Goal: Task Accomplishment & Management: Complete application form

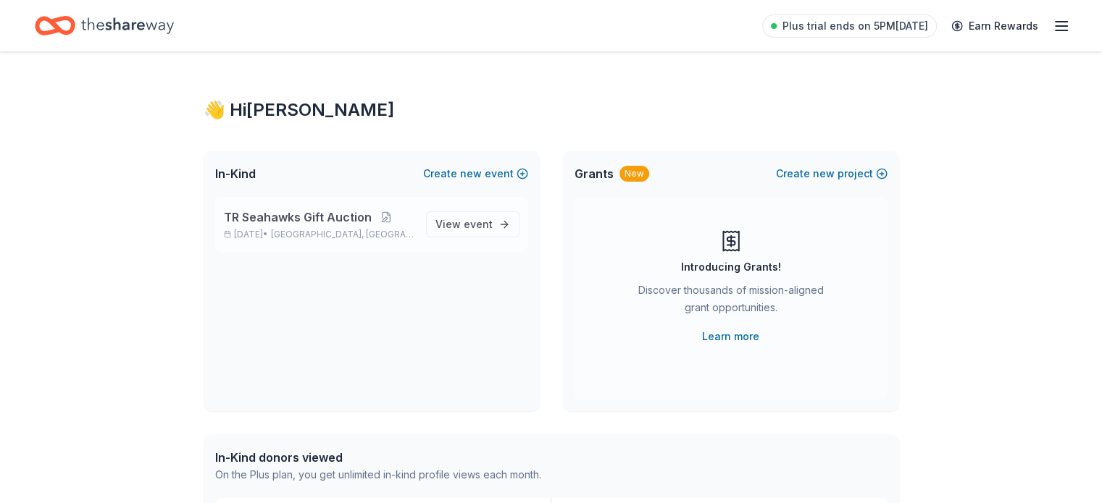
click at [320, 221] on span "TR Seahawks Gift Auction" at bounding box center [298, 217] width 148 height 17
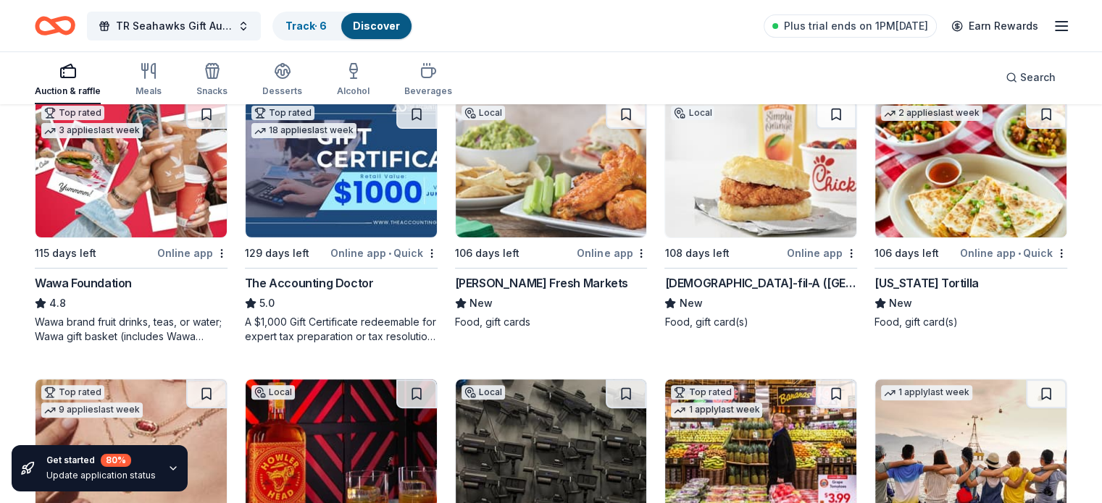
scroll to position [467, 0]
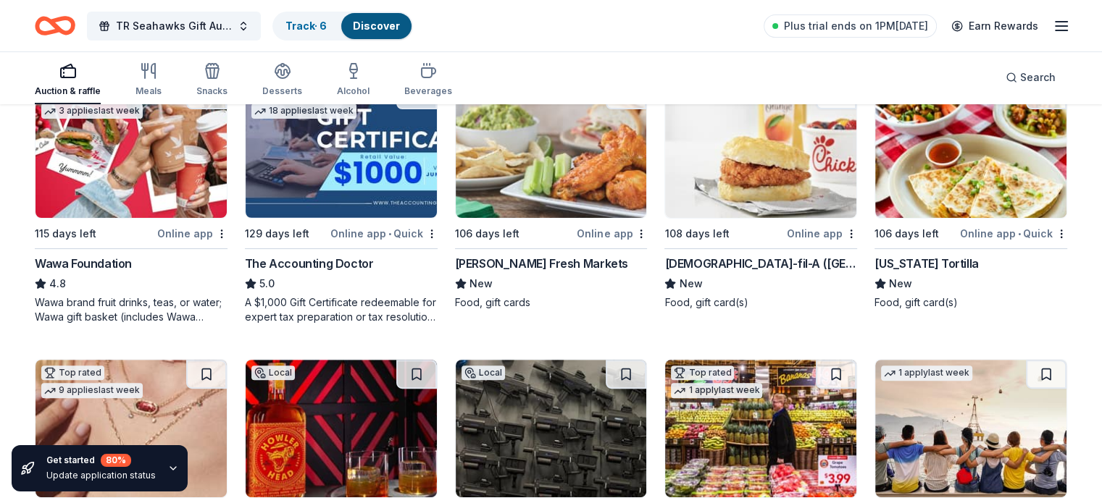
click at [382, 237] on div "Online app • Quick" at bounding box center [383, 234] width 107 height 18
click at [594, 235] on div "Online app" at bounding box center [612, 234] width 70 height 18
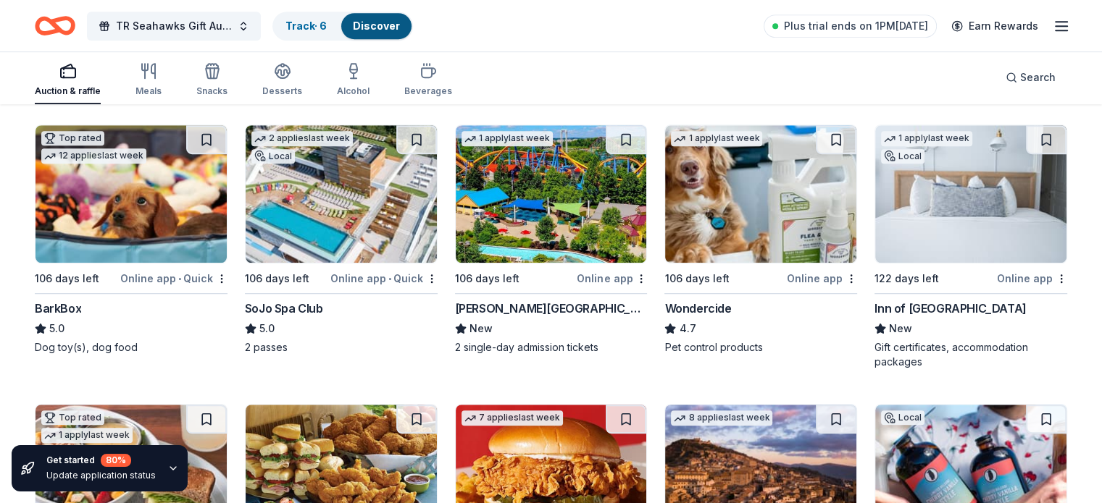
scroll to position [976, 0]
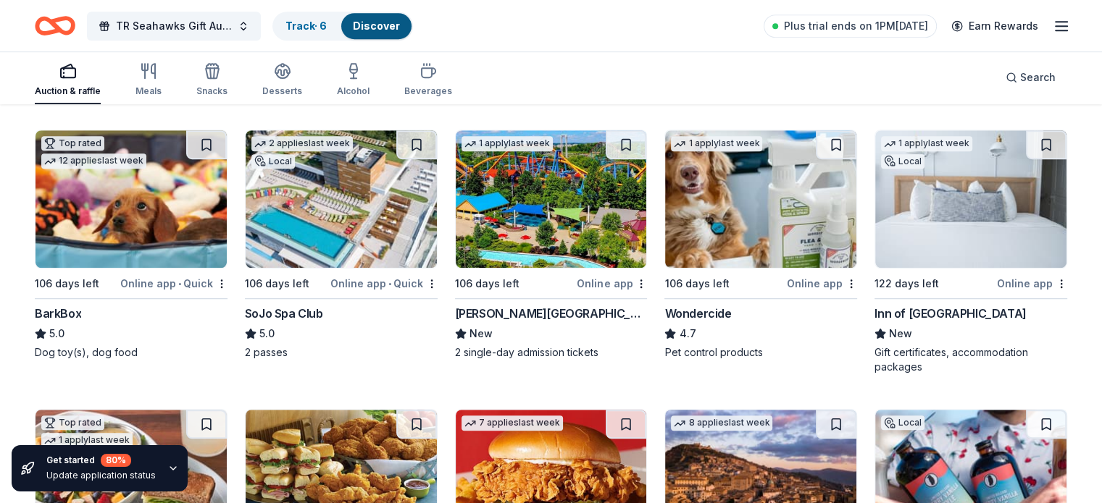
click at [759, 247] on img at bounding box center [760, 199] width 191 height 138
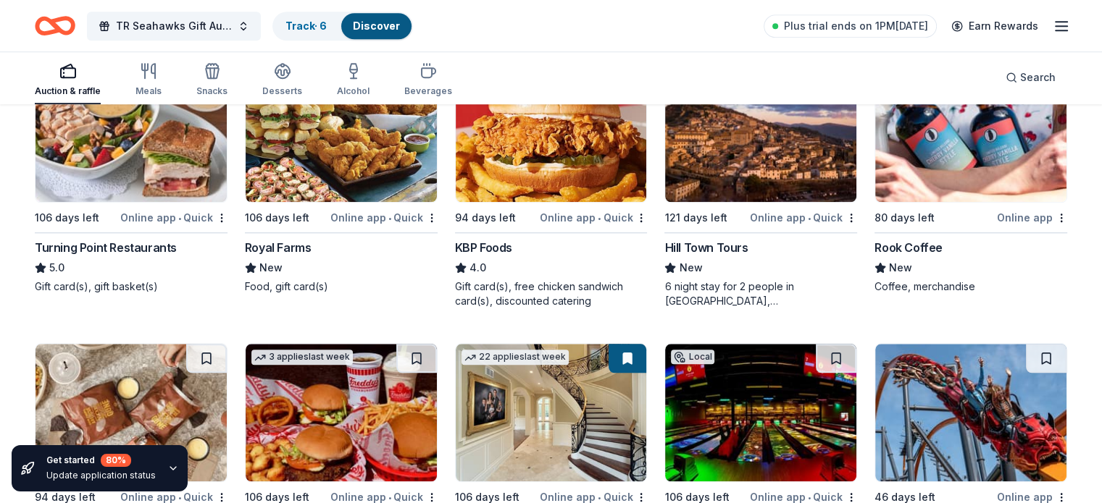
scroll to position [1331, 0]
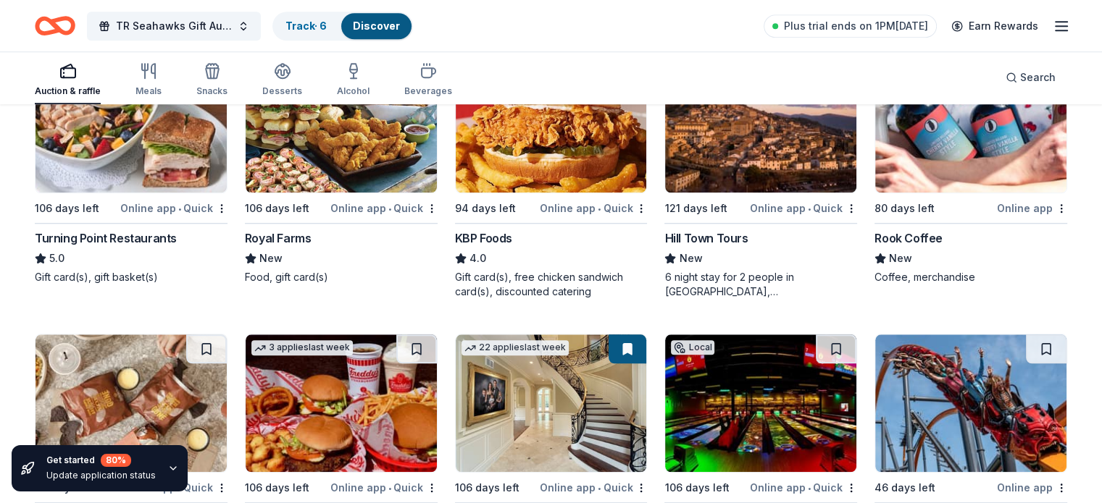
click at [577, 205] on div "Online app • Quick" at bounding box center [593, 208] width 107 height 18
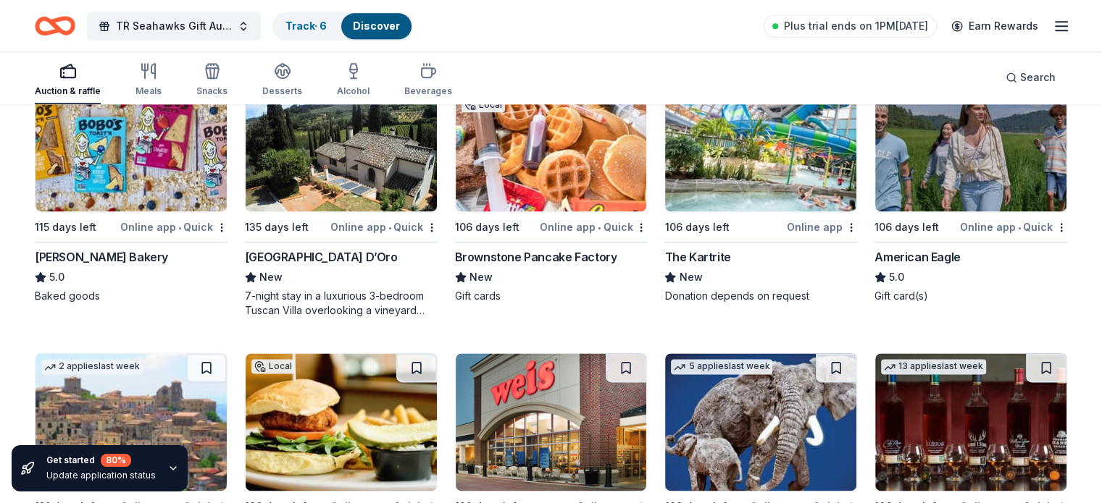
scroll to position [1875, 0]
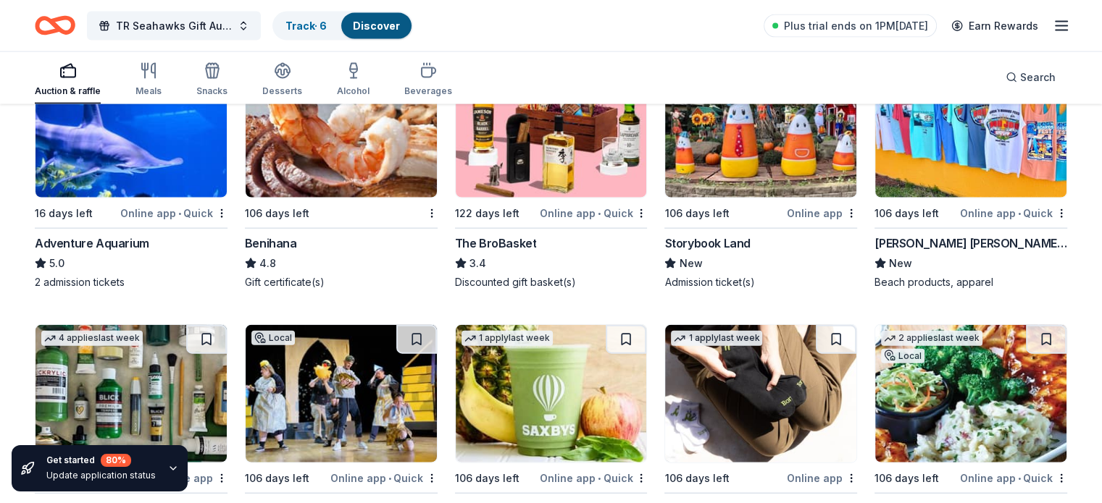
scroll to position [3288, 0]
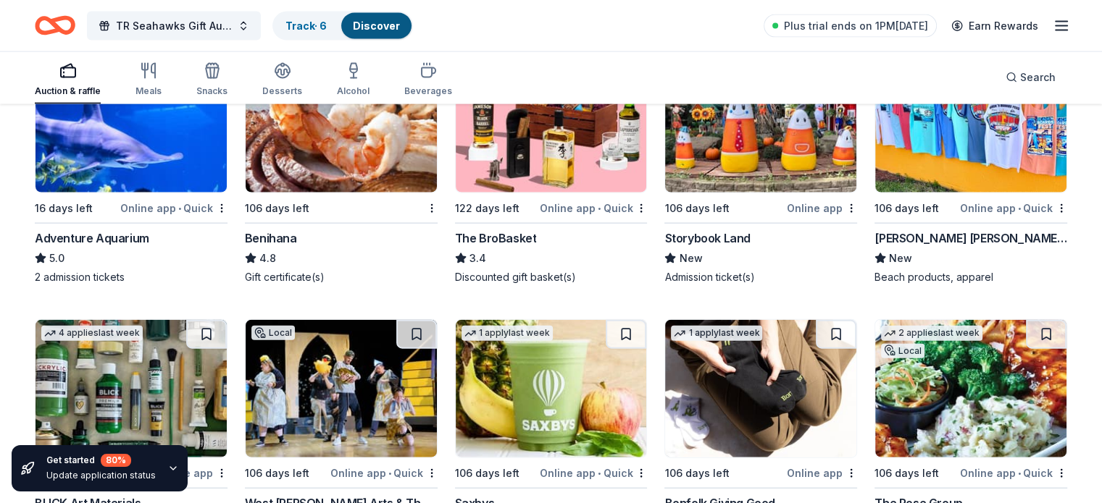
click at [309, 207] on div "106 days left" at bounding box center [277, 208] width 64 height 17
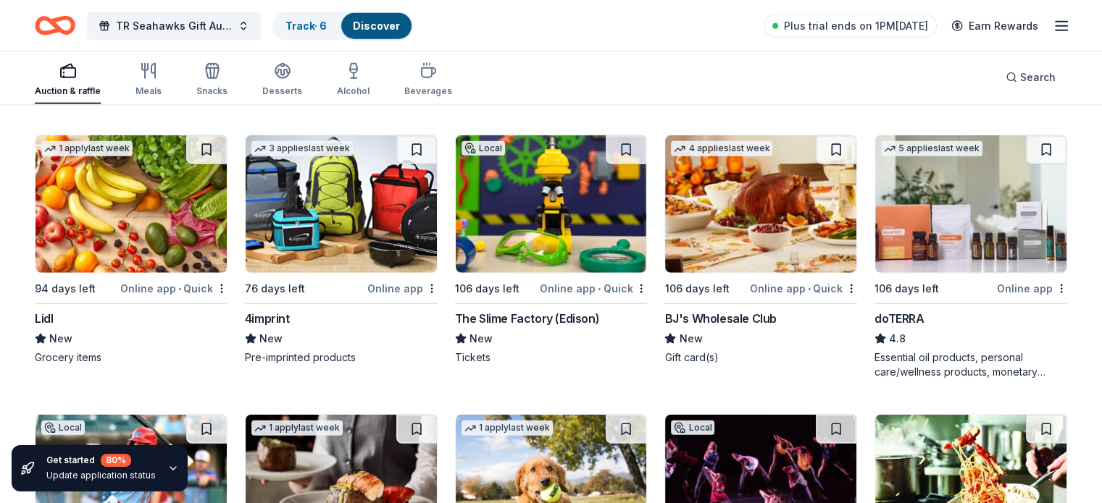
scroll to position [3770, 0]
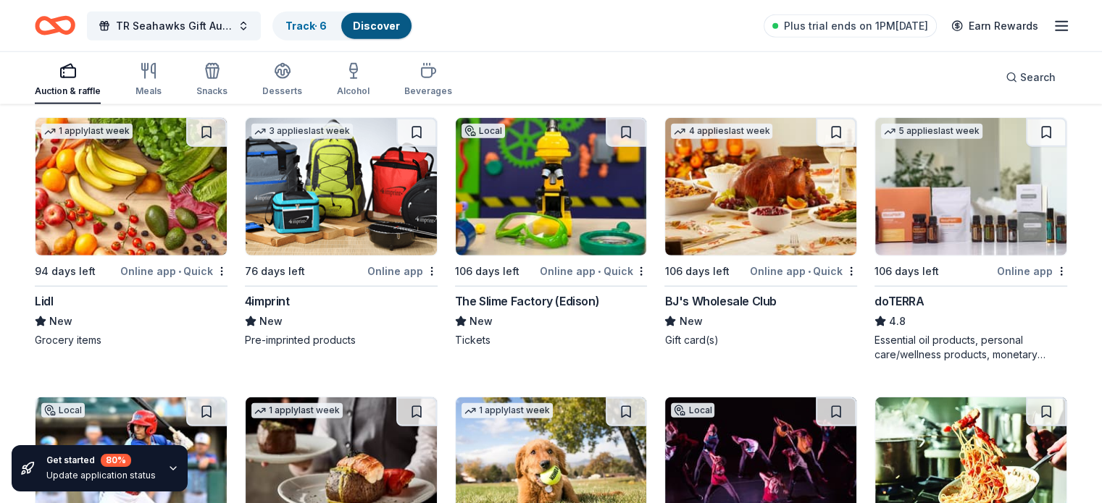
click at [380, 272] on div "Online app" at bounding box center [402, 271] width 70 height 18
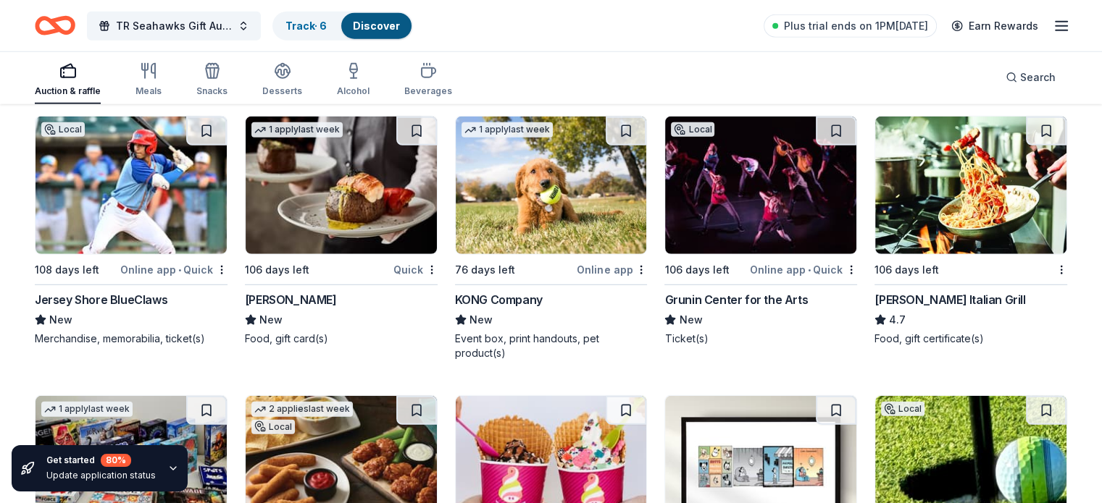
scroll to position [4068, 0]
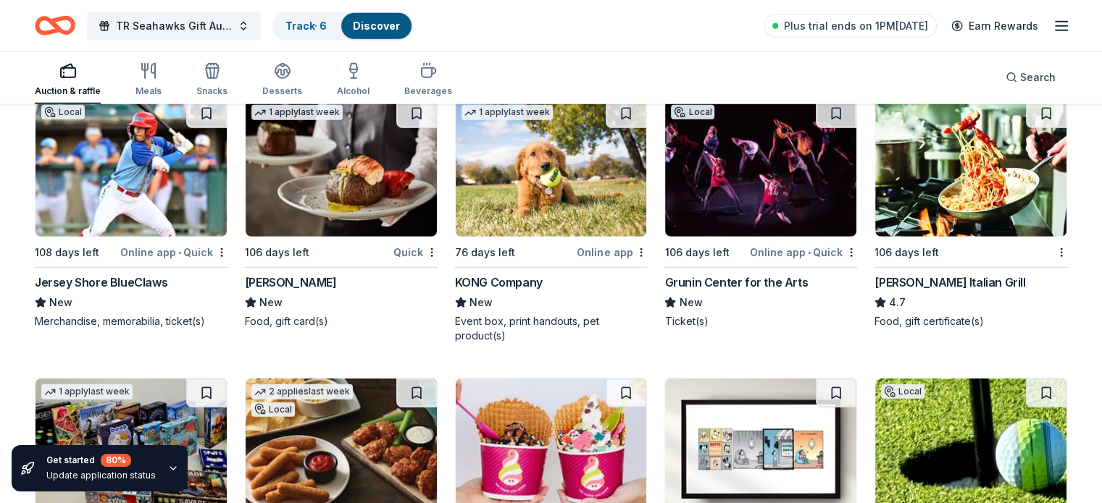
click at [766, 251] on div "Online app • Quick" at bounding box center [803, 252] width 107 height 18
click at [167, 280] on div "Jersey Shore BlueClaws" at bounding box center [101, 282] width 133 height 17
click at [360, 196] on img at bounding box center [341, 168] width 191 height 138
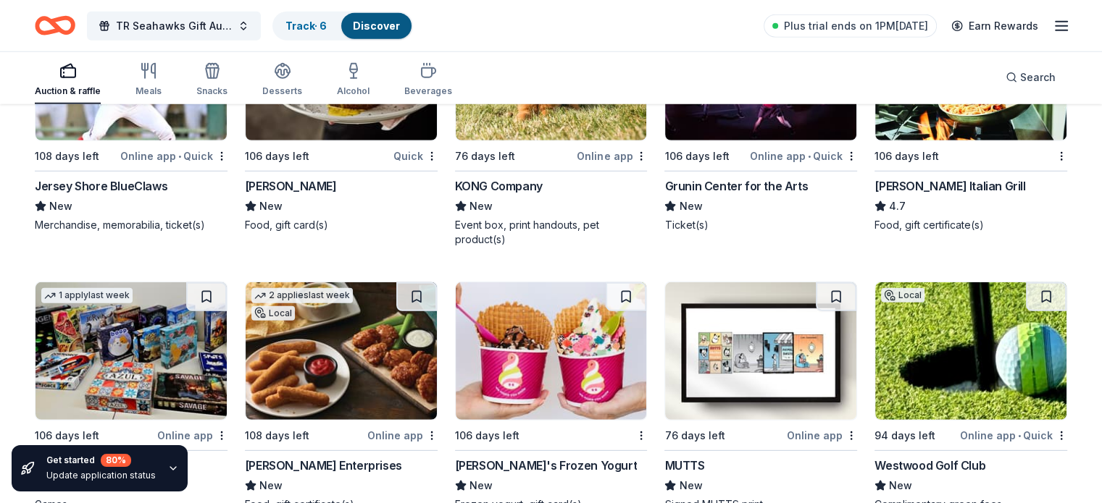
scroll to position [4271, 0]
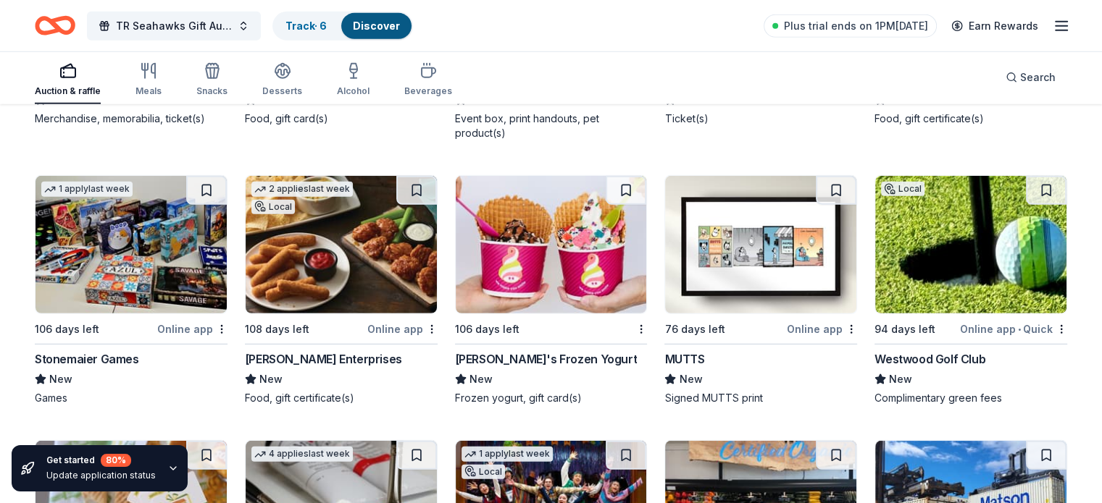
click at [801, 328] on div "Online app" at bounding box center [822, 329] width 70 height 18
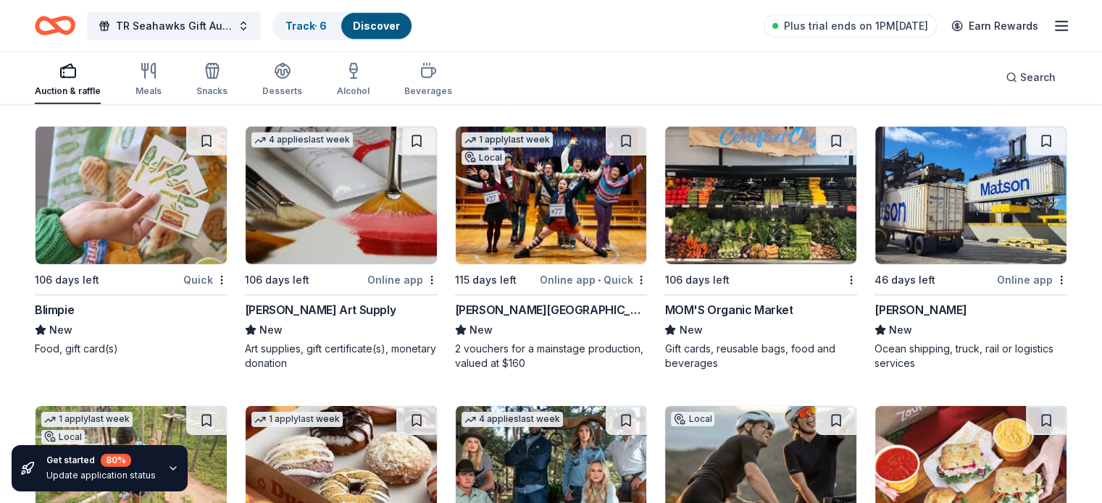
scroll to position [4605, 0]
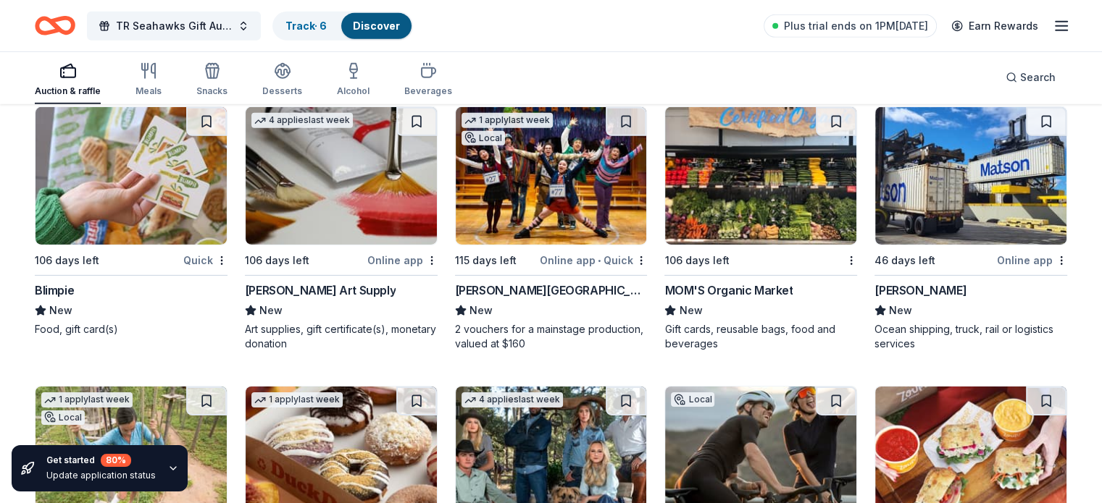
click at [554, 253] on div "Online app • Quick" at bounding box center [593, 260] width 107 height 18
click at [398, 254] on div "Online app" at bounding box center [402, 260] width 70 height 18
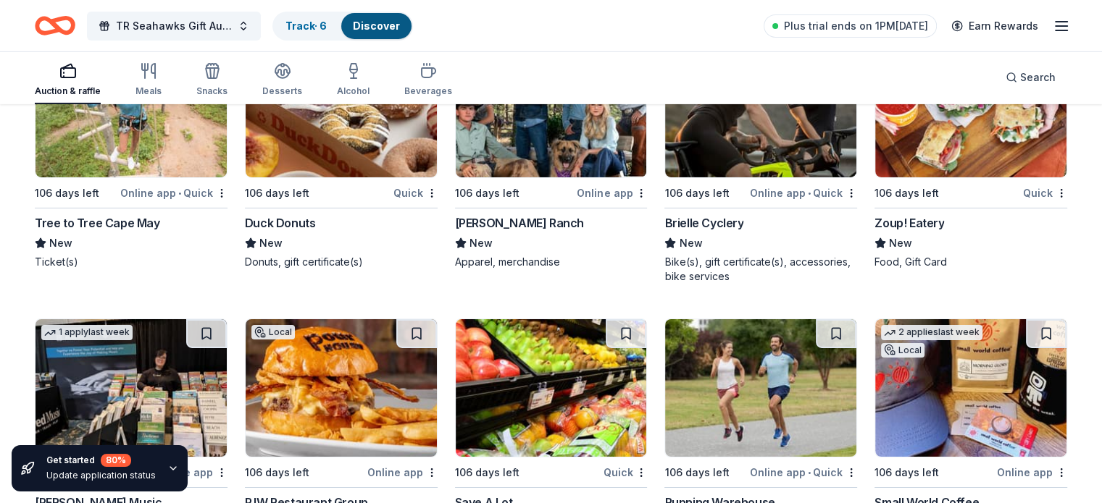
scroll to position [4967, 0]
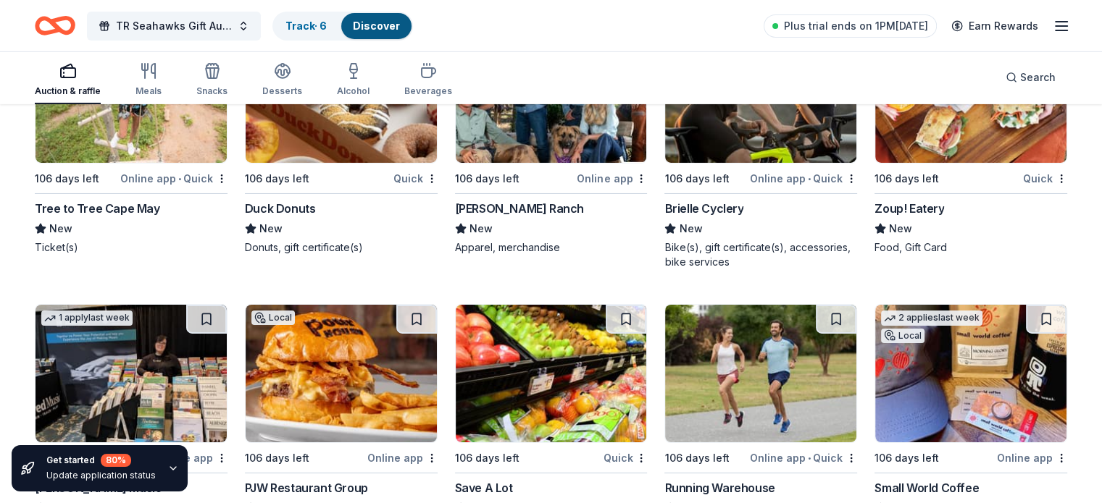
click at [284, 205] on div "Duck Donuts" at bounding box center [280, 208] width 71 height 17
click at [603, 176] on div "Online app" at bounding box center [612, 179] width 70 height 18
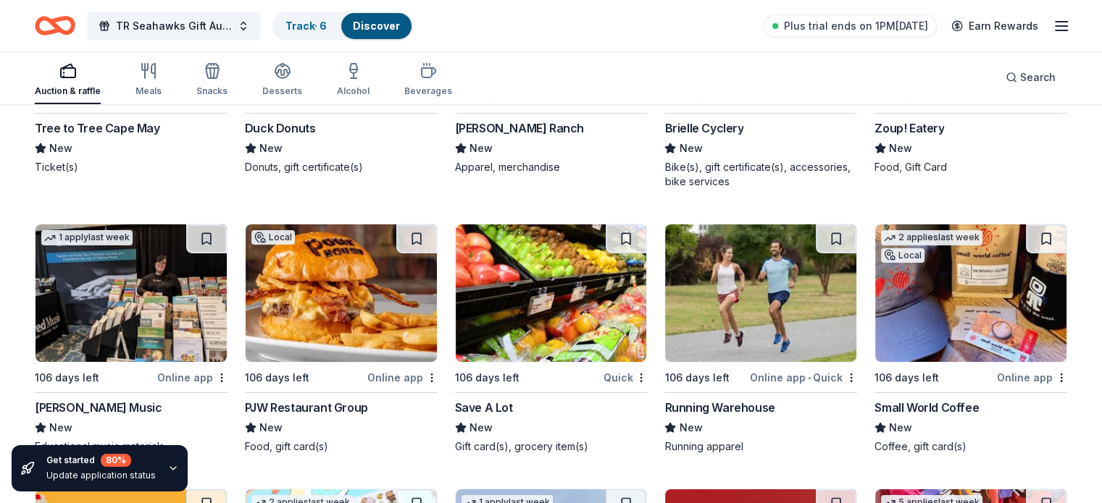
scroll to position [5097, 0]
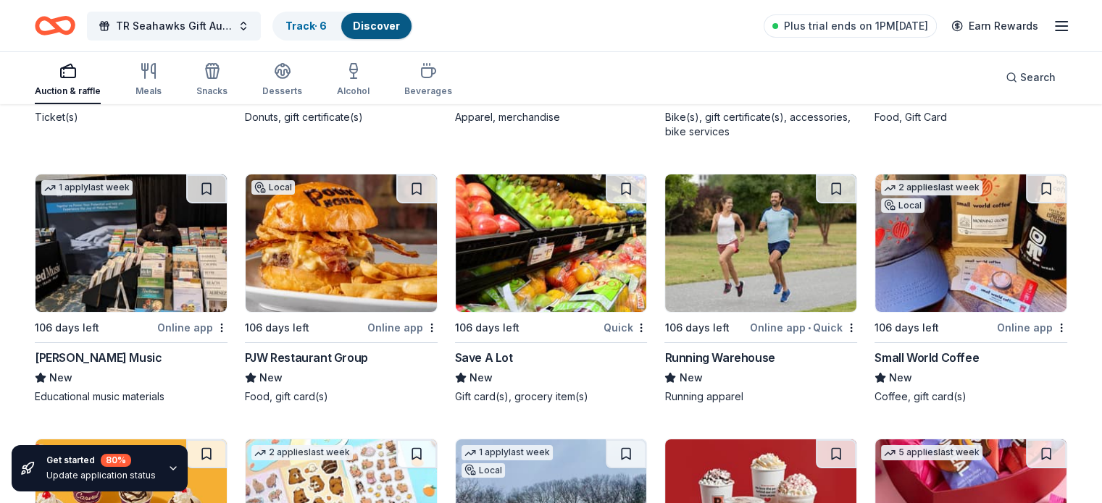
click at [400, 319] on div "Online app" at bounding box center [402, 328] width 70 height 18
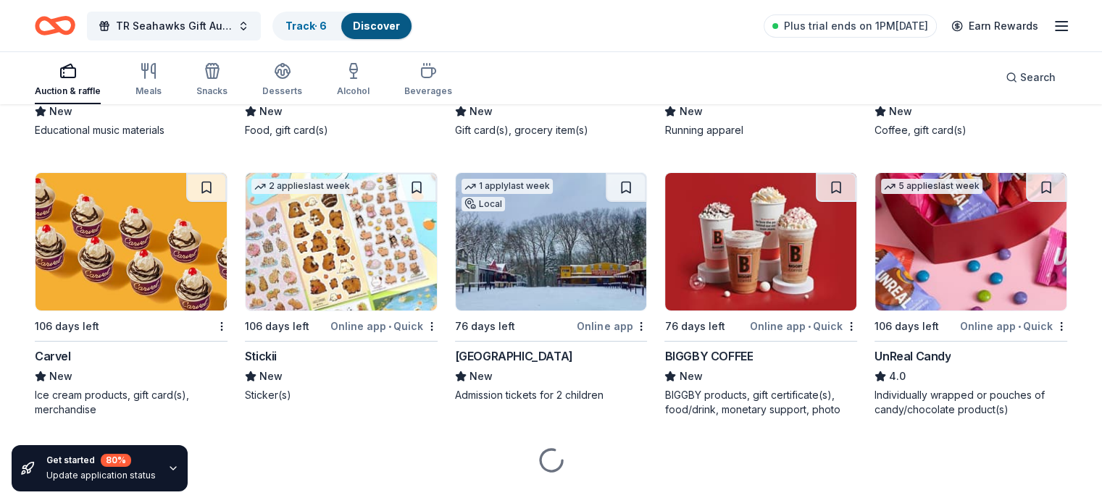
scroll to position [5390, 0]
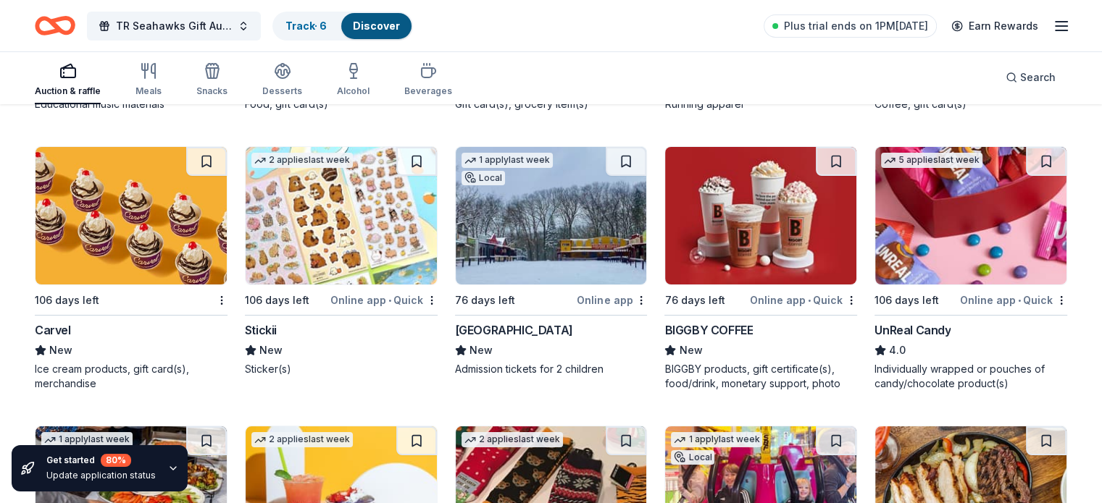
click at [71, 329] on div "Carvel" at bounding box center [53, 330] width 36 height 17
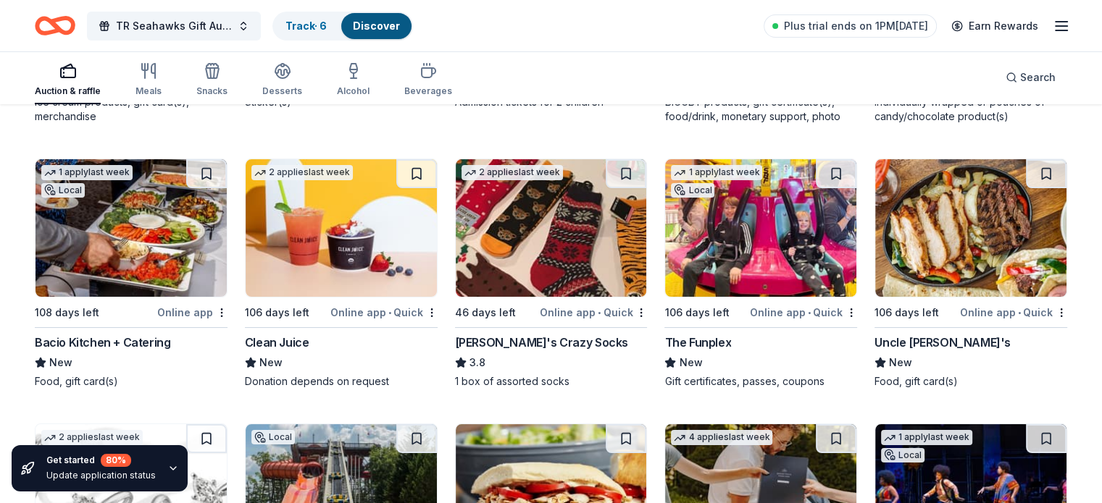
scroll to position [5688, 0]
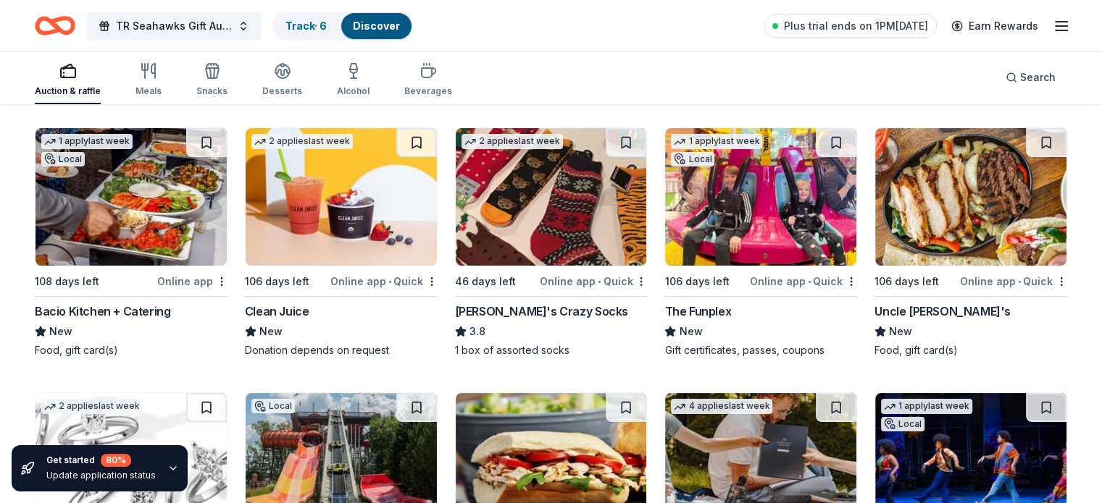
click at [782, 273] on div "Online app • Quick" at bounding box center [803, 281] width 107 height 18
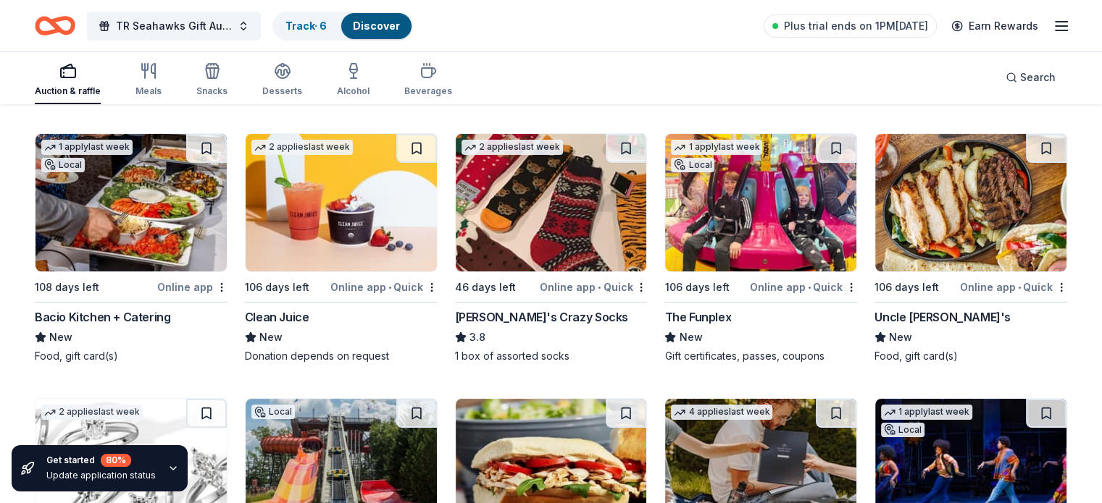
scroll to position [5934, 0]
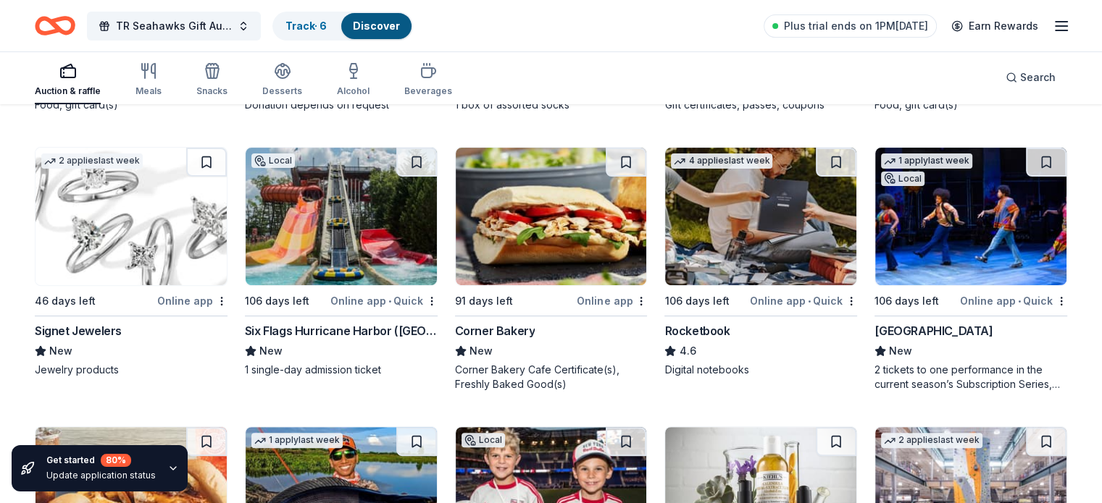
click at [979, 295] on div "Online app • Quick" at bounding box center [1013, 301] width 107 height 18
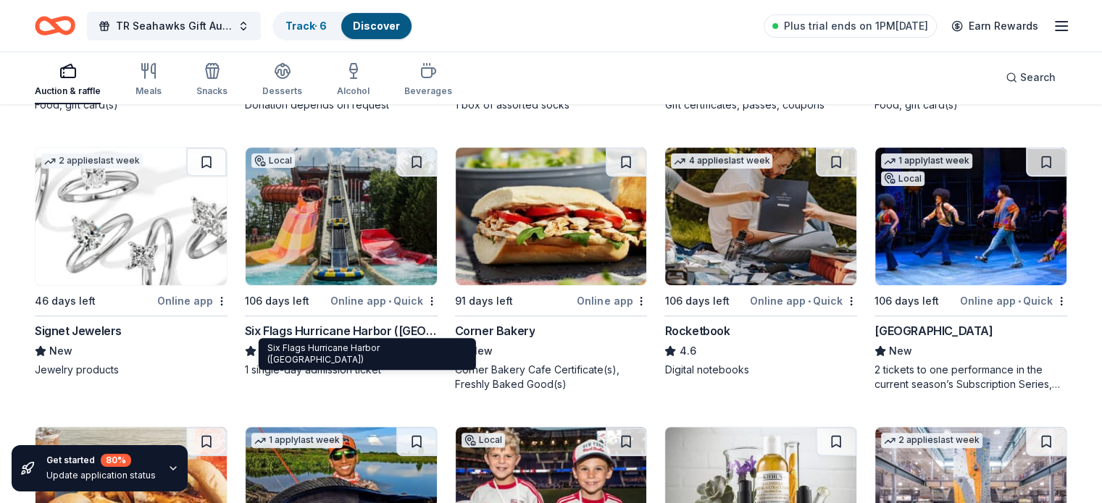
click at [385, 322] on div "Six Flags Hurricane Harbor (Jackson)" at bounding box center [341, 330] width 193 height 17
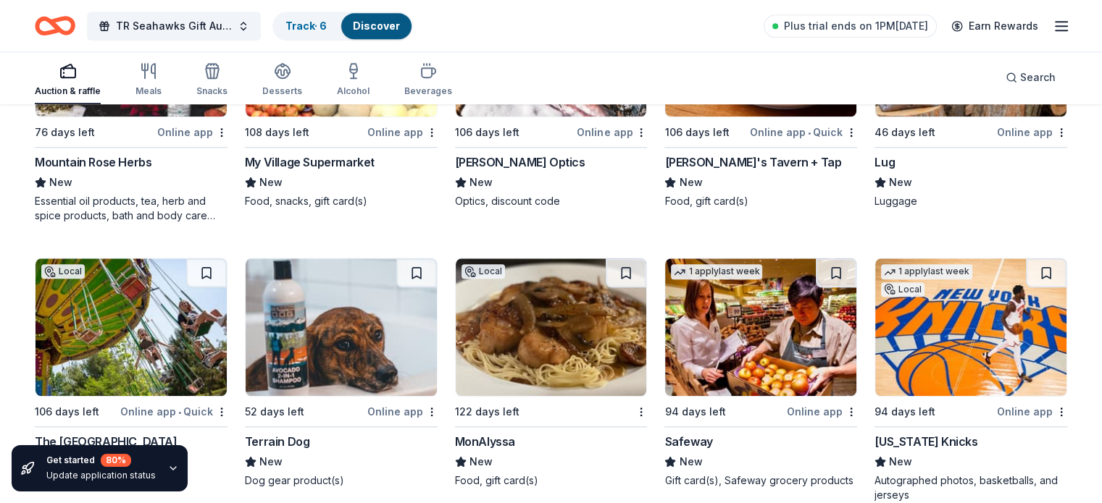
scroll to position [7037, 0]
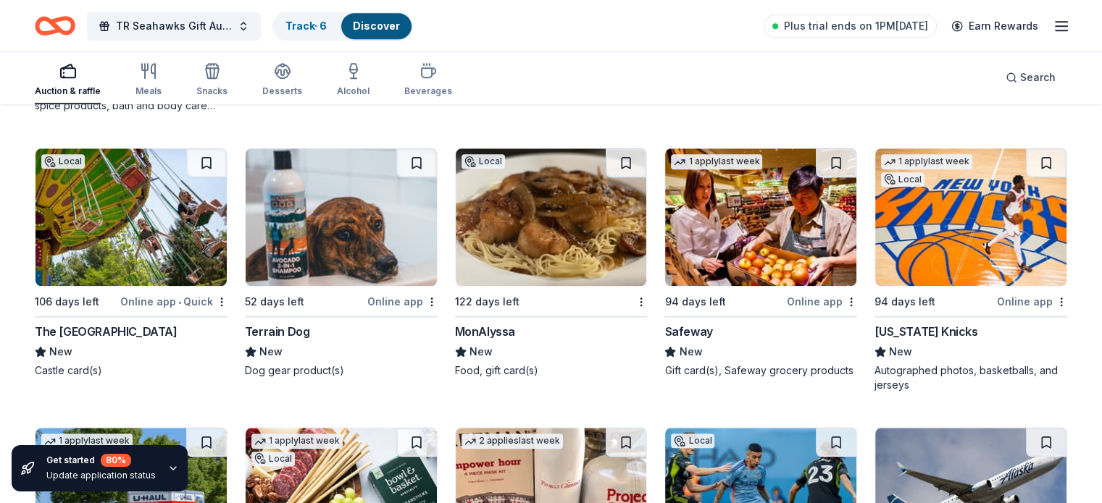
click at [165, 298] on div "Online app • Quick" at bounding box center [173, 302] width 107 height 18
drag, startPoint x: 1100, startPoint y: 436, endPoint x: 1101, endPoint y: 458, distance: 21.7
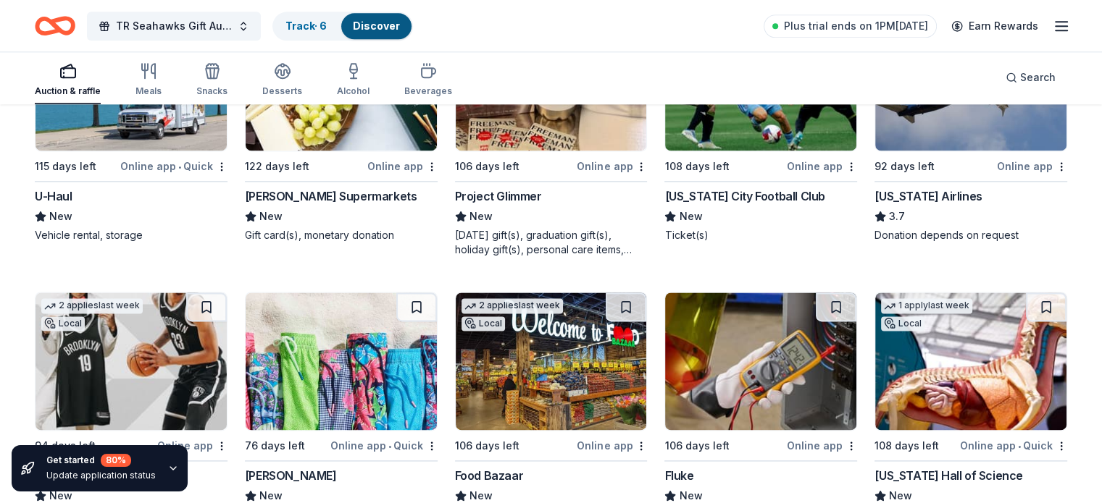
scroll to position [7472, 0]
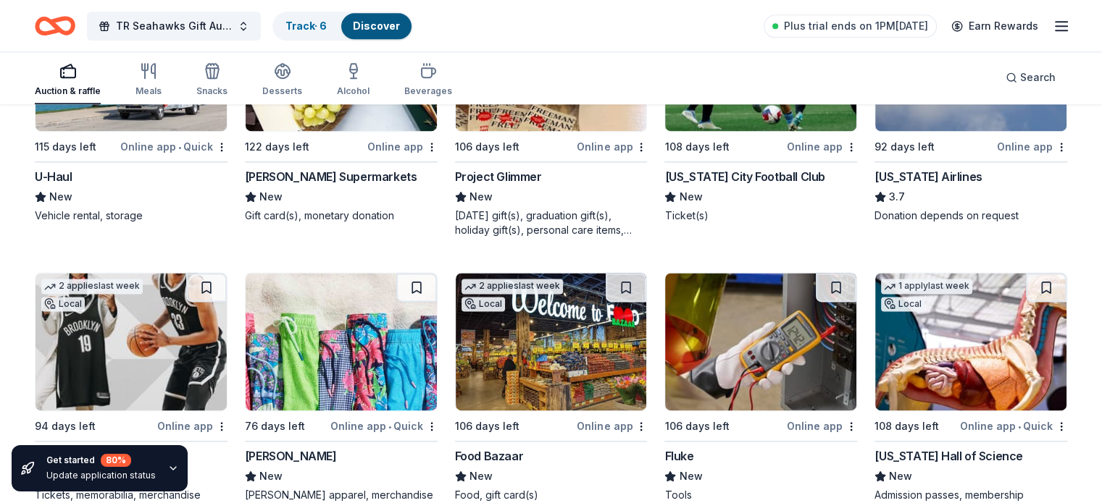
click at [997, 142] on div "Online app" at bounding box center [1032, 147] width 70 height 18
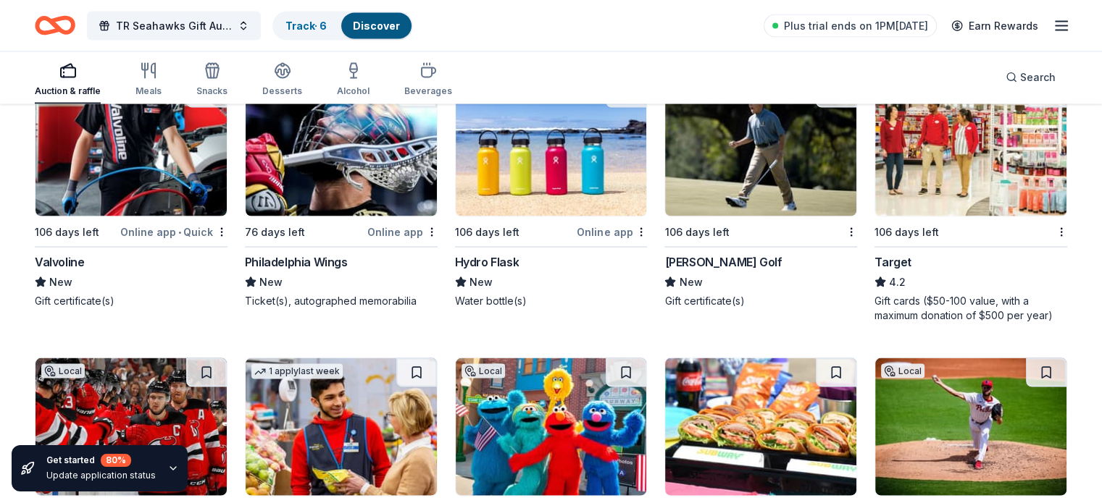
scroll to position [8542, 0]
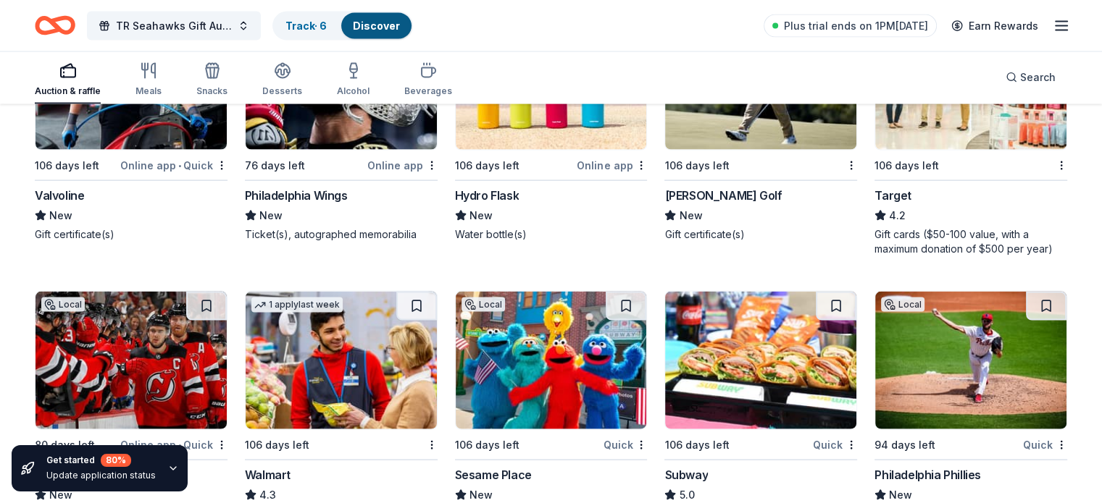
click at [179, 175] on div "Online app • Quick" at bounding box center [173, 165] width 107 height 18
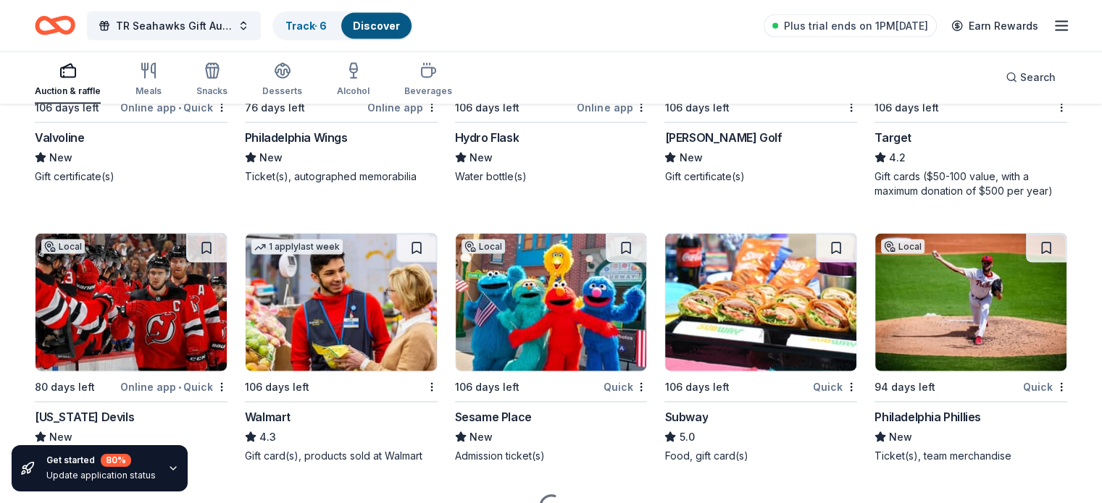
scroll to position [8685, 0]
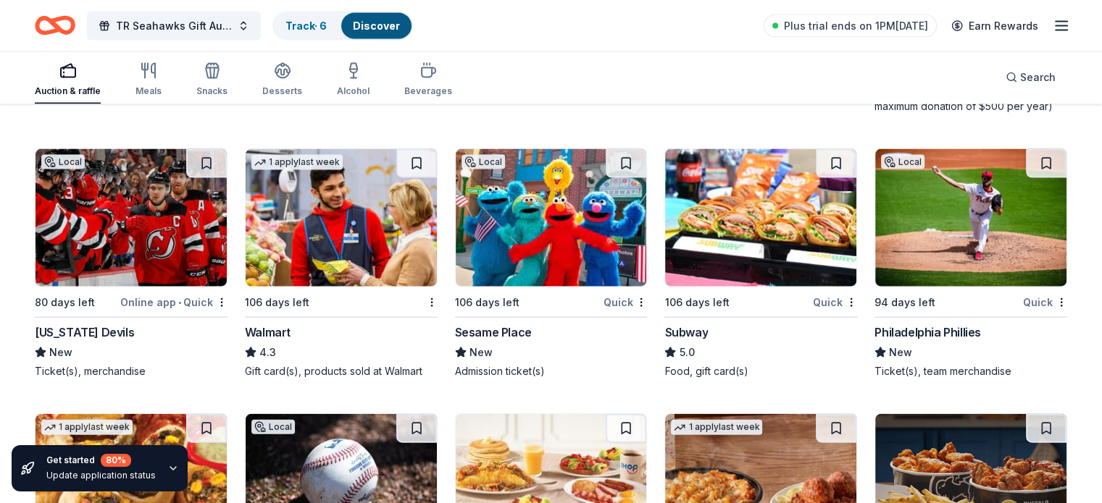
click at [290, 340] on div "Walmart" at bounding box center [268, 332] width 46 height 17
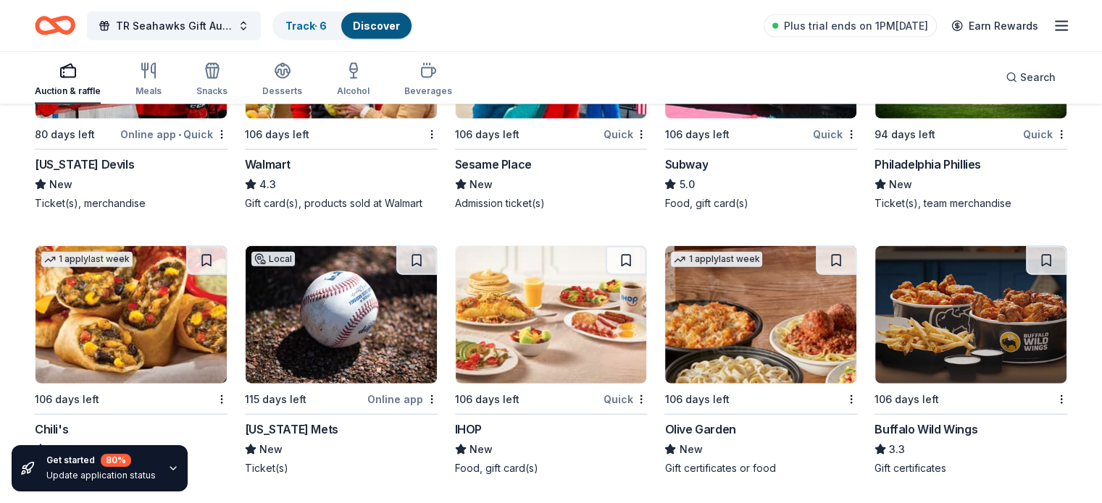
scroll to position [8971, 0]
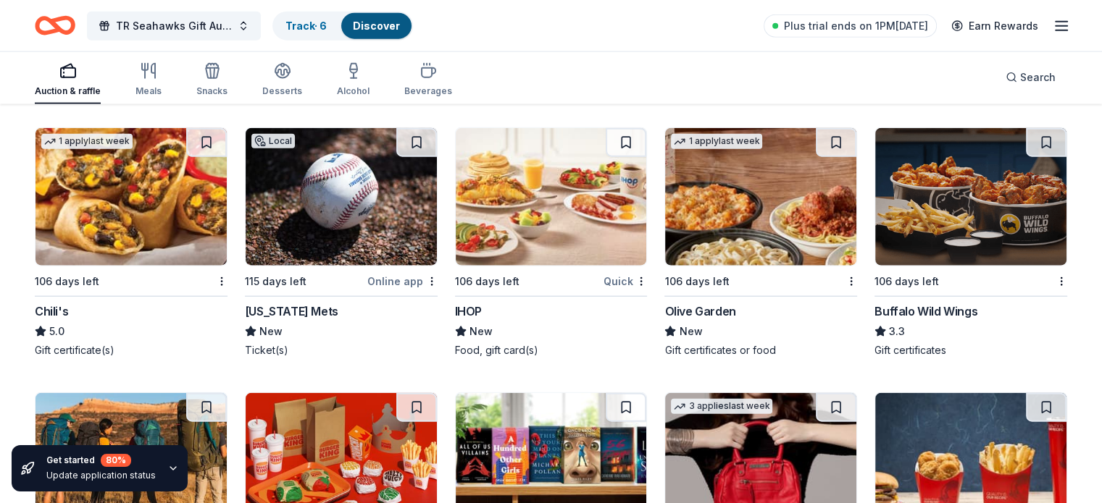
click at [178, 233] on img at bounding box center [130, 197] width 191 height 138
click at [551, 239] on img at bounding box center [551, 197] width 191 height 138
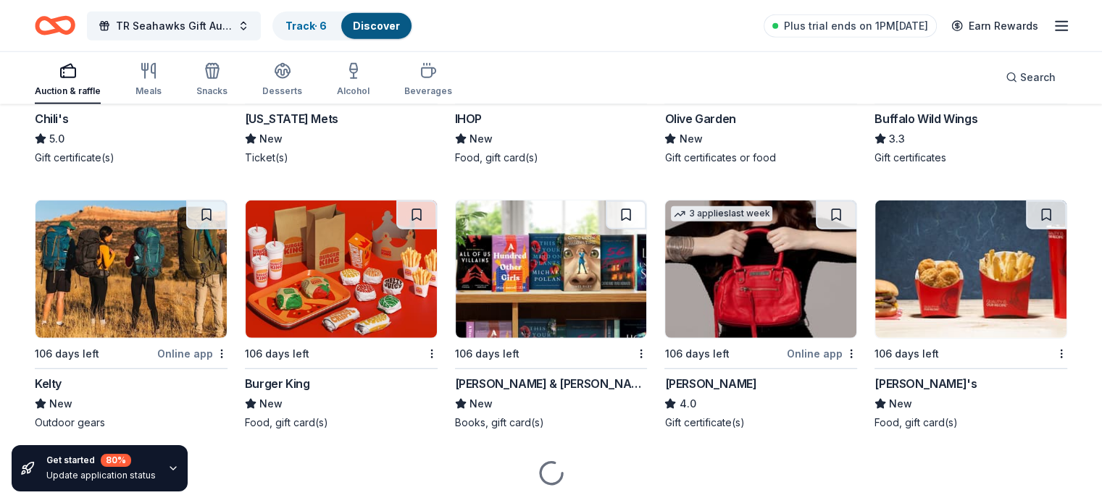
scroll to position [9215, 0]
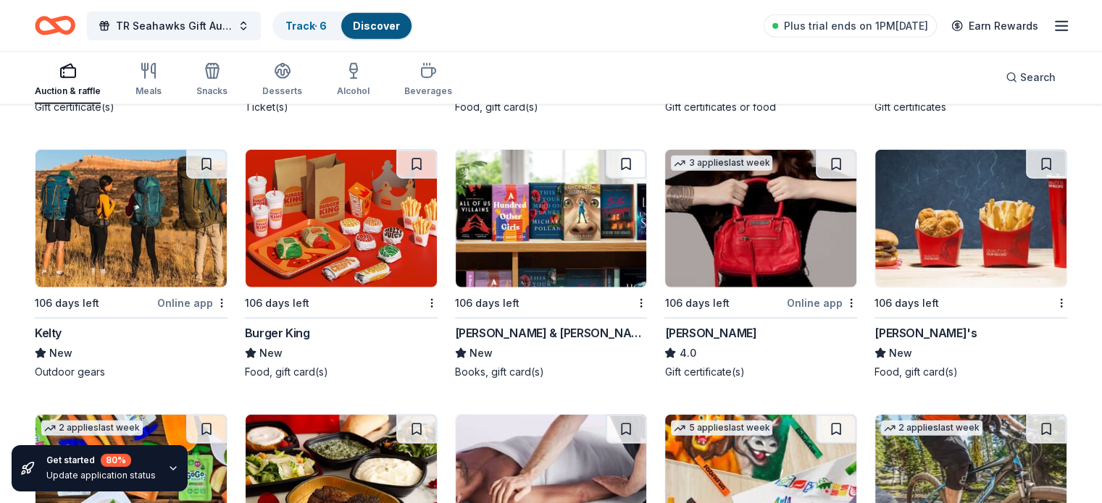
click at [522, 338] on div "Barnes & Noble" at bounding box center [551, 333] width 193 height 17
click at [790, 312] on div "Online app" at bounding box center [822, 303] width 70 height 18
click at [1008, 288] on img at bounding box center [970, 219] width 191 height 138
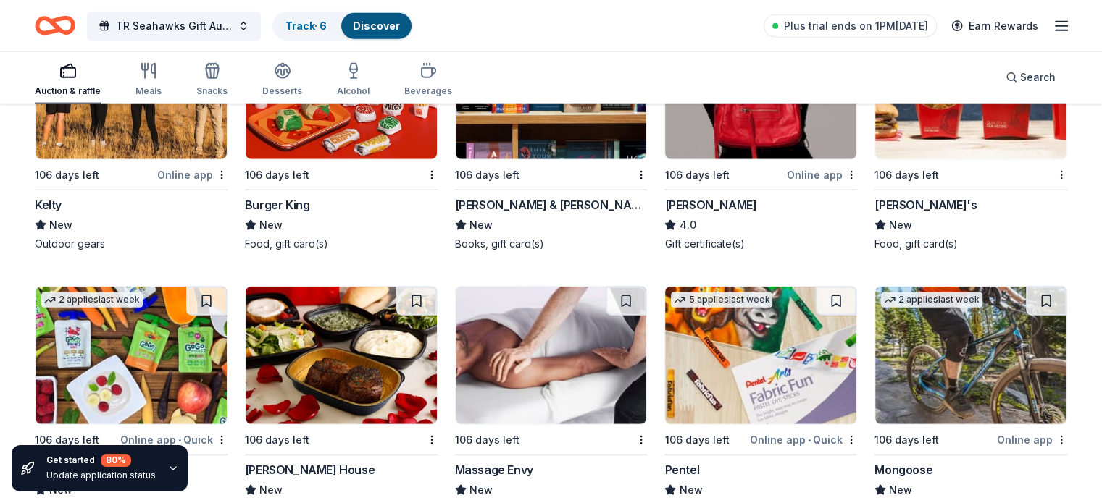
scroll to position [9505, 0]
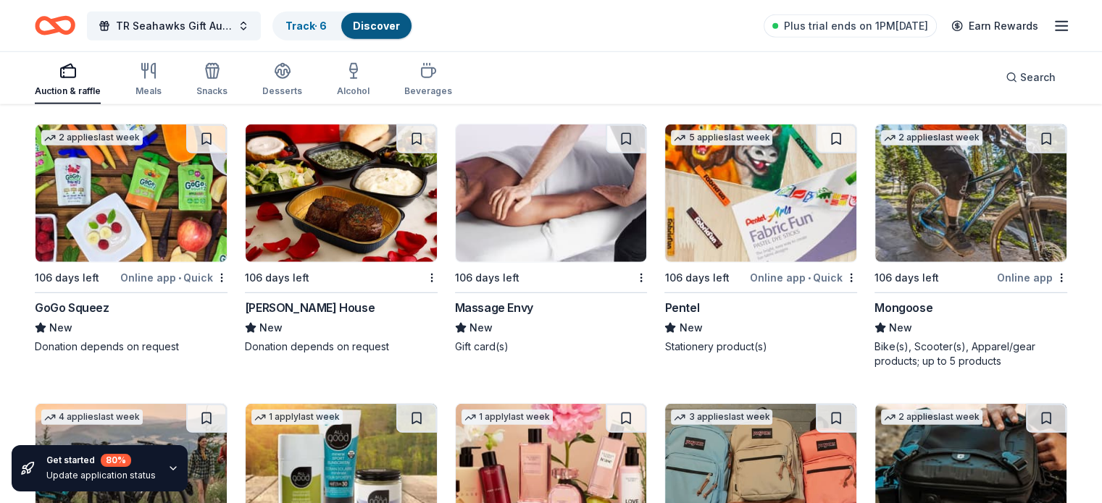
click at [363, 312] on div "Ruth's Chris Steak House" at bounding box center [310, 307] width 130 height 17
click at [501, 314] on div "Massage Envy" at bounding box center [494, 307] width 78 height 17
click at [997, 287] on div "Online app" at bounding box center [1032, 278] width 70 height 18
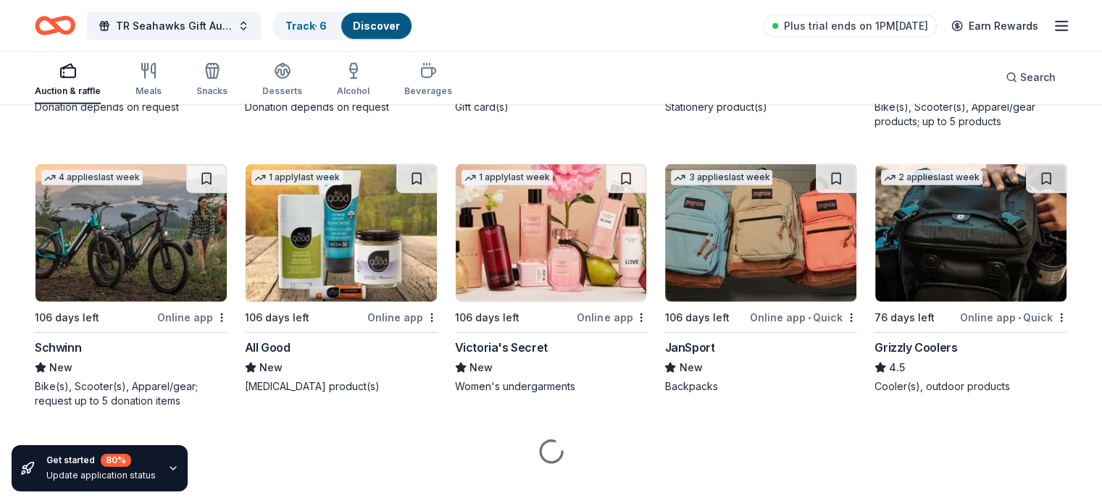
scroll to position [9774, 0]
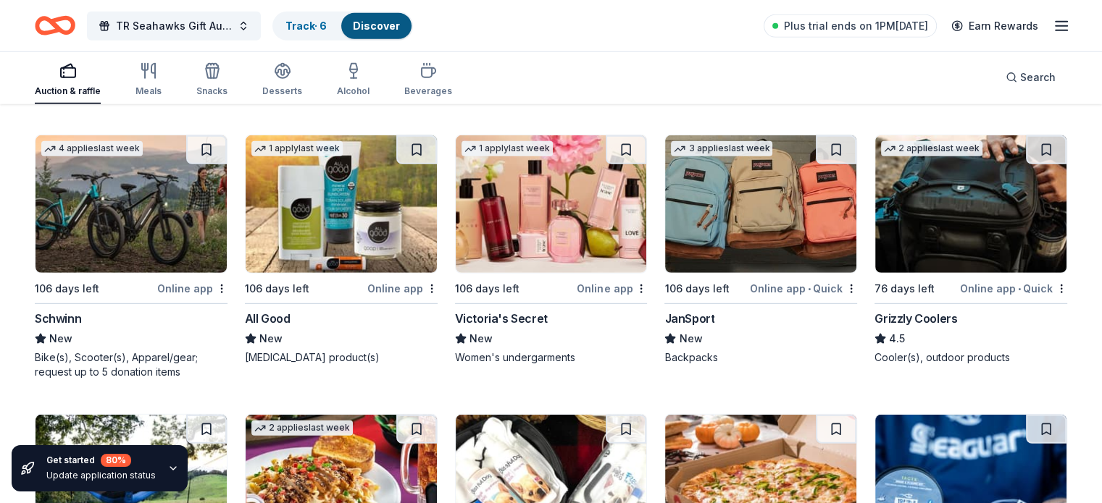
click at [591, 292] on div "Online app" at bounding box center [612, 289] width 70 height 18
click at [762, 296] on div "Online app • Quick" at bounding box center [803, 289] width 107 height 18
click at [960, 295] on div "Online app • Quick" at bounding box center [1013, 289] width 107 height 18
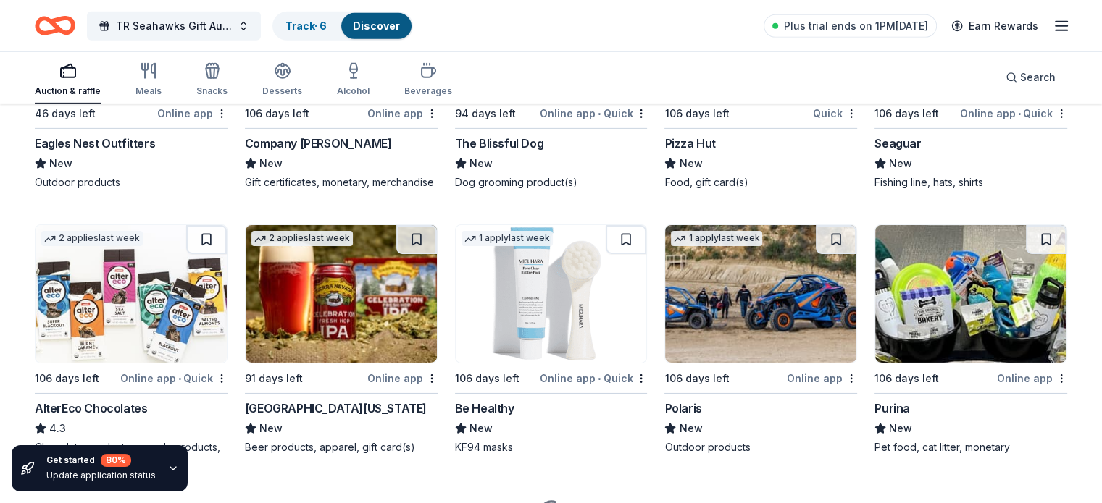
scroll to position [10333, 0]
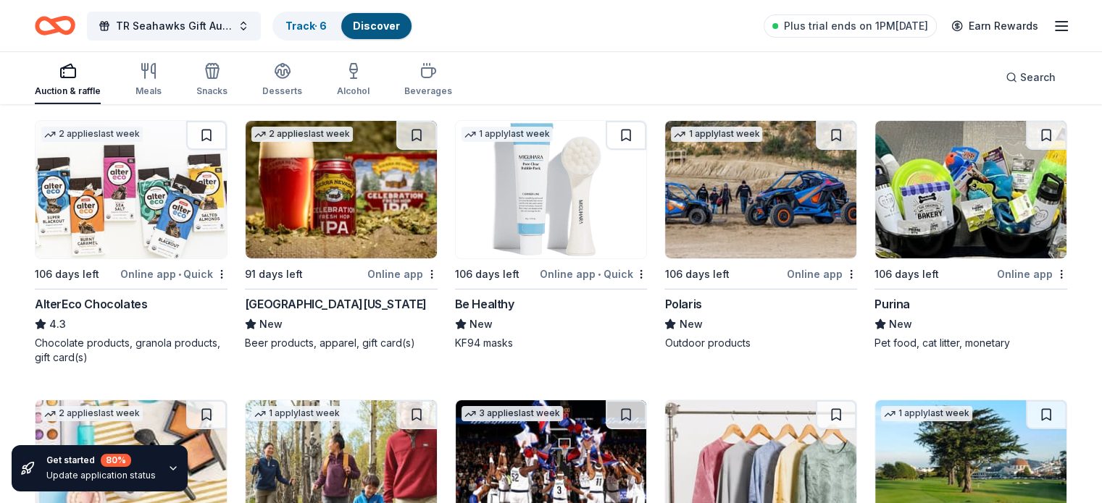
click at [792, 283] on div "Online app" at bounding box center [822, 274] width 70 height 18
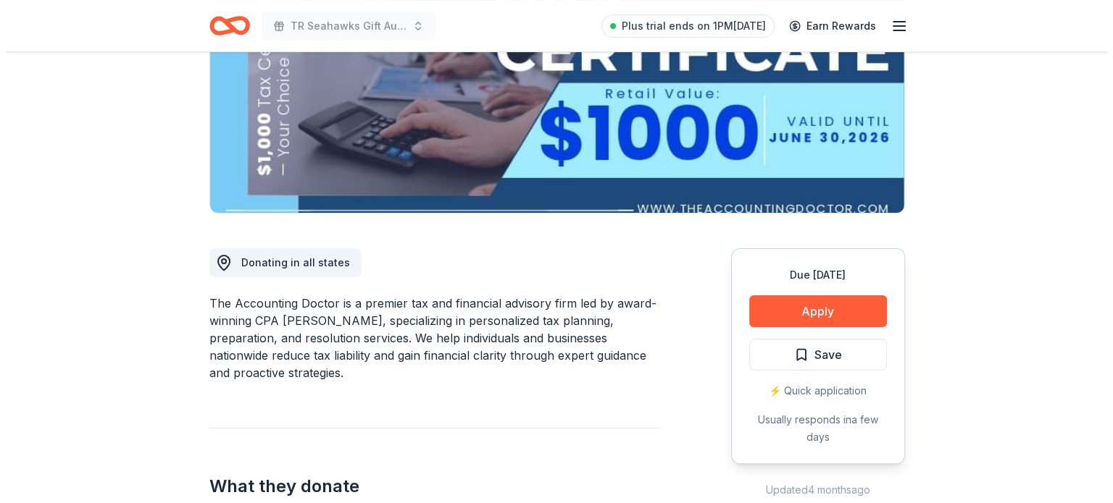
scroll to position [233, 0]
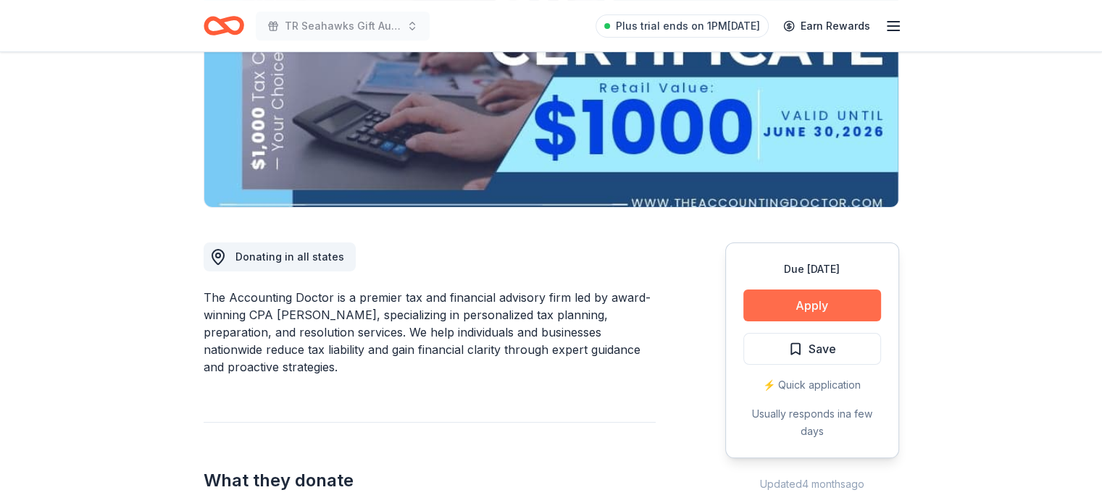
click at [800, 301] on button "Apply" at bounding box center [812, 306] width 138 height 32
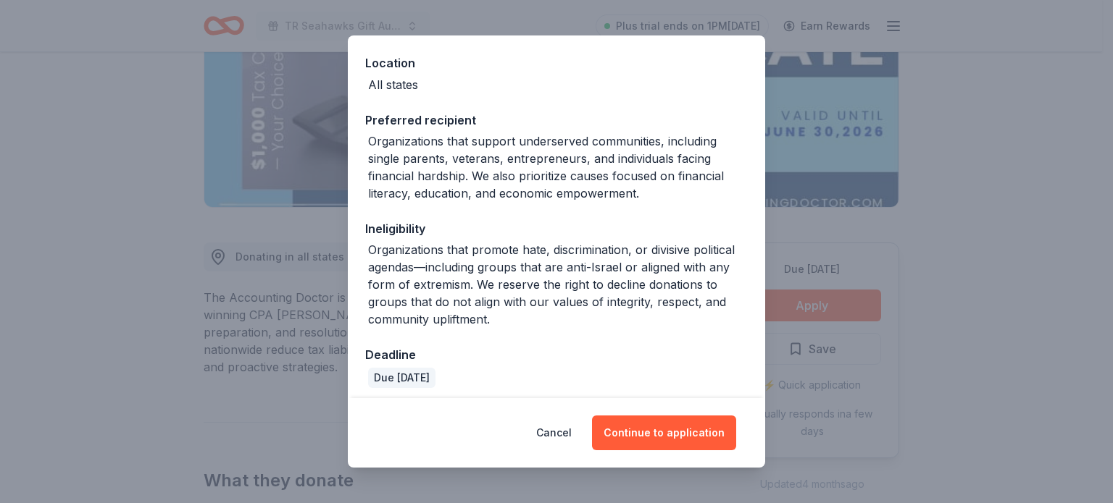
scroll to position [162, 0]
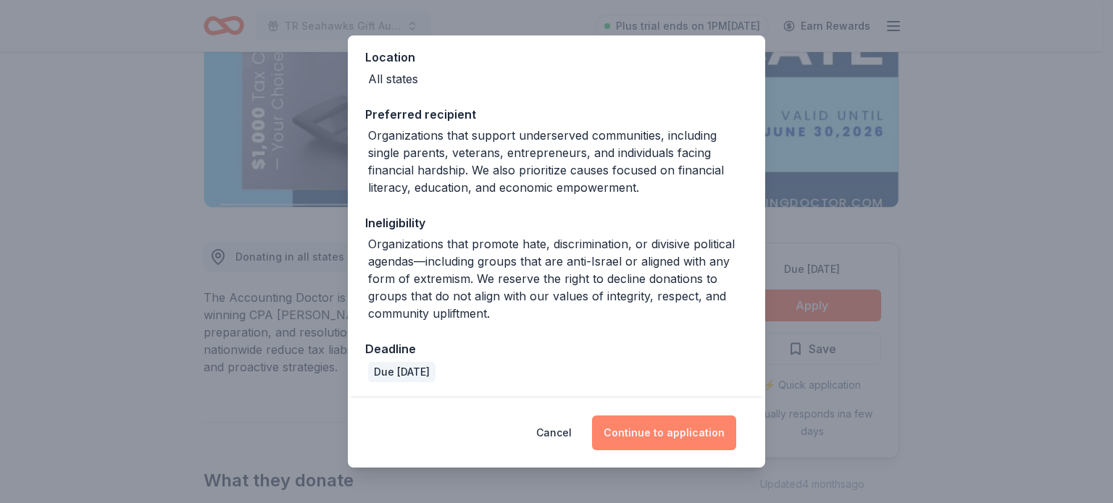
click at [625, 432] on button "Continue to application" at bounding box center [664, 433] width 144 height 35
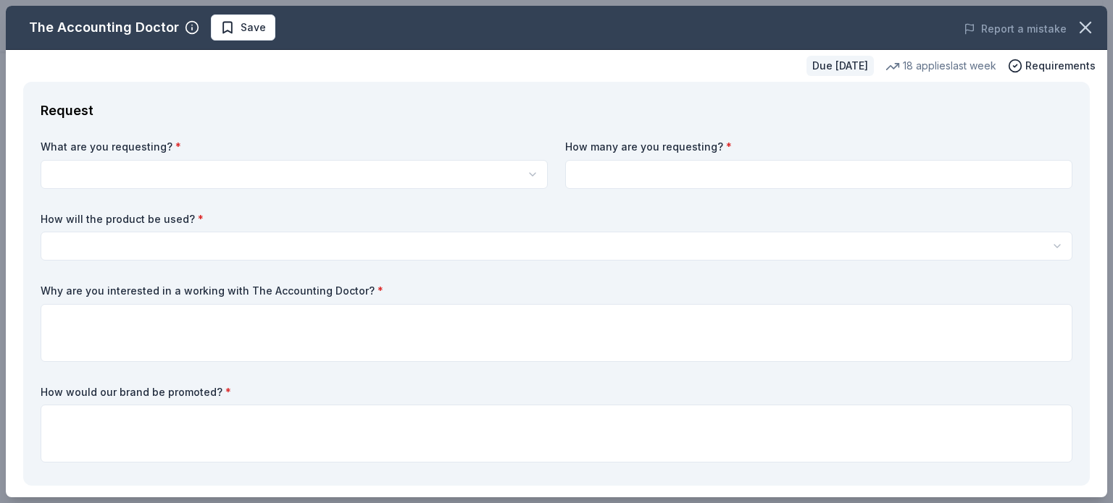
click at [158, 169] on html "TR Seahawks Gift Auction Plus trial ends on 1PM[DATE] Earn Rewards Due [DATE] S…" at bounding box center [556, 18] width 1113 height 503
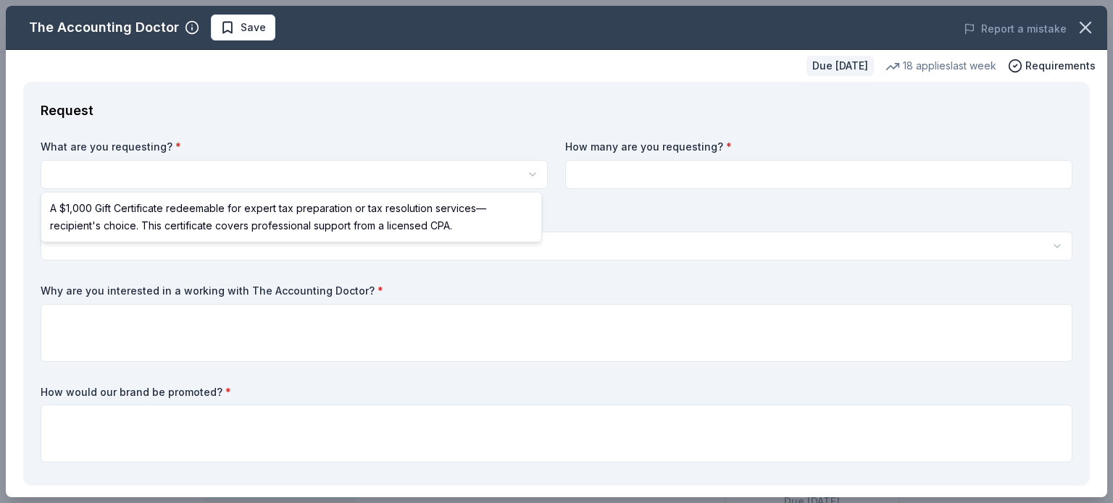
scroll to position [0, 0]
select select "A $1,000 Gift Certificate redeemable for expert tax preparation or tax resoluti…"
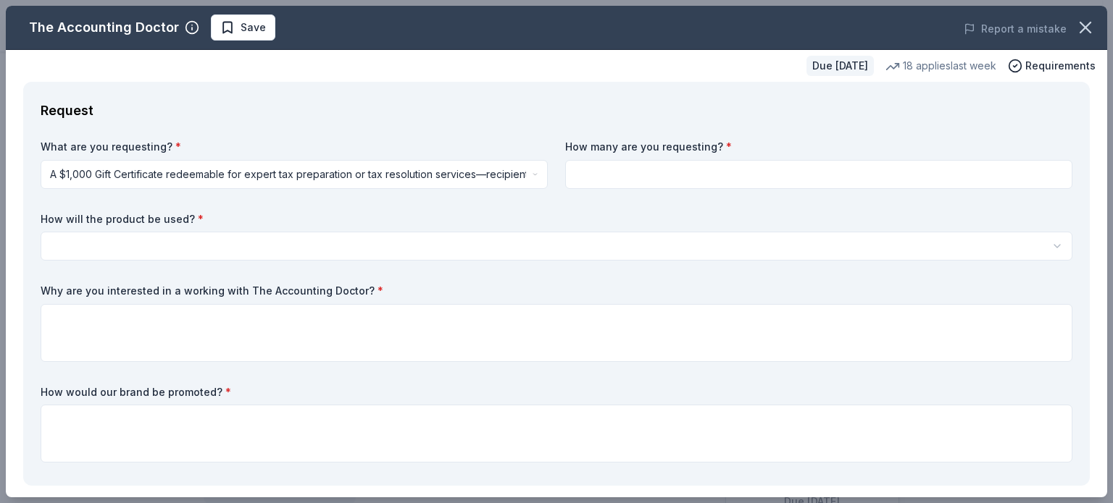
click at [616, 184] on input at bounding box center [818, 174] width 507 height 29
type input "1"
click at [241, 246] on html "TR Seahawks Gift Auction Save Apply Due in 129 days Share The Accounting Doctor…" at bounding box center [556, 251] width 1113 height 503
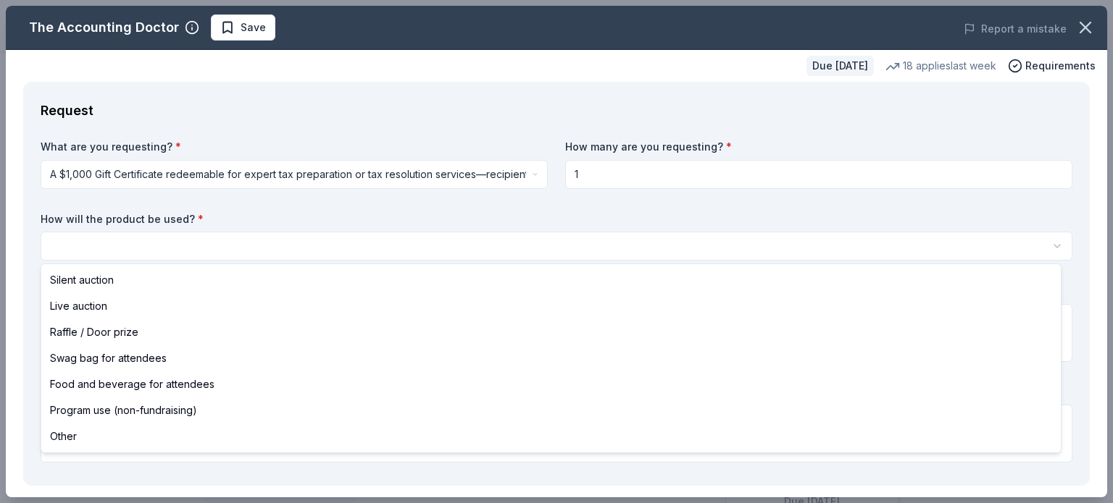
select select "raffleDoorPrize"
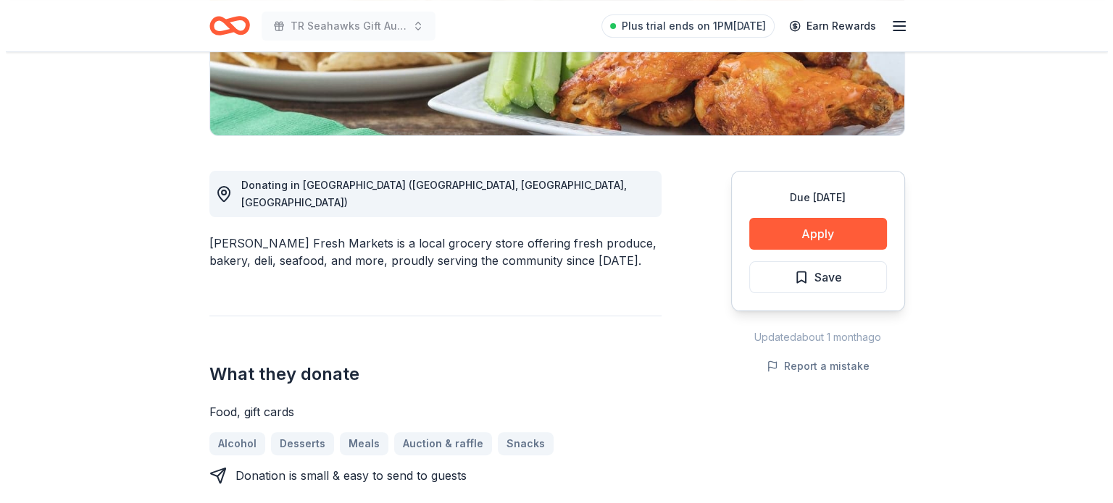
scroll to position [317, 0]
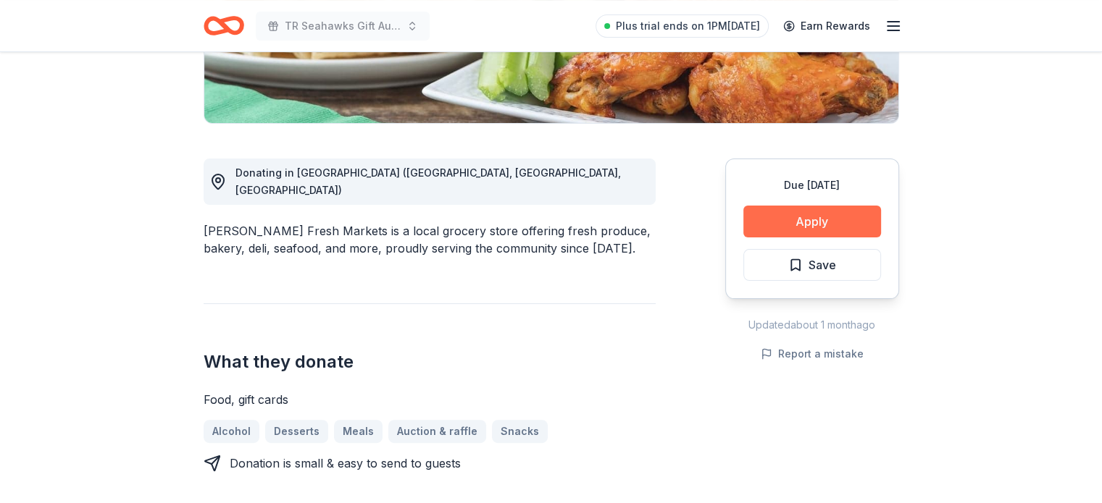
click at [843, 220] on button "Apply" at bounding box center [812, 222] width 138 height 32
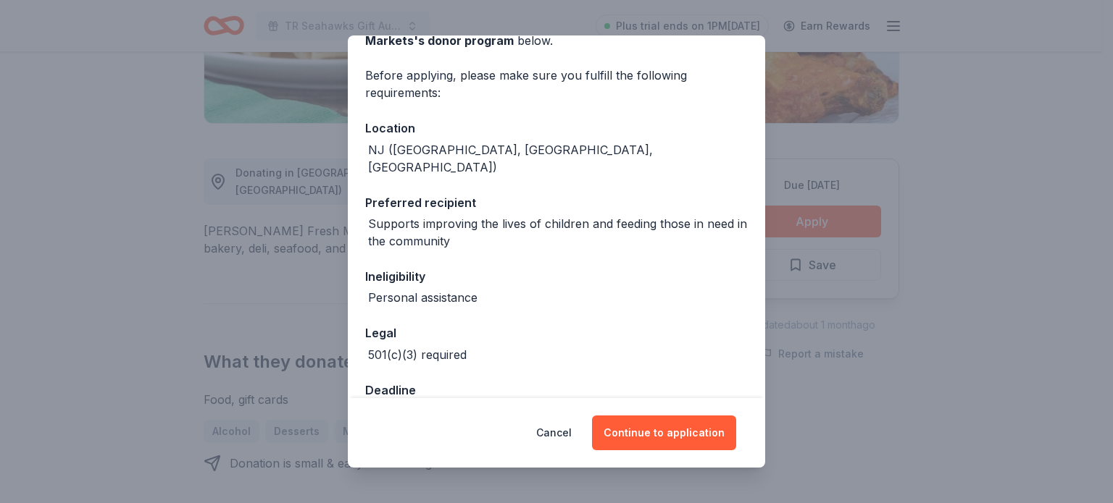
scroll to position [115, 0]
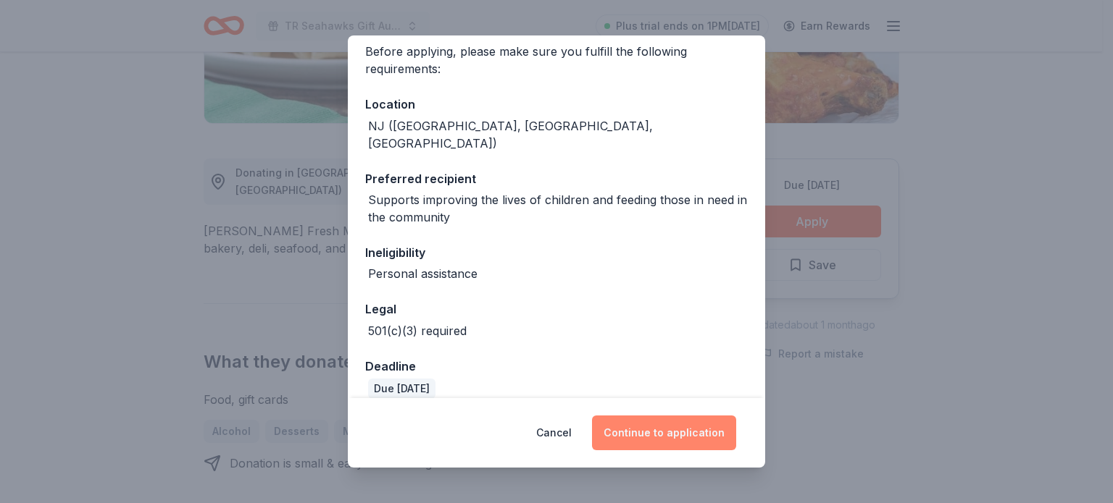
click at [666, 427] on button "Continue to application" at bounding box center [664, 433] width 144 height 35
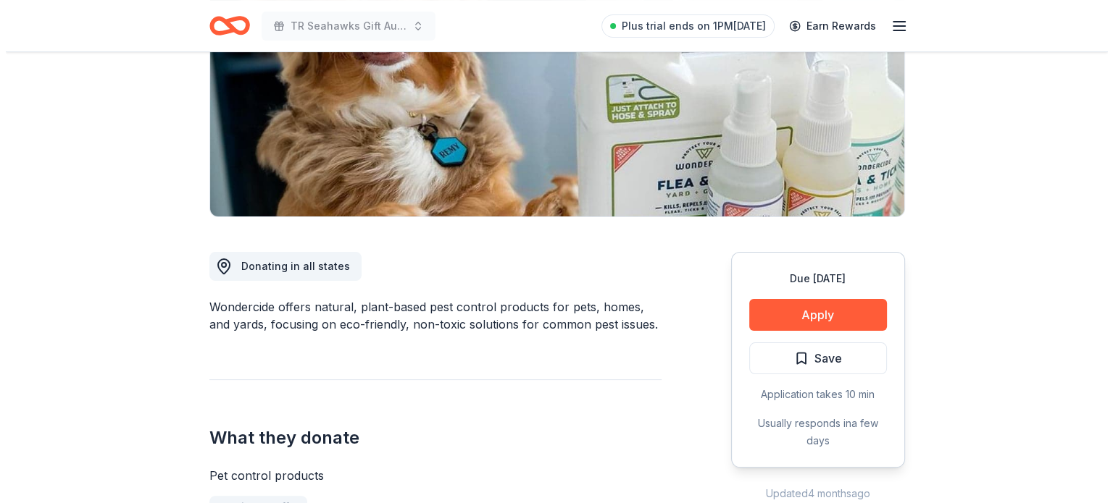
scroll to position [283, 0]
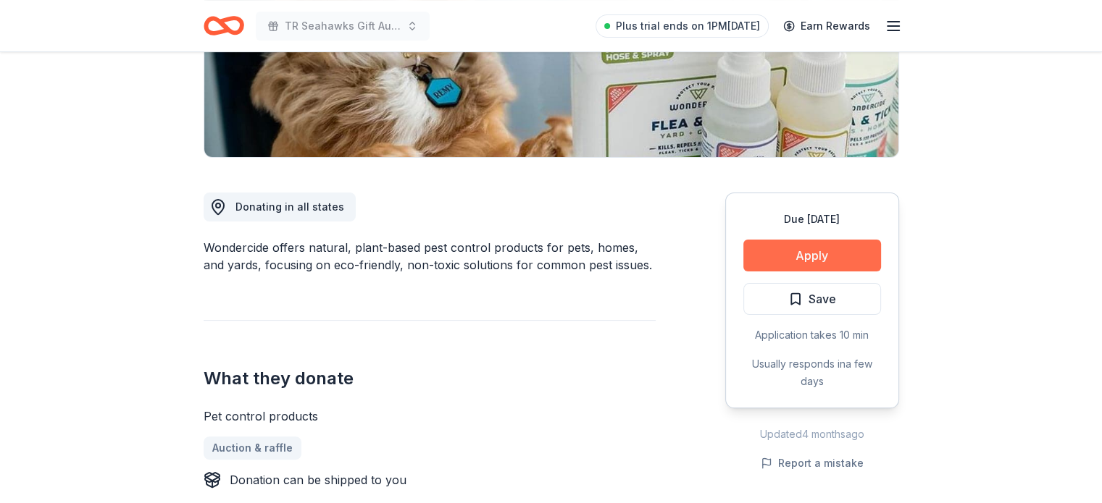
click at [801, 254] on button "Apply" at bounding box center [812, 256] width 138 height 32
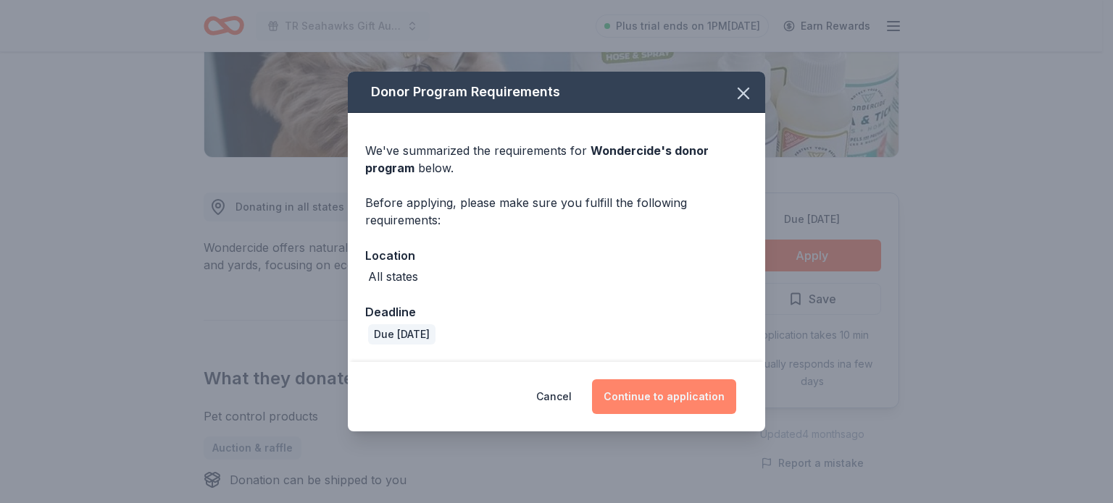
click at [645, 393] on button "Continue to application" at bounding box center [664, 397] width 144 height 35
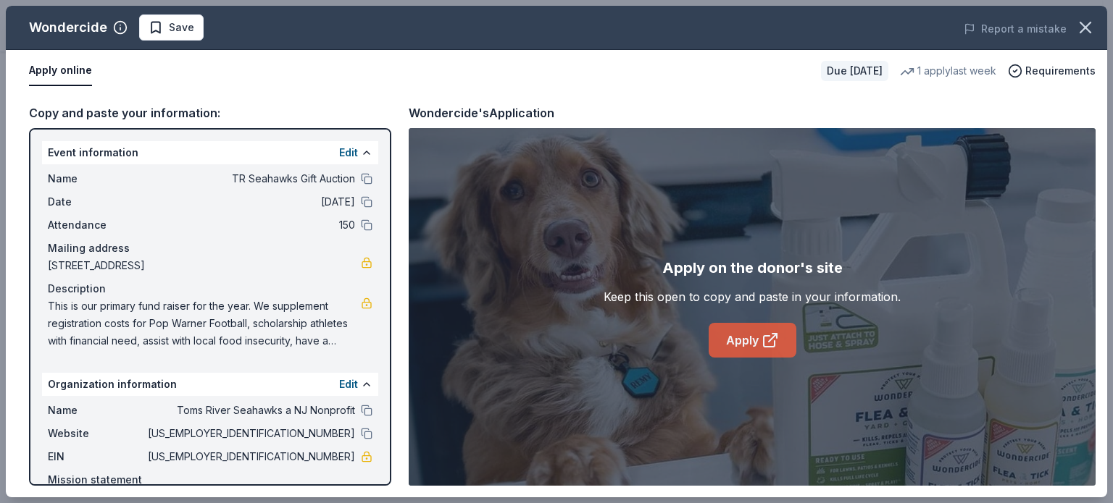
click at [753, 335] on link "Apply" at bounding box center [752, 340] width 88 height 35
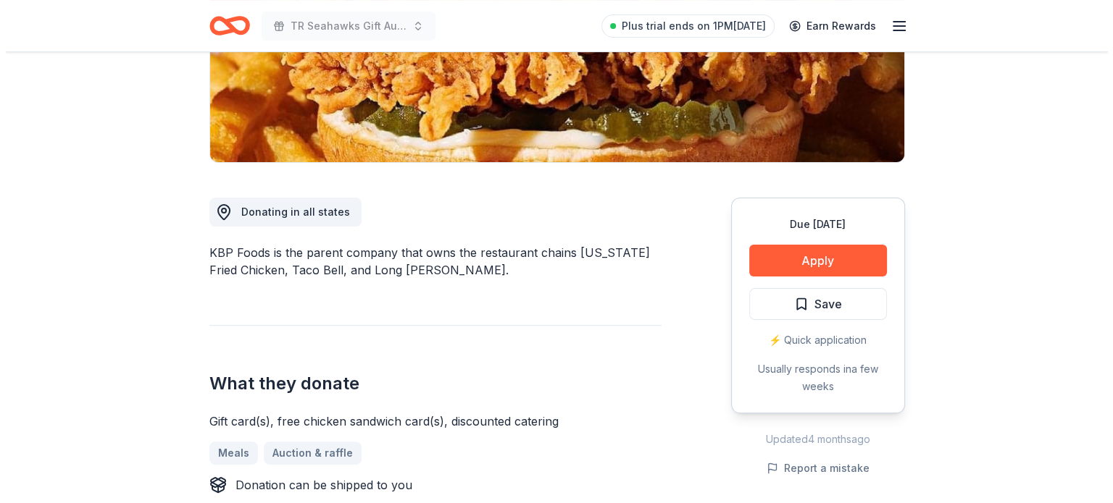
scroll to position [298, 0]
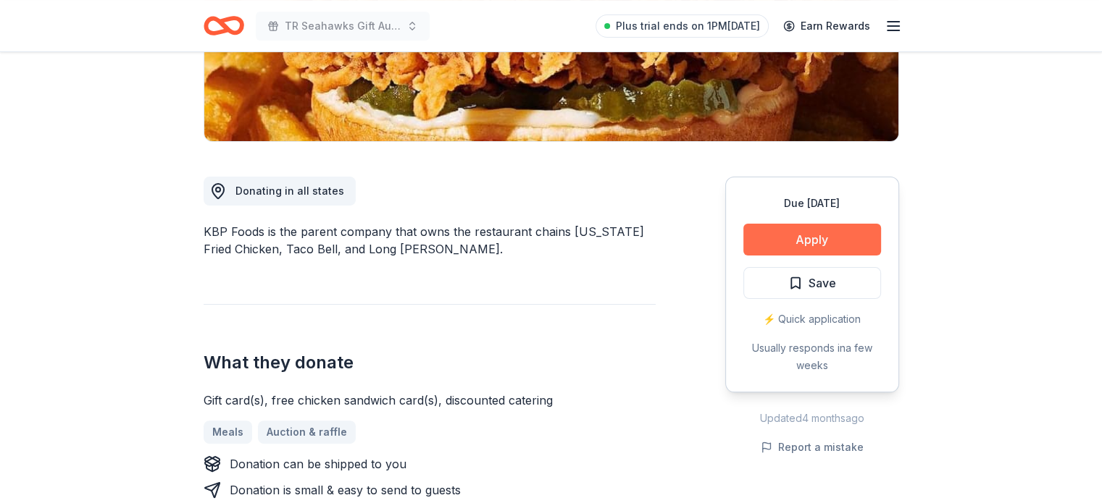
click at [811, 237] on button "Apply" at bounding box center [812, 240] width 138 height 32
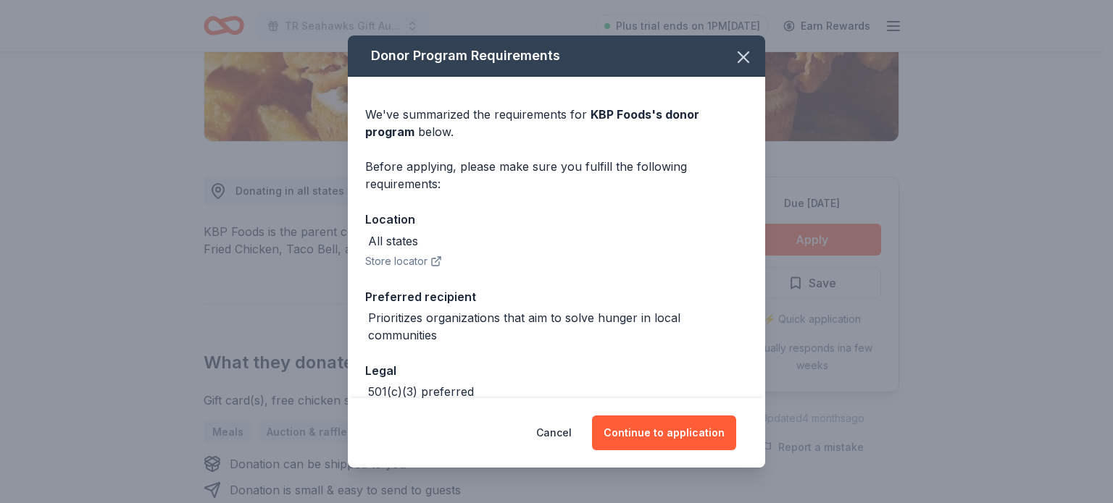
scroll to position [78, 0]
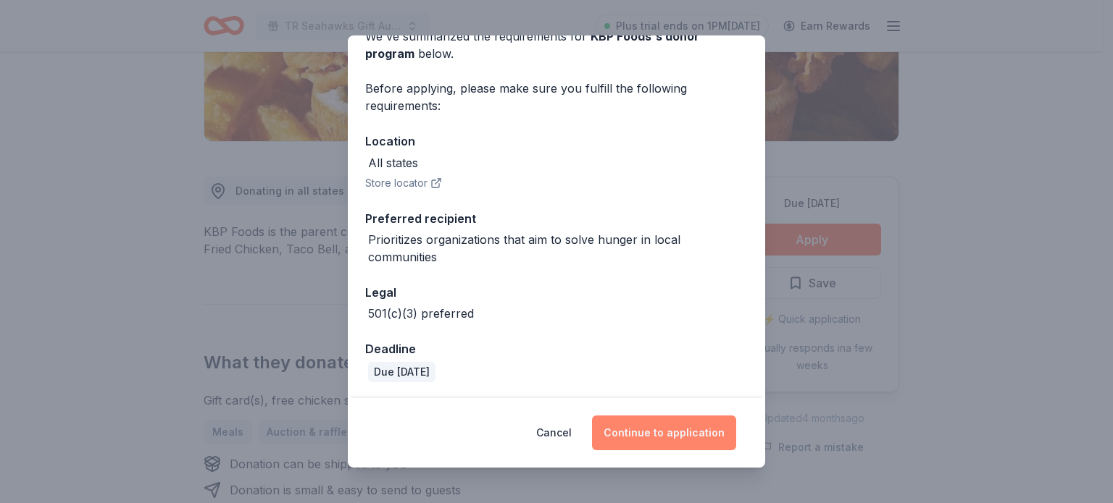
click at [664, 426] on button "Continue to application" at bounding box center [664, 433] width 144 height 35
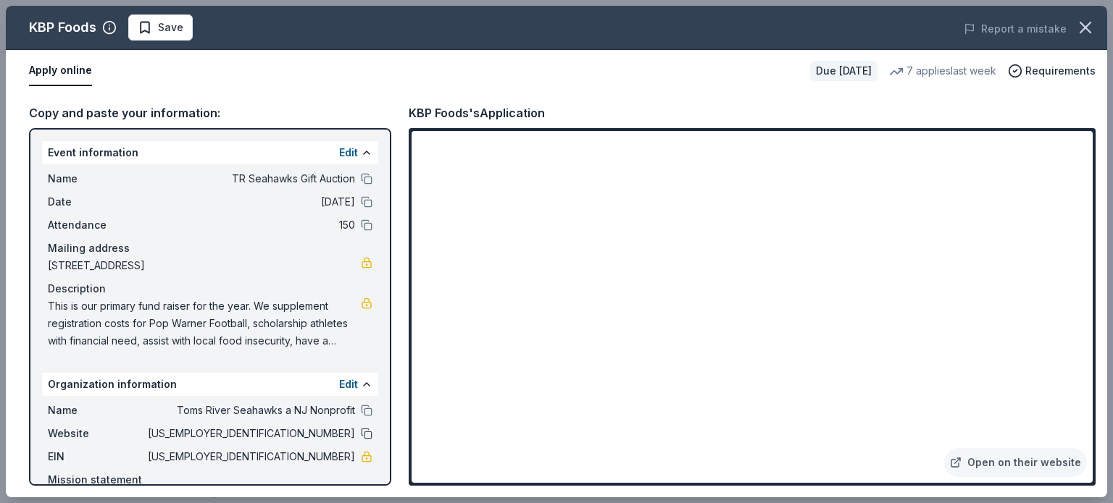
click at [361, 432] on button at bounding box center [367, 434] width 12 height 12
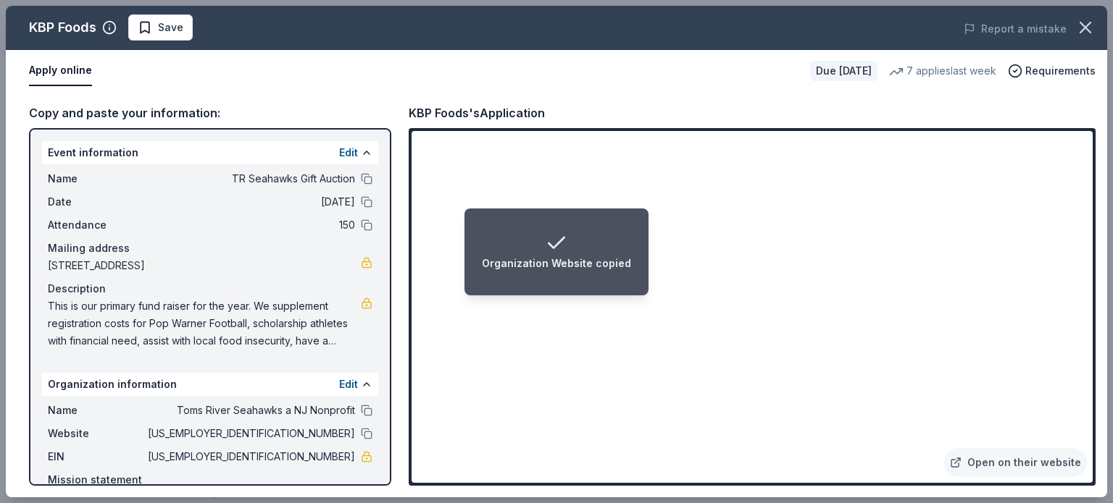
click at [340, 434] on span "83-2808189" at bounding box center [250, 433] width 210 height 17
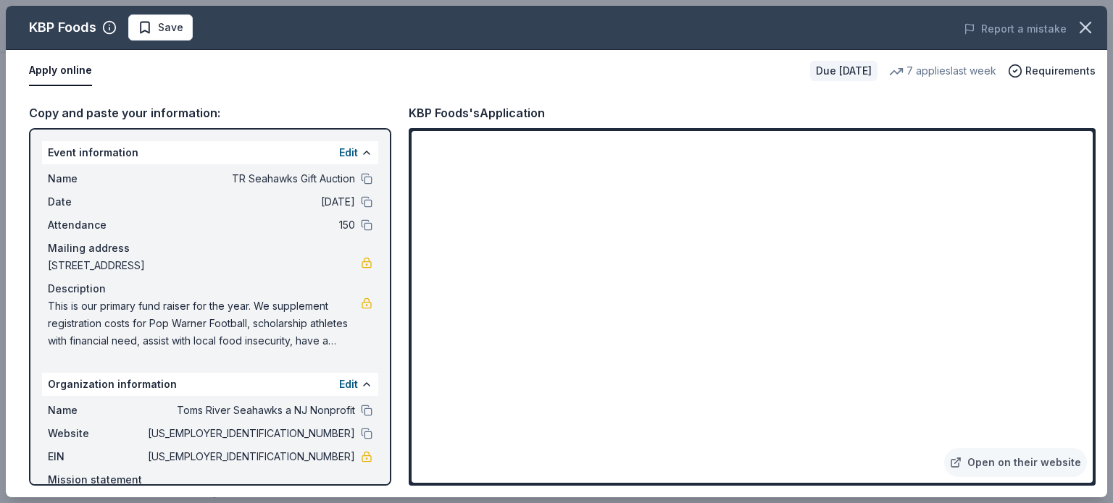
click at [319, 434] on span "83-2808189" at bounding box center [250, 433] width 210 height 17
click at [339, 388] on button "Edit" at bounding box center [348, 384] width 19 height 17
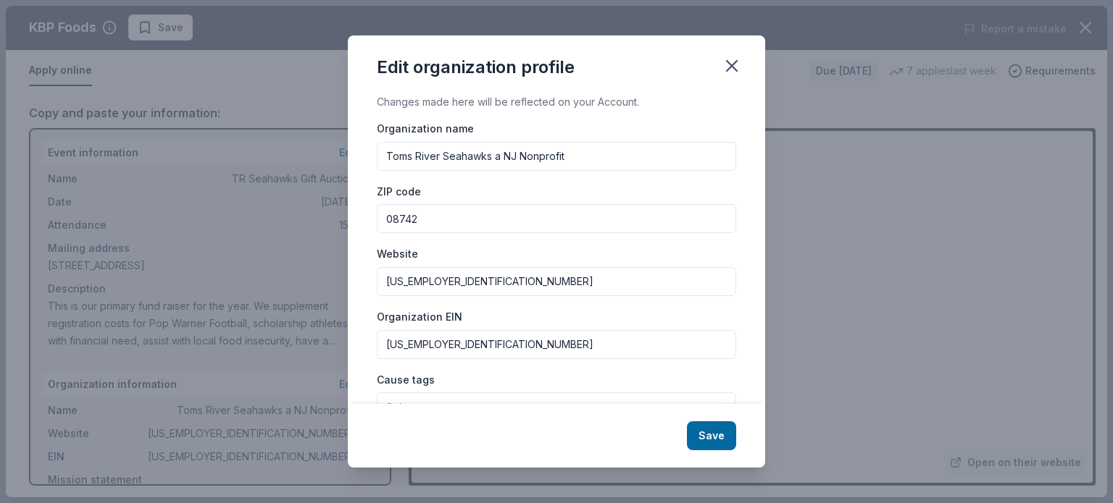
drag, startPoint x: 465, startPoint y: 286, endPoint x: 337, endPoint y: 294, distance: 128.5
click at [337, 294] on div "Edit organization profile Changes made here will be reflected on your Account. …" at bounding box center [556, 251] width 1113 height 503
type input "www.trseahawks.com"
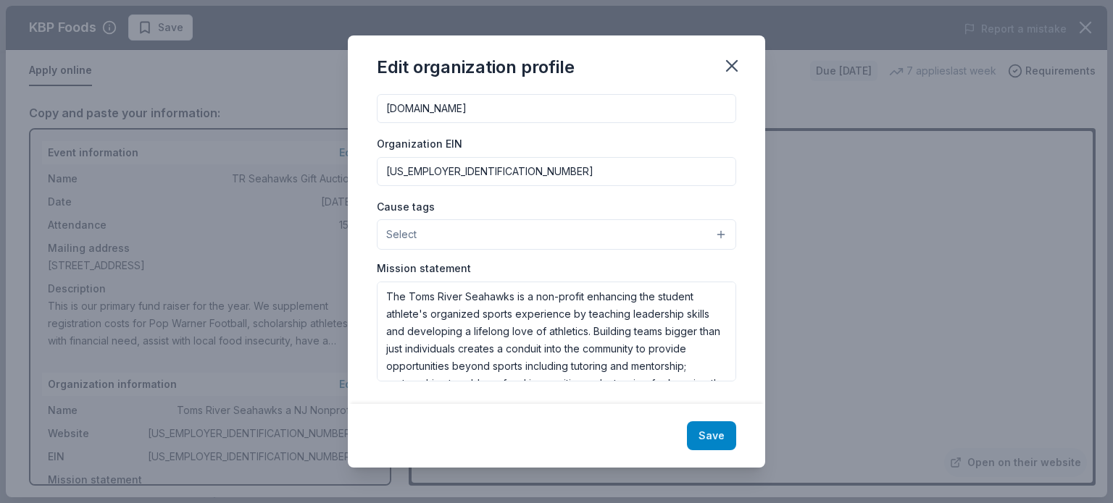
click at [707, 427] on button "Save" at bounding box center [711, 436] width 49 height 29
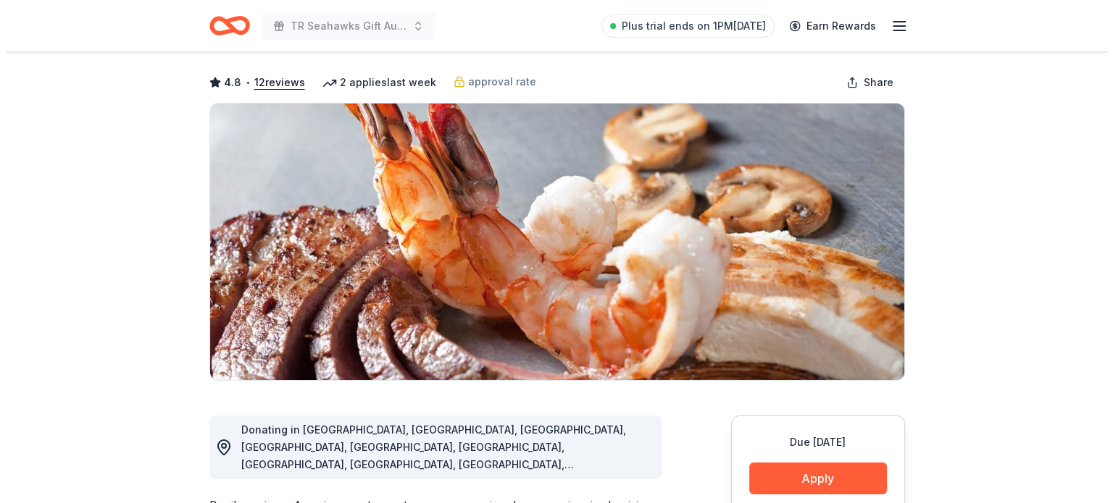
scroll to position [93, 0]
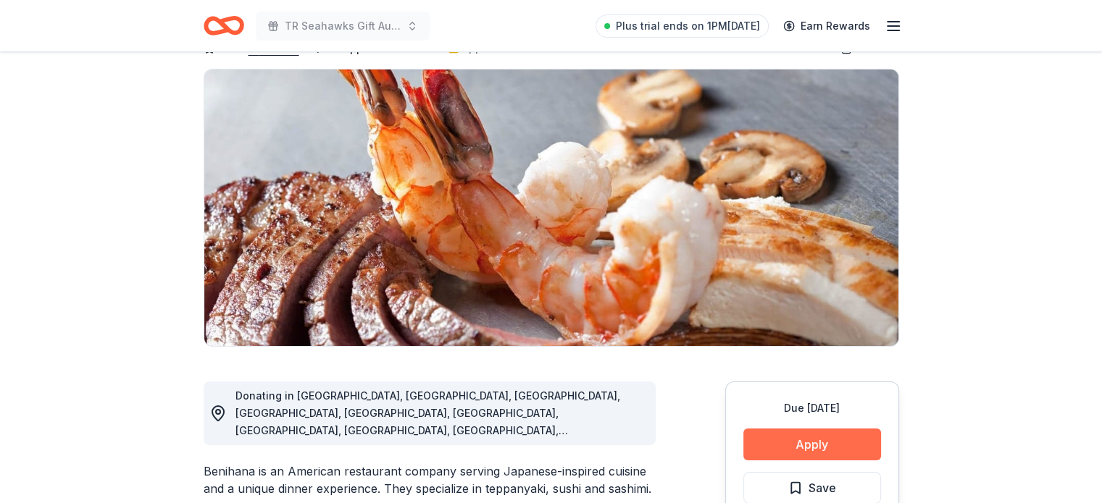
click at [811, 446] on button "Apply" at bounding box center [812, 445] width 138 height 32
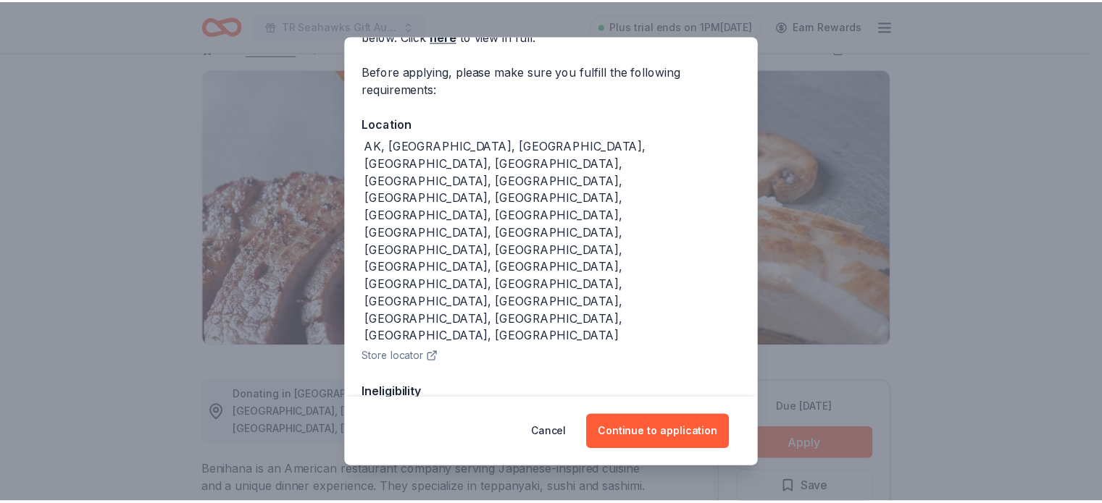
scroll to position [113, 0]
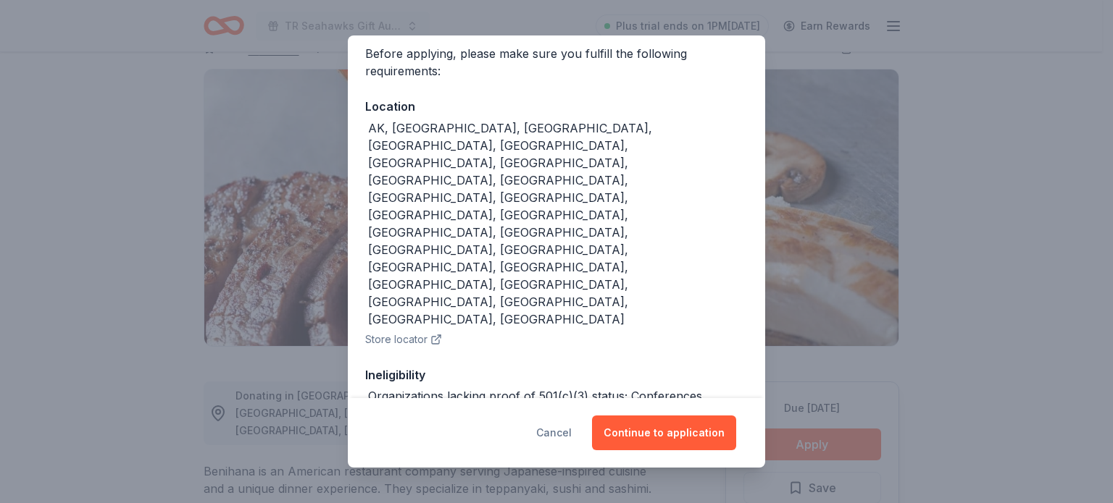
click at [560, 430] on button "Cancel" at bounding box center [553, 433] width 35 height 35
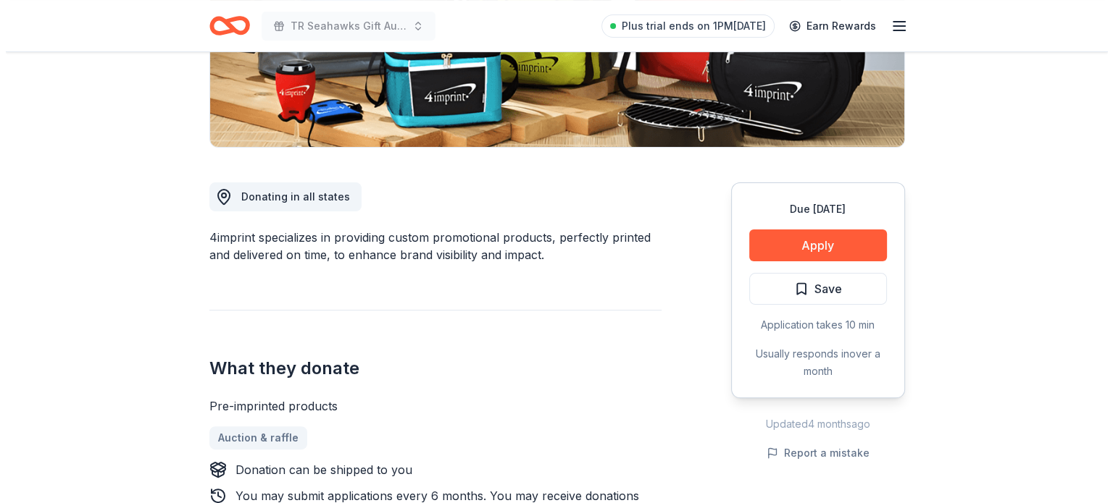
scroll to position [296, 0]
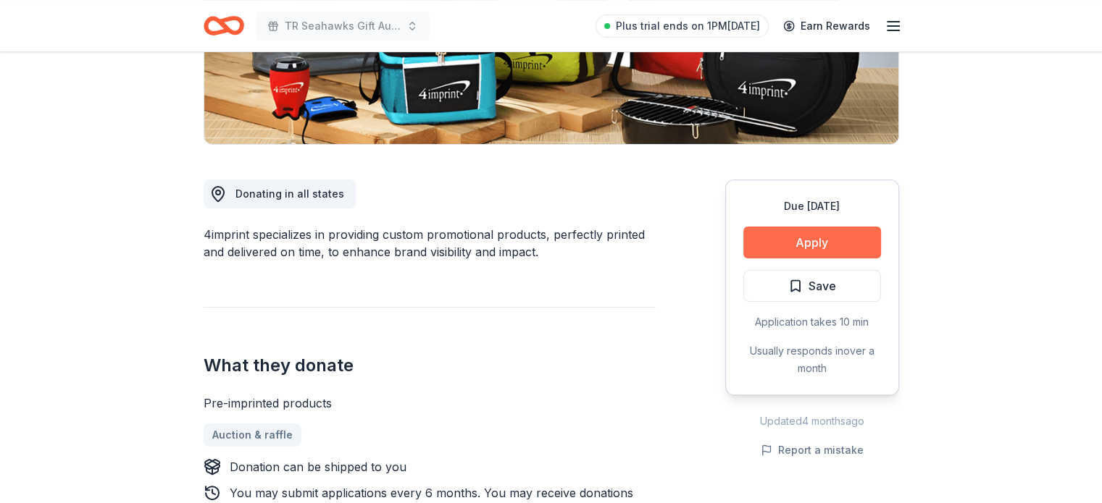
click at [796, 243] on button "Apply" at bounding box center [812, 243] width 138 height 32
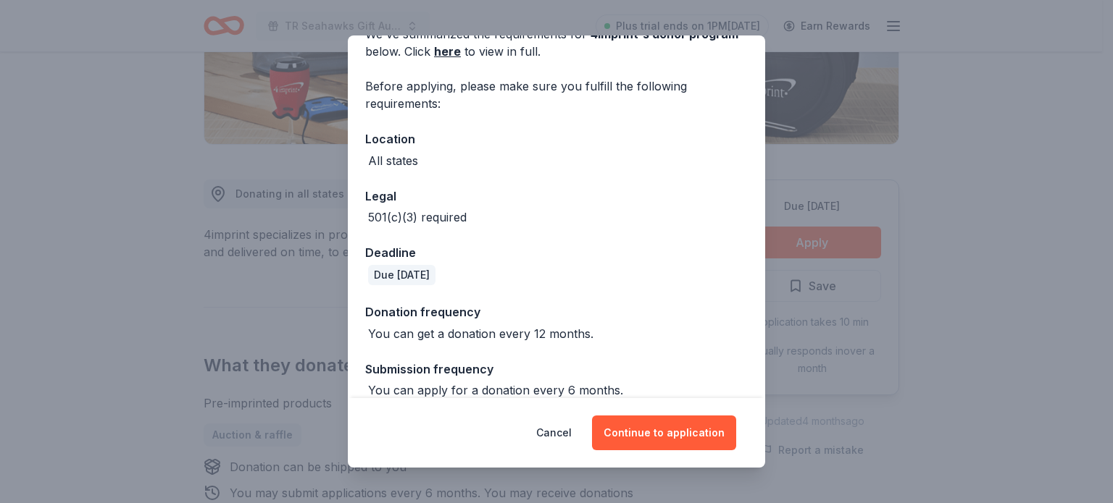
scroll to position [98, 0]
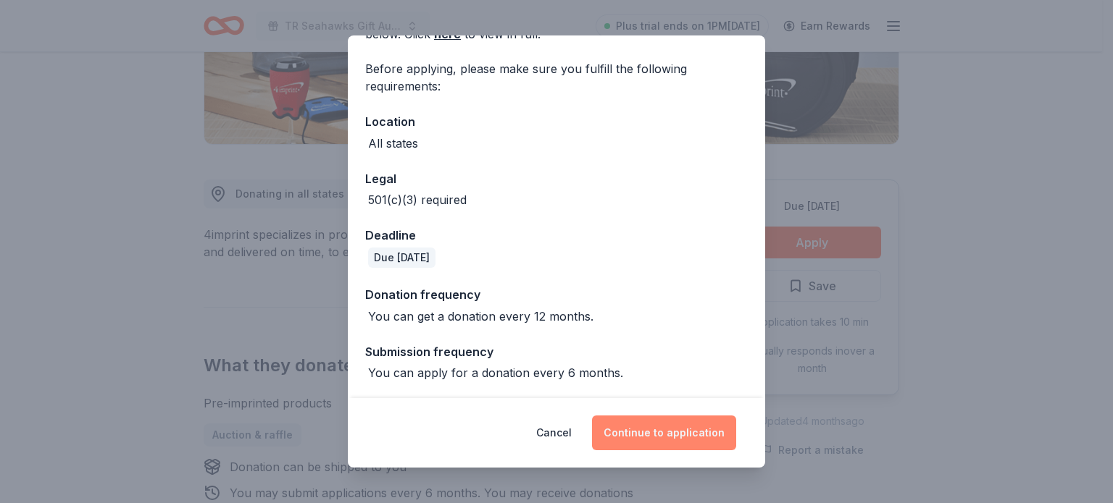
click at [638, 427] on button "Continue to application" at bounding box center [664, 433] width 144 height 35
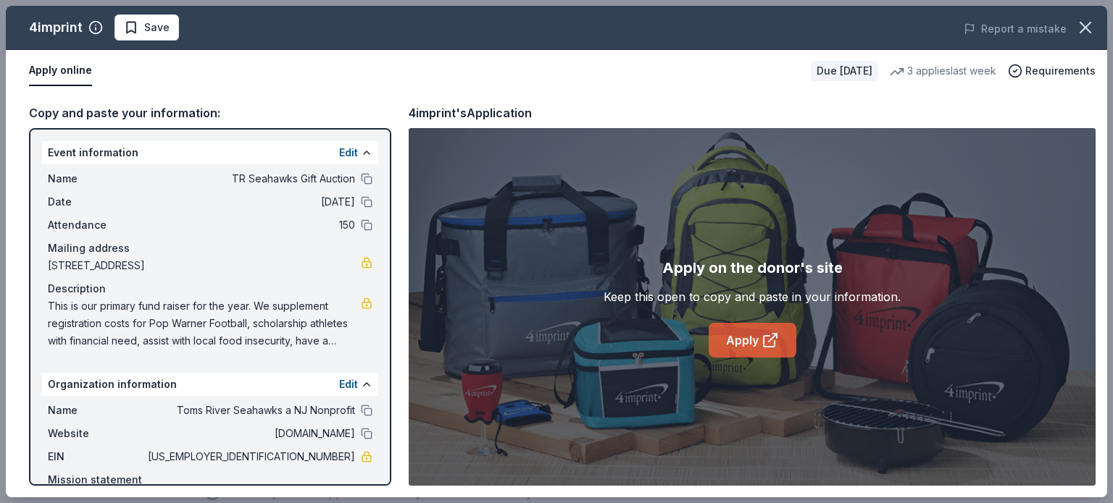
click at [741, 351] on link "Apply" at bounding box center [752, 340] width 88 height 35
click at [361, 223] on button at bounding box center [367, 225] width 12 height 12
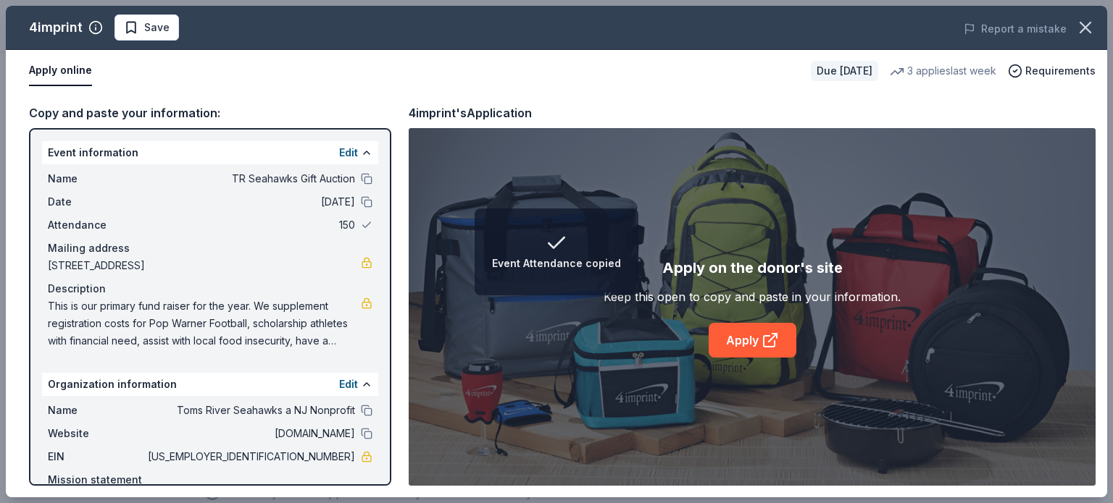
click at [337, 223] on span "150" at bounding box center [250, 225] width 210 height 17
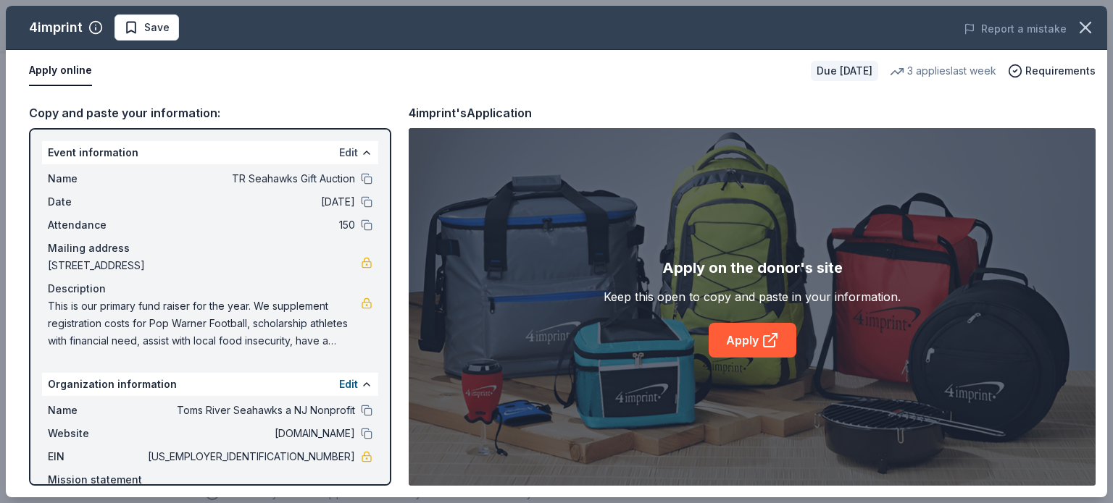
click at [341, 151] on button "Edit" at bounding box center [348, 152] width 19 height 17
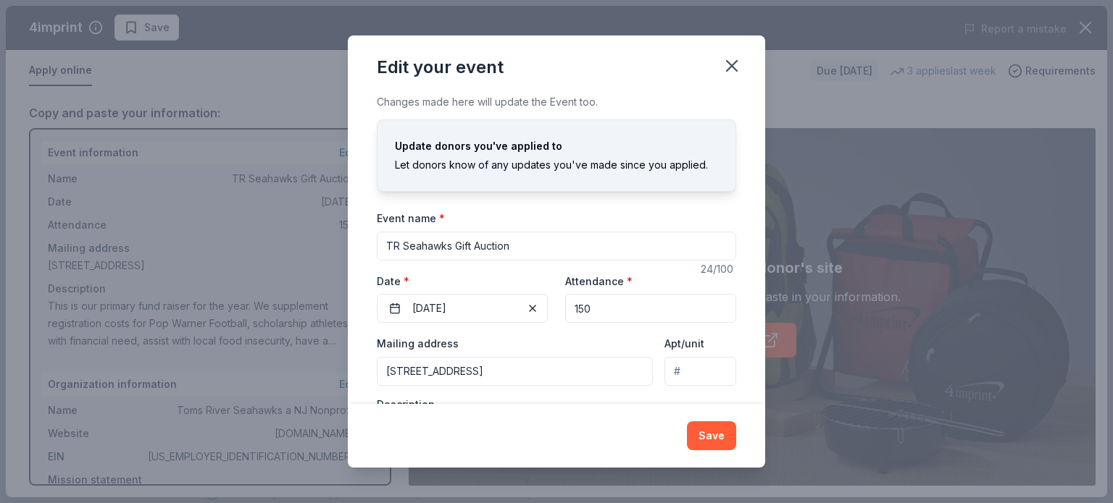
drag, startPoint x: 600, startPoint y: 314, endPoint x: 561, endPoint y: 304, distance: 40.4
click at [565, 304] on input "150" at bounding box center [650, 308] width 171 height 29
type input "200"
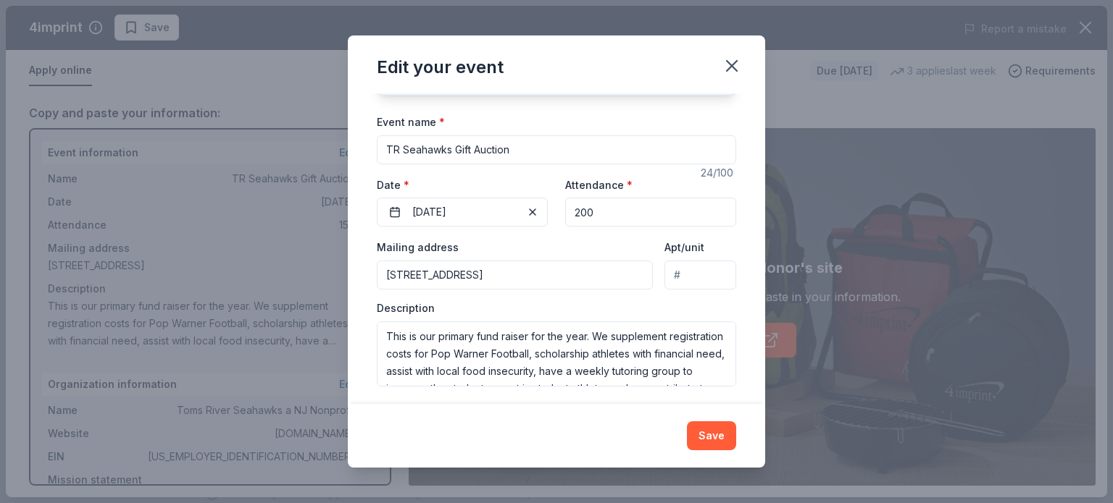
scroll to position [101, 0]
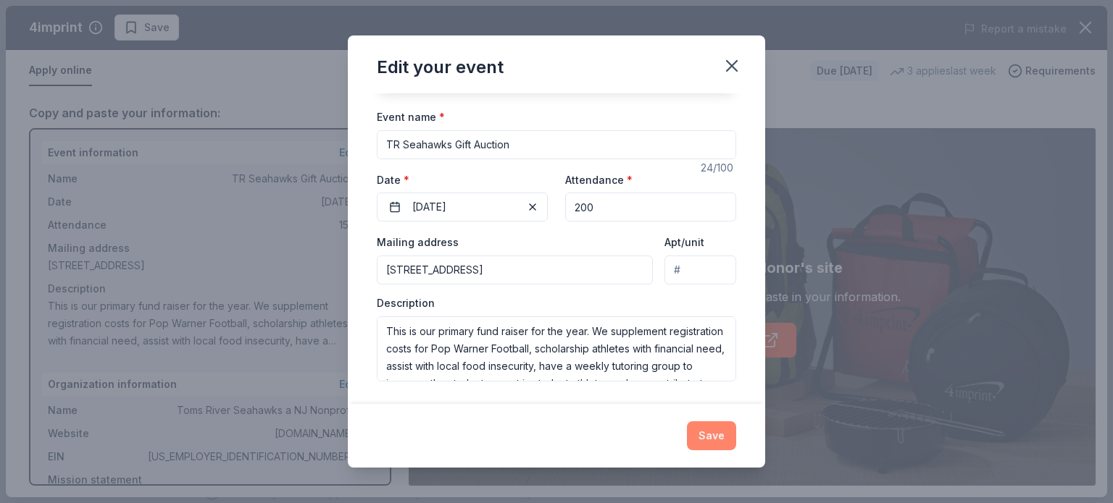
click at [702, 440] on button "Save" at bounding box center [711, 436] width 49 height 29
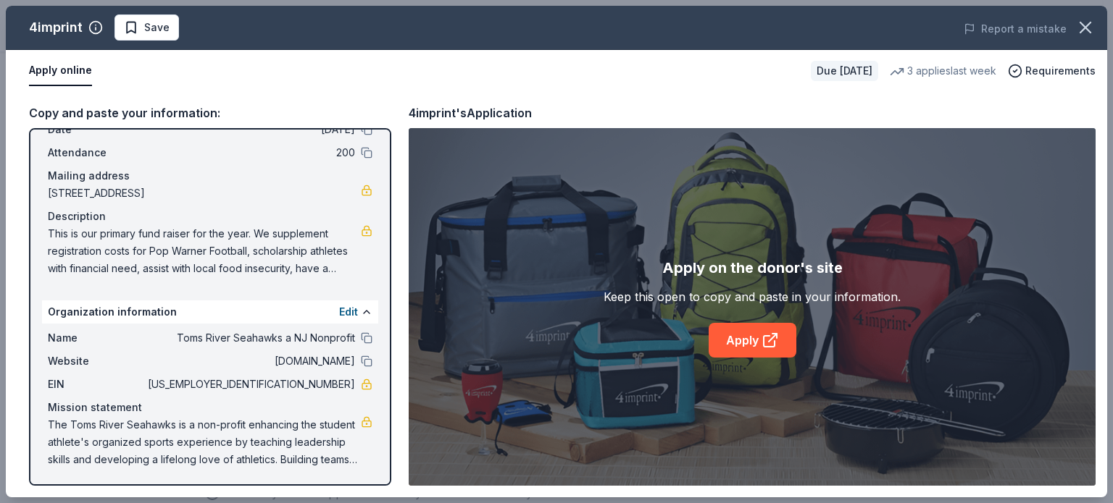
scroll to position [0, 0]
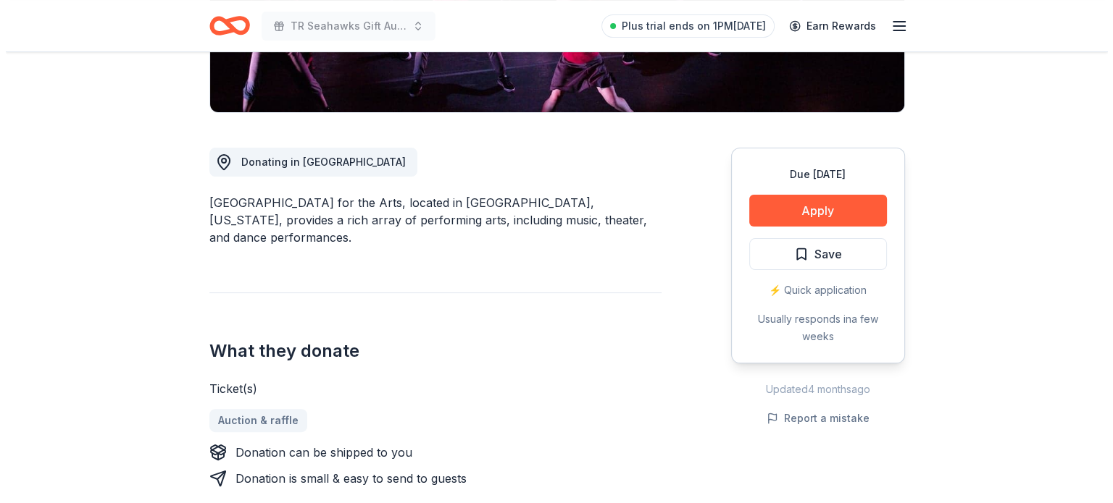
scroll to position [325, 0]
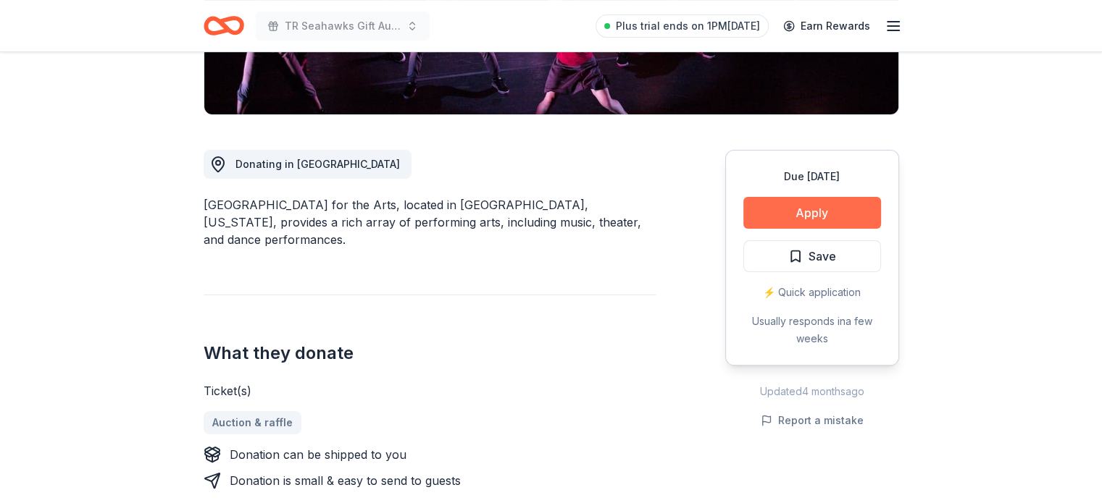
click at [823, 211] on button "Apply" at bounding box center [812, 213] width 138 height 32
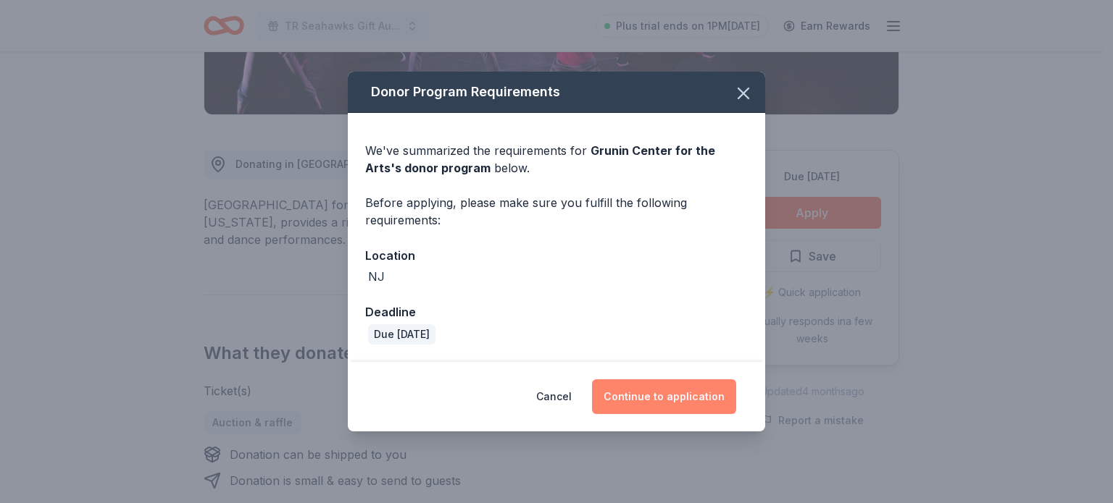
click at [685, 399] on button "Continue to application" at bounding box center [664, 397] width 144 height 35
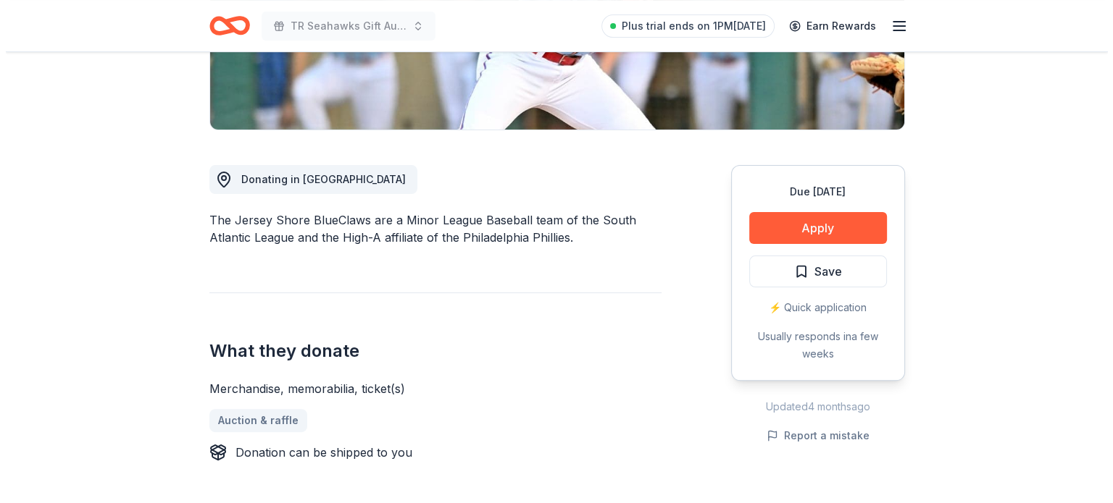
scroll to position [318, 0]
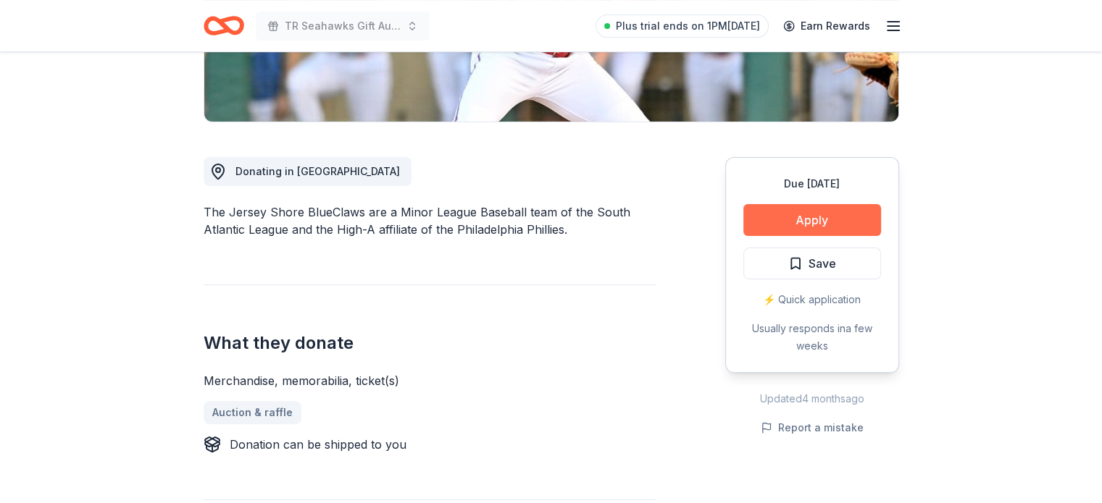
click at [786, 221] on button "Apply" at bounding box center [812, 220] width 138 height 32
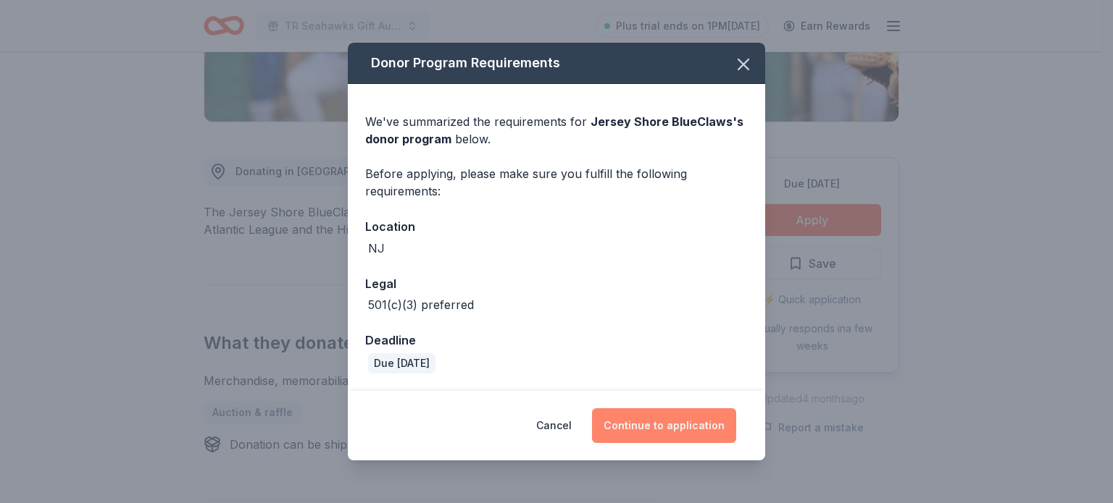
click at [652, 422] on button "Continue to application" at bounding box center [664, 426] width 144 height 35
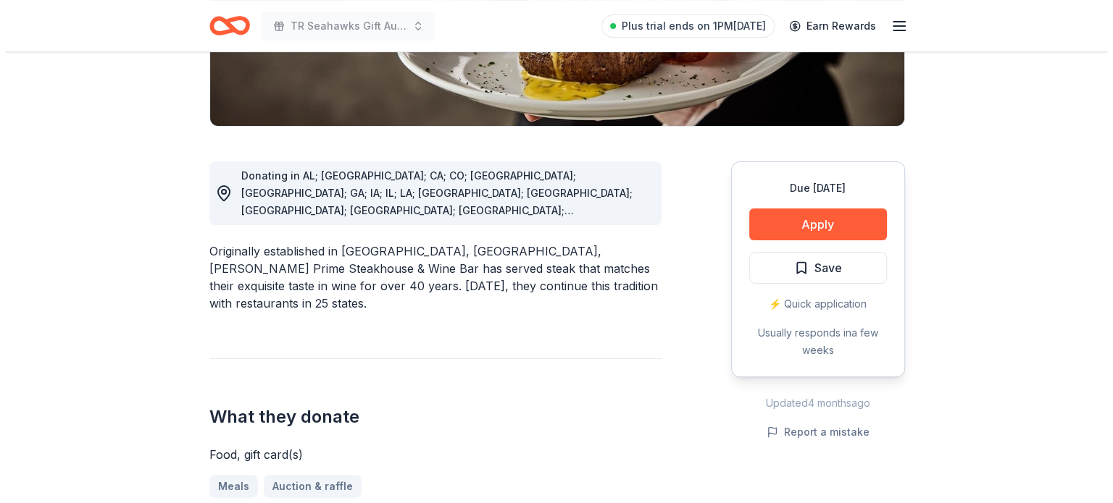
scroll to position [316, 0]
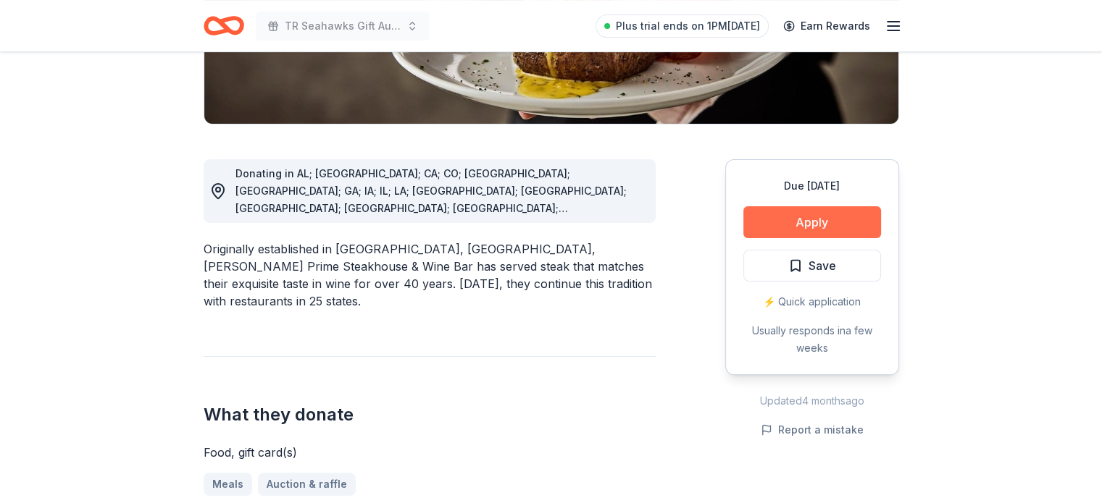
click at [778, 214] on button "Apply" at bounding box center [812, 222] width 138 height 32
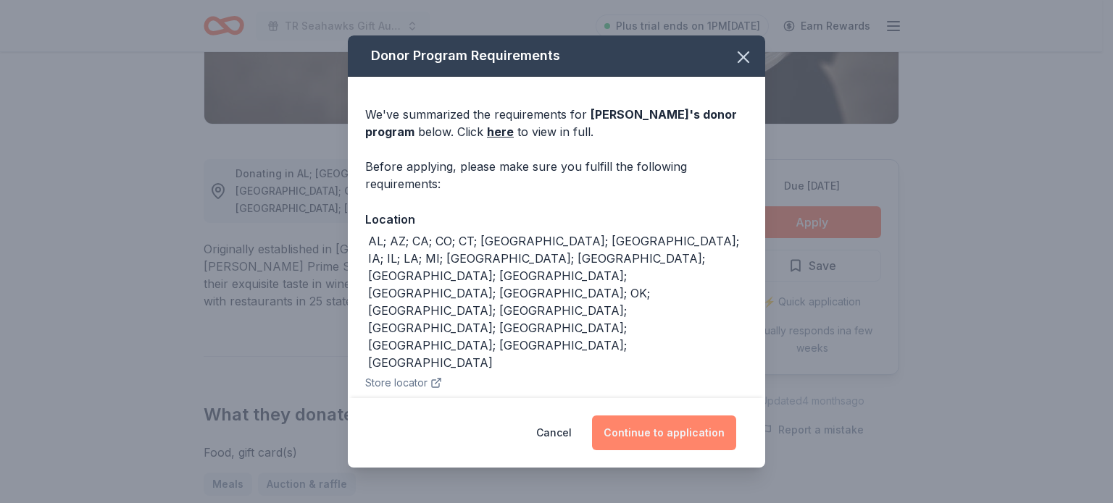
click at [680, 428] on button "Continue to application" at bounding box center [664, 433] width 144 height 35
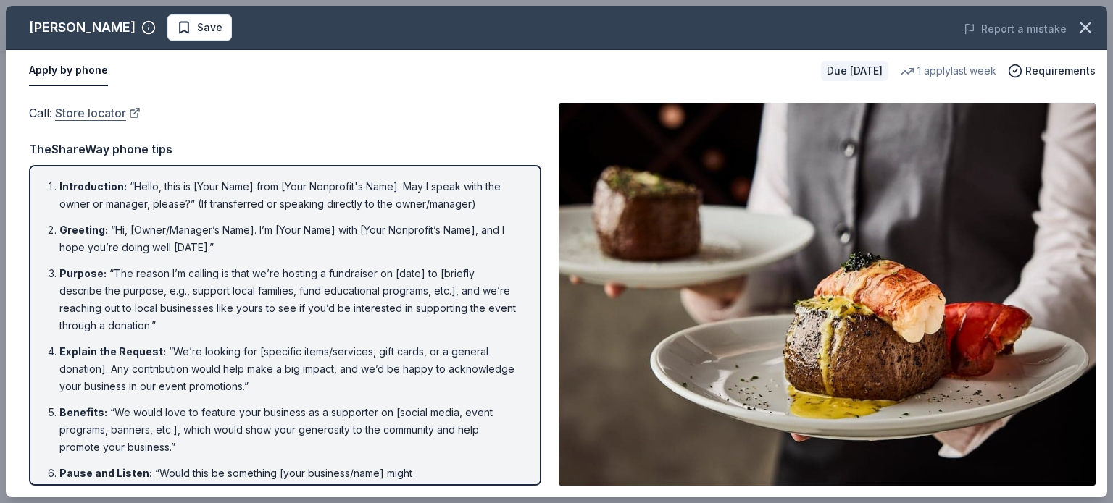
click at [106, 112] on link "Store locator" at bounding box center [97, 113] width 85 height 19
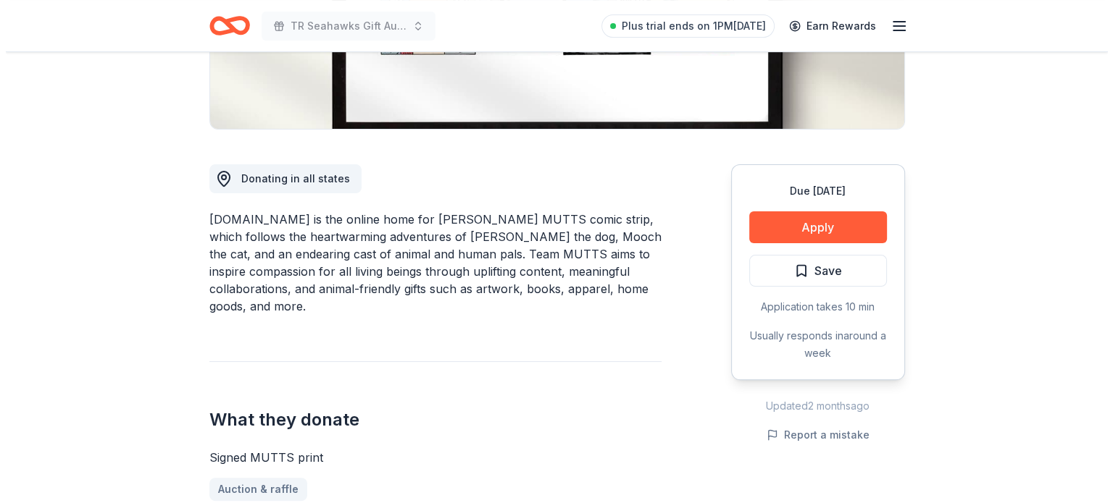
scroll to position [319, 0]
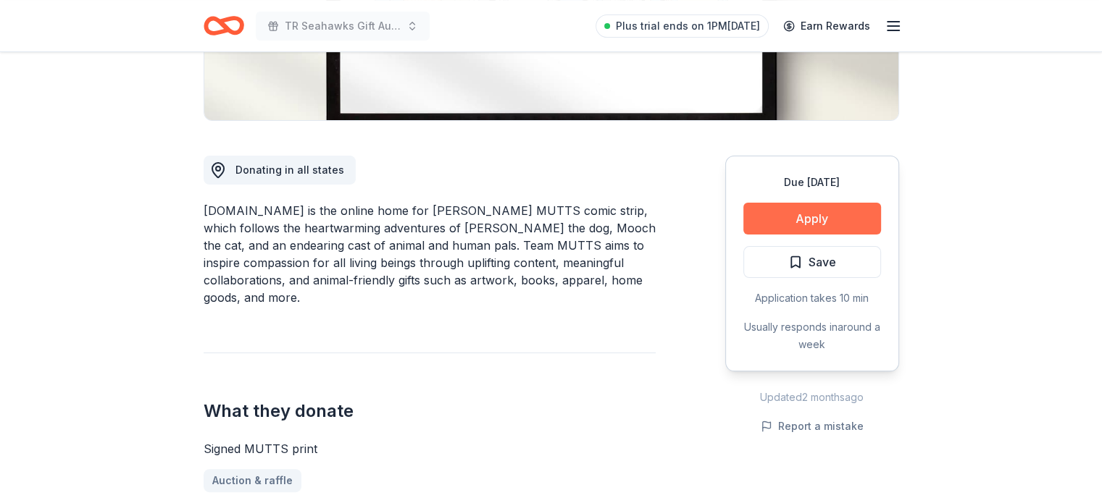
click at [791, 217] on button "Apply" at bounding box center [812, 219] width 138 height 32
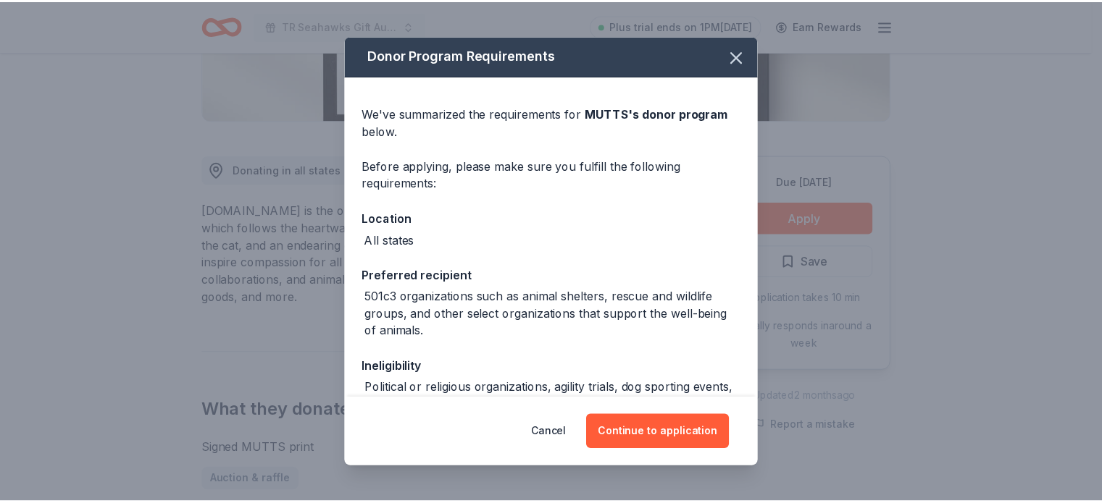
scroll to position [0, 0]
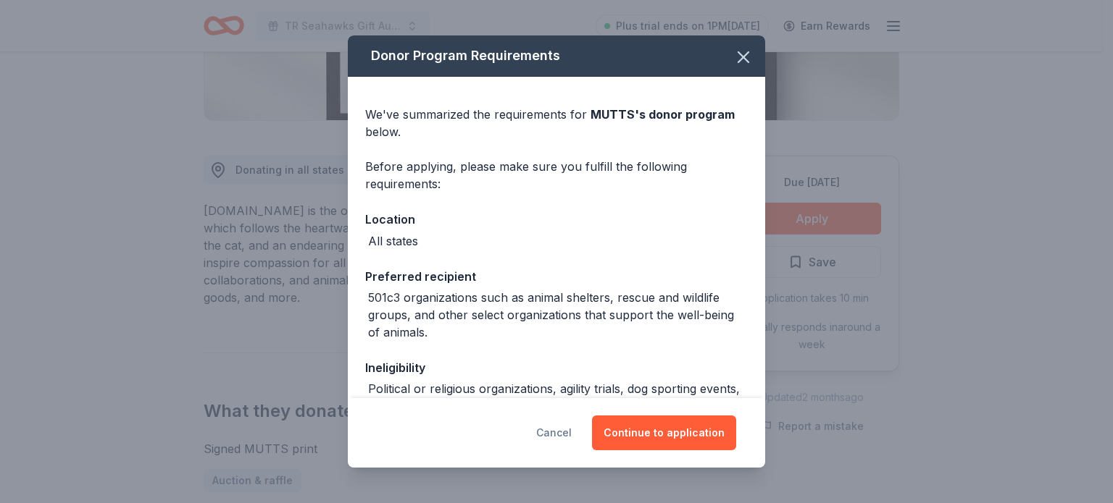
click at [572, 429] on button "Cancel" at bounding box center [553, 433] width 35 height 35
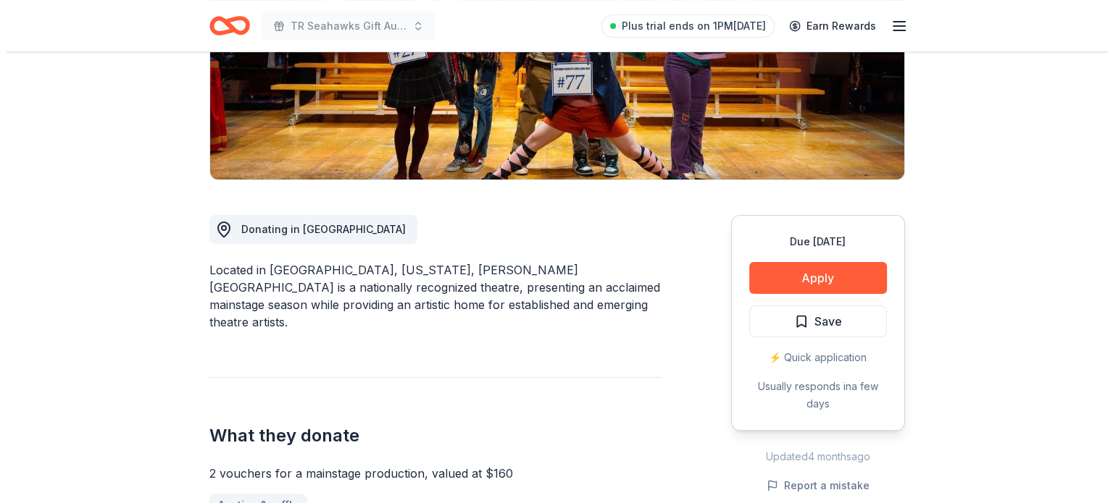
scroll to position [265, 0]
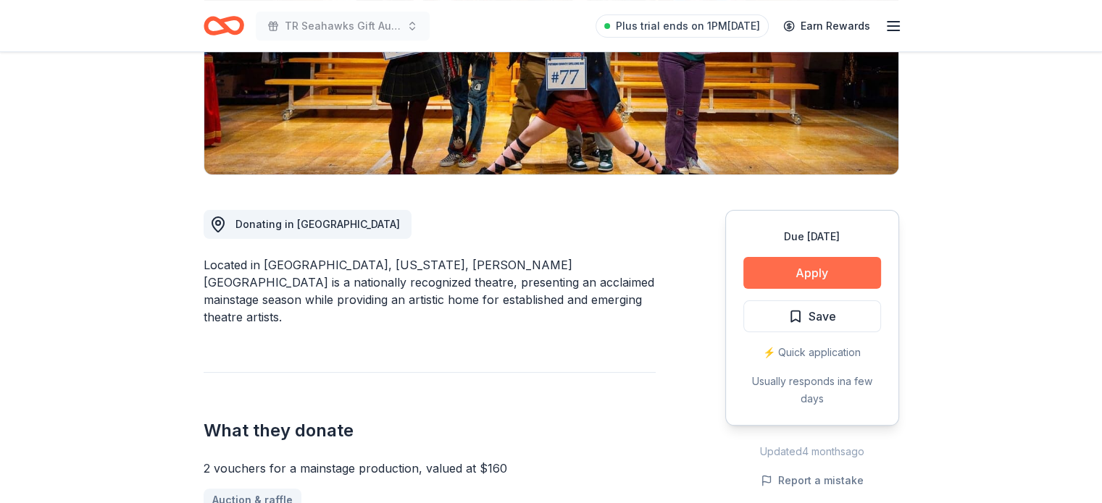
click at [803, 268] on button "Apply" at bounding box center [812, 273] width 138 height 32
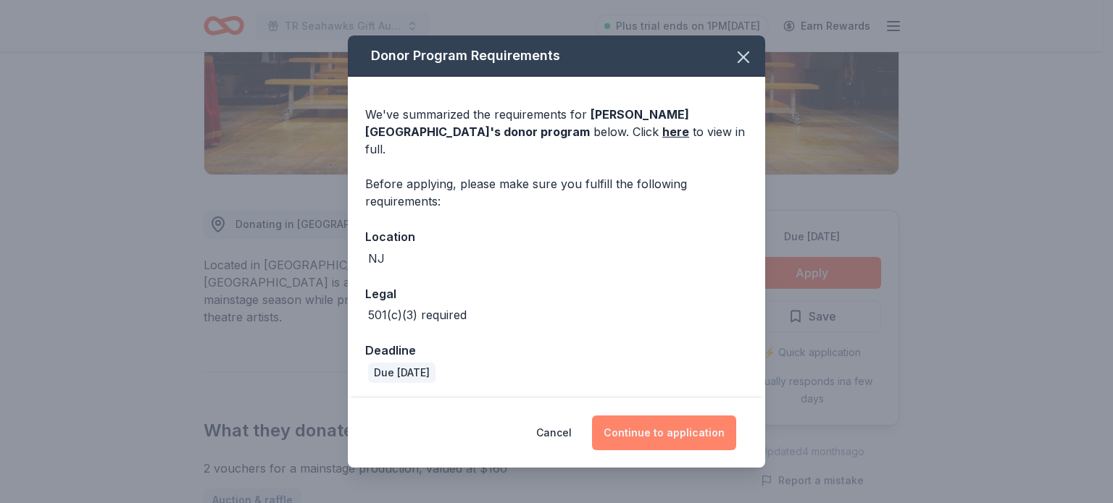
click at [647, 425] on button "Continue to application" at bounding box center [664, 433] width 144 height 35
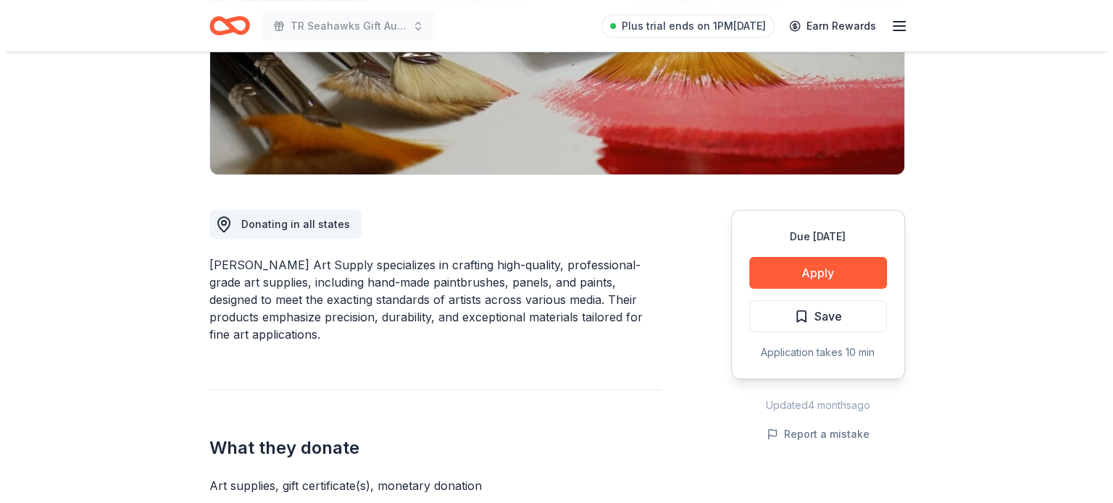
scroll to position [309, 0]
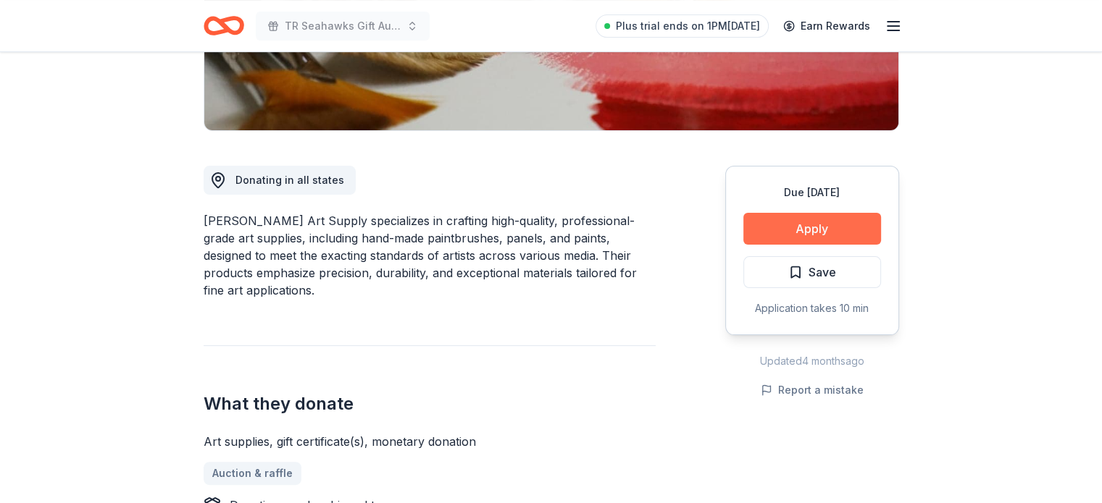
click at [785, 236] on button "Apply" at bounding box center [812, 229] width 138 height 32
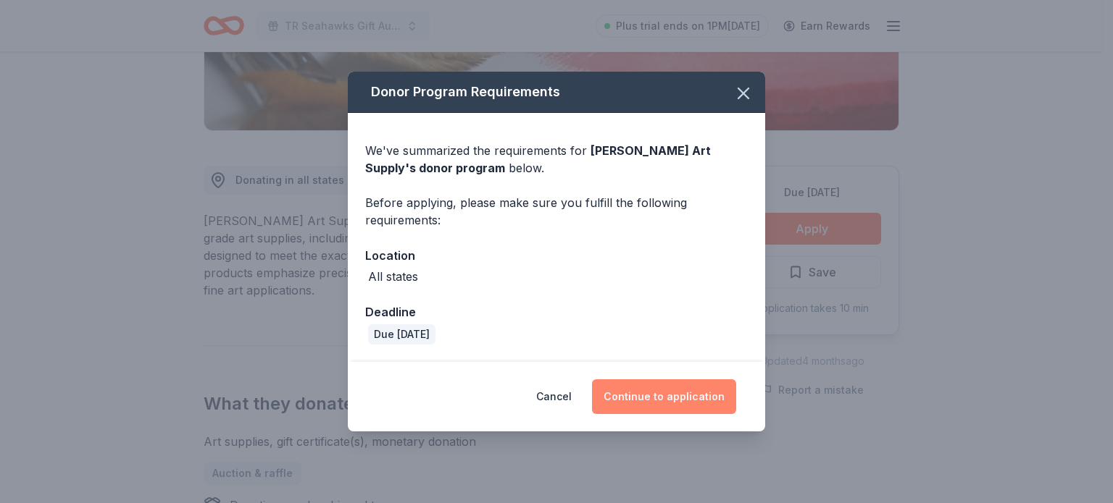
click at [661, 396] on button "Continue to application" at bounding box center [664, 397] width 144 height 35
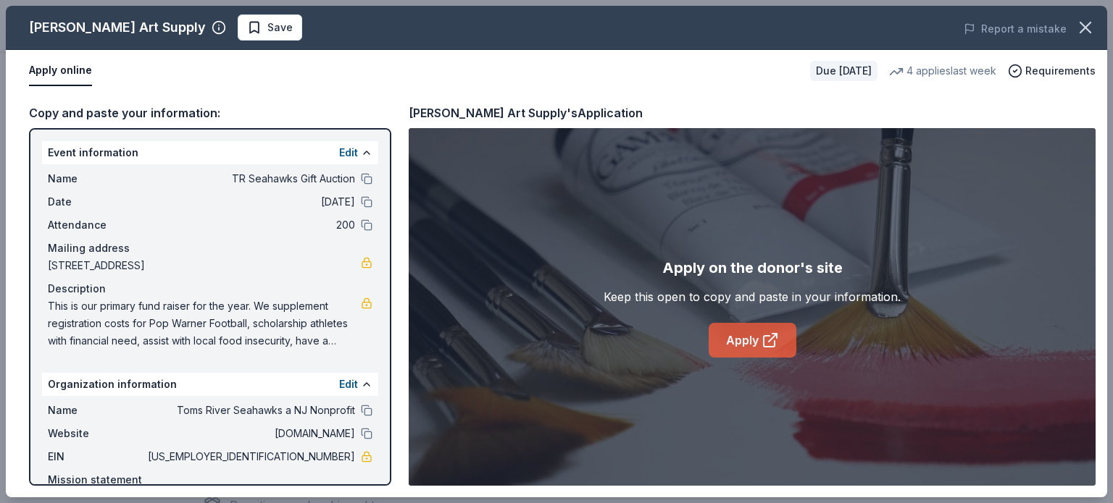
click at [727, 345] on link "Apply" at bounding box center [752, 340] width 88 height 35
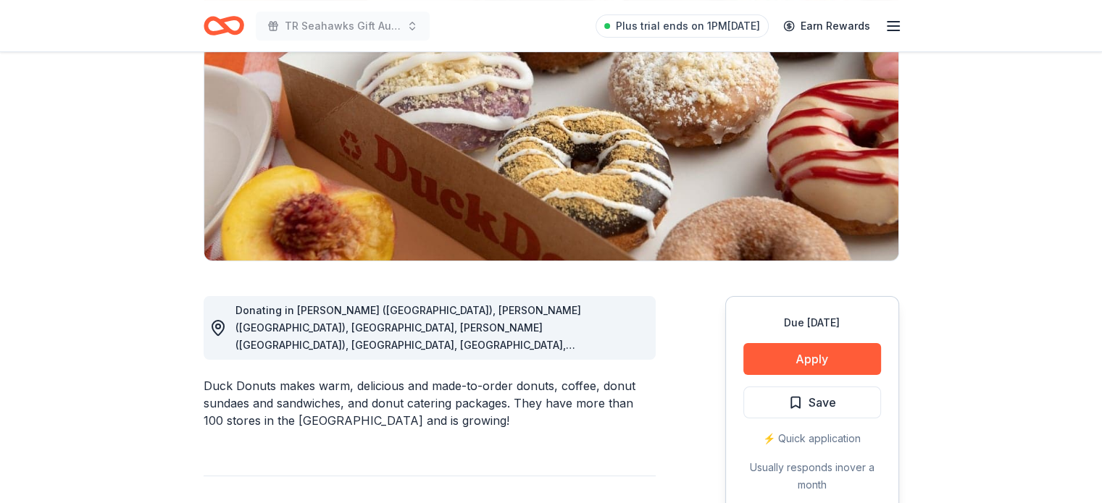
scroll to position [191, 0]
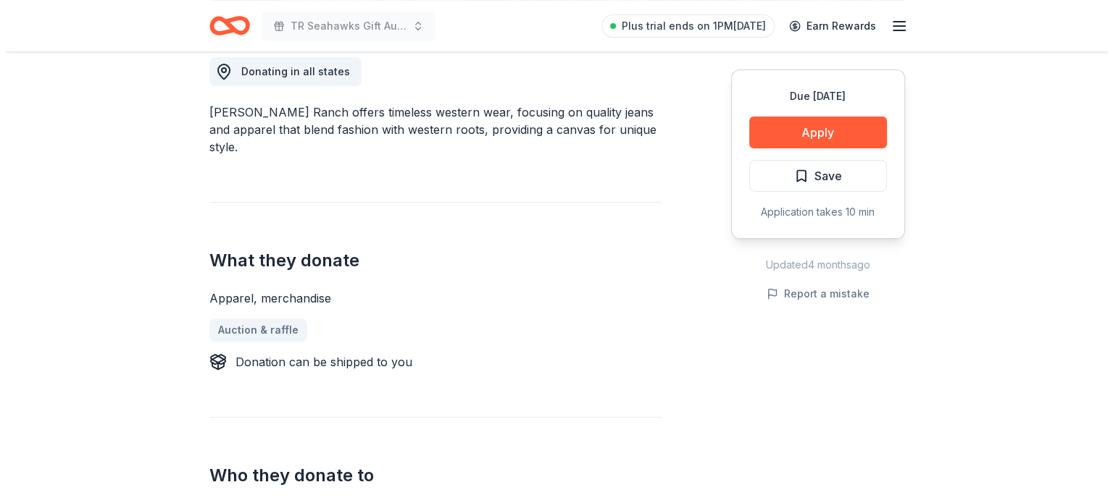
scroll to position [409, 0]
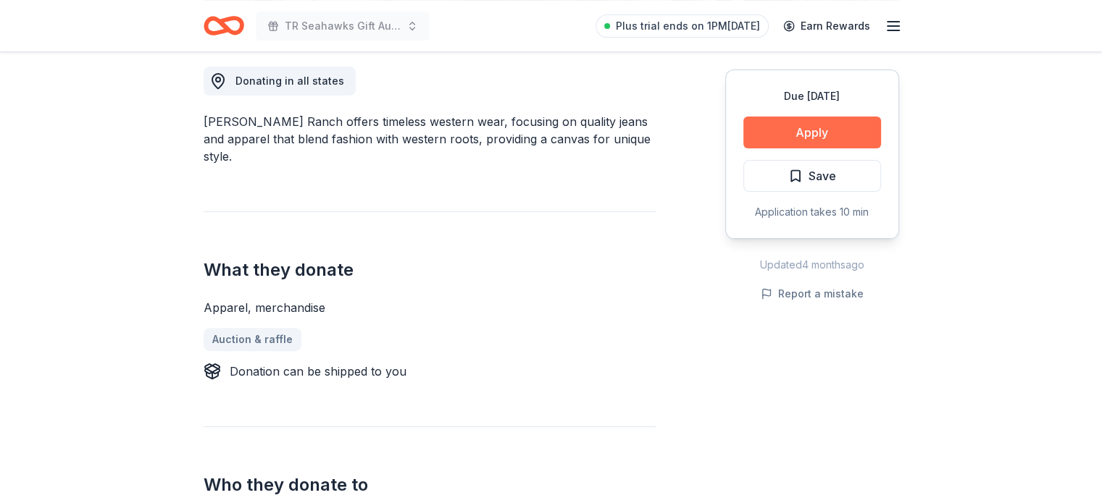
click at [797, 122] on button "Apply" at bounding box center [812, 133] width 138 height 32
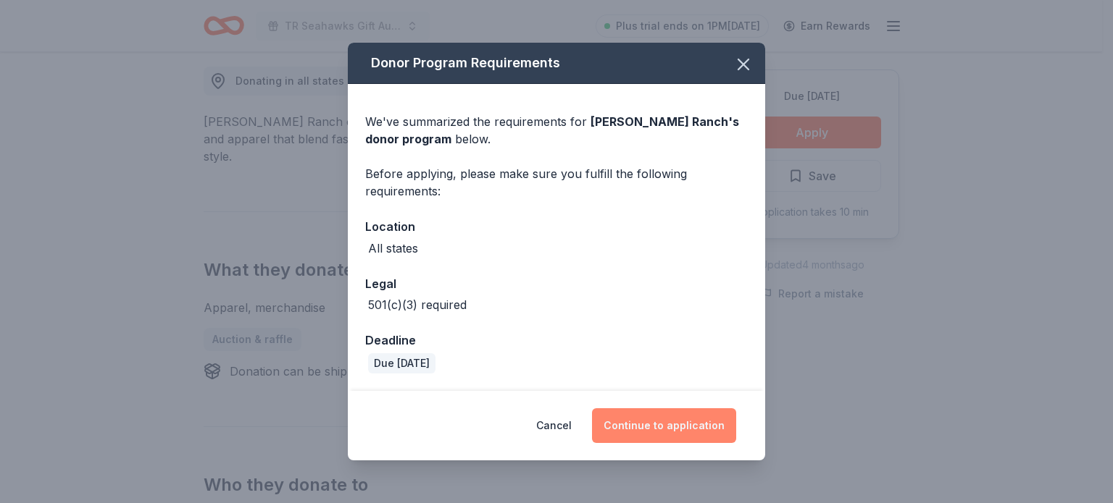
click at [678, 427] on button "Continue to application" at bounding box center [664, 426] width 144 height 35
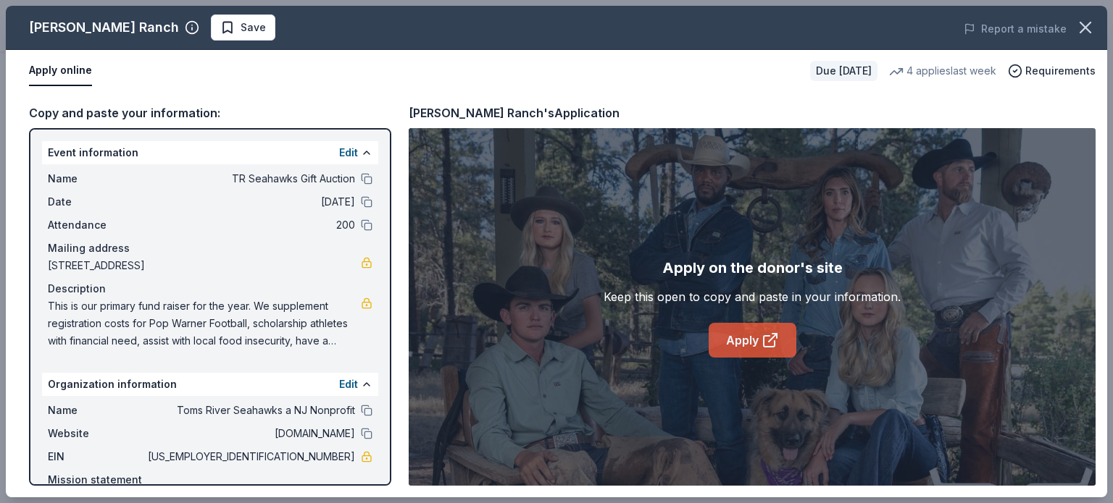
click at [733, 344] on link "Apply" at bounding box center [752, 340] width 88 height 35
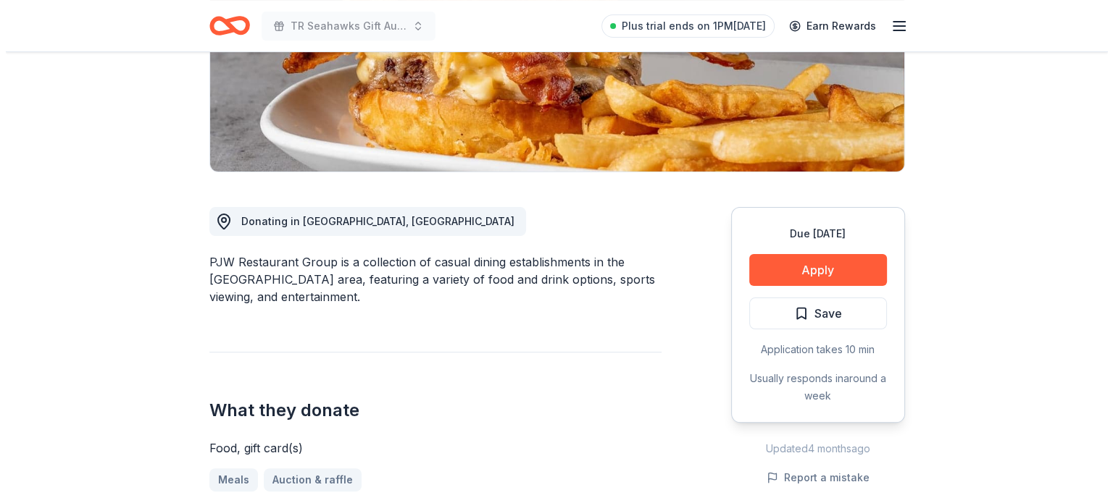
scroll to position [271, 0]
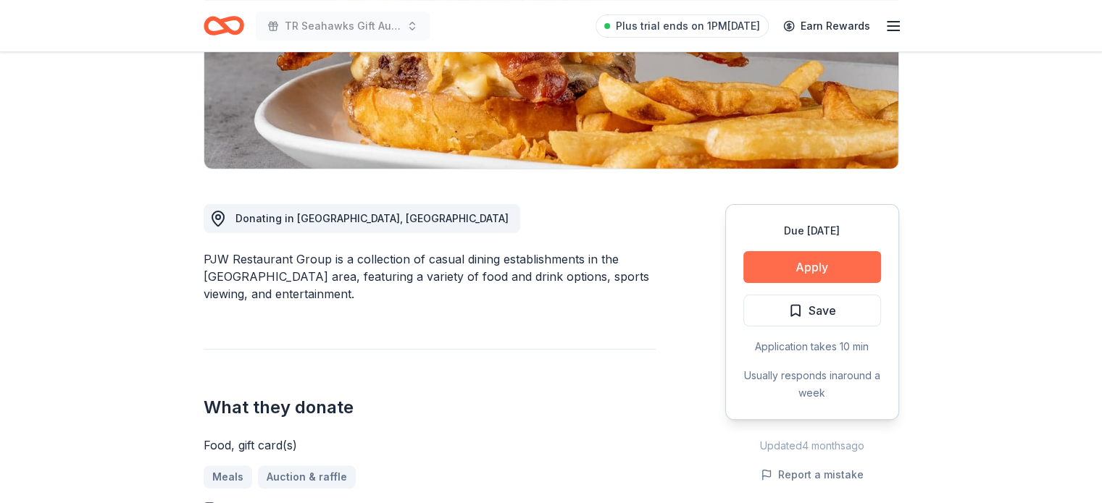
click at [788, 267] on button "Apply" at bounding box center [812, 267] width 138 height 32
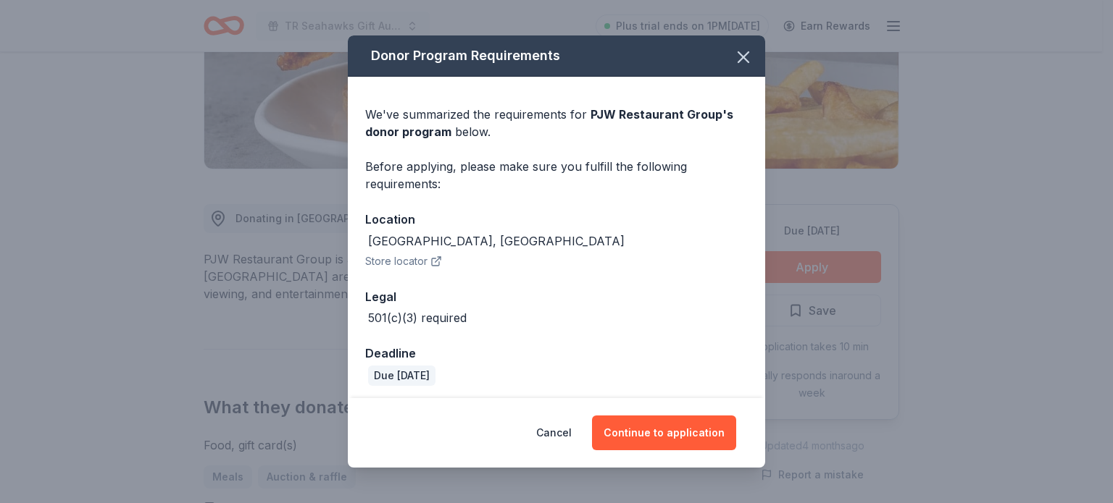
scroll to position [4, 0]
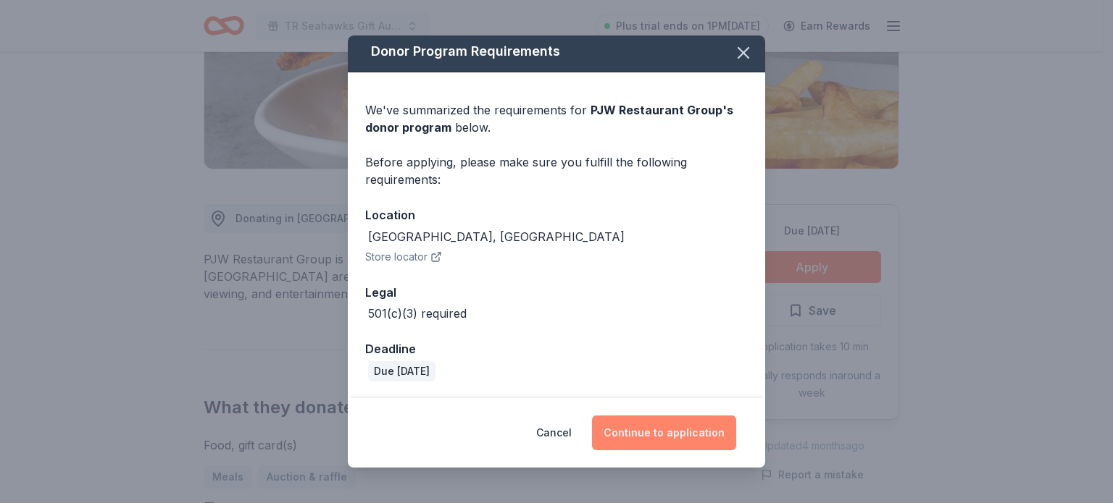
click at [666, 428] on button "Continue to application" at bounding box center [664, 433] width 144 height 35
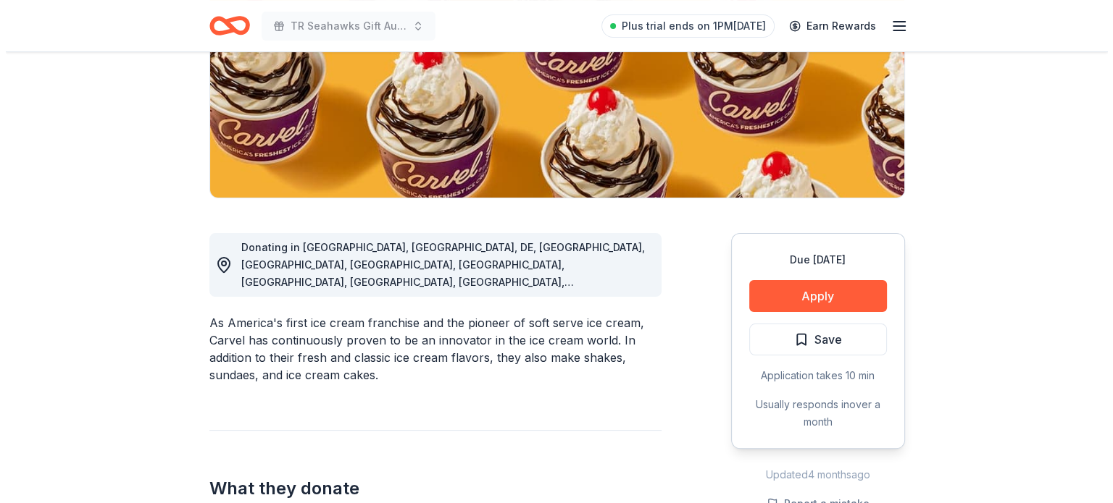
scroll to position [280, 0]
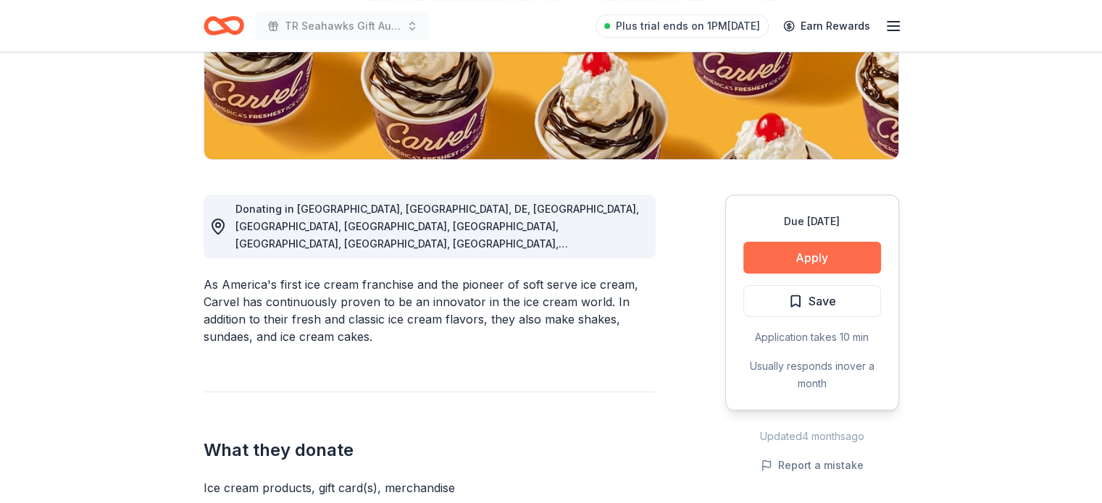
click at [826, 248] on button "Apply" at bounding box center [812, 258] width 138 height 32
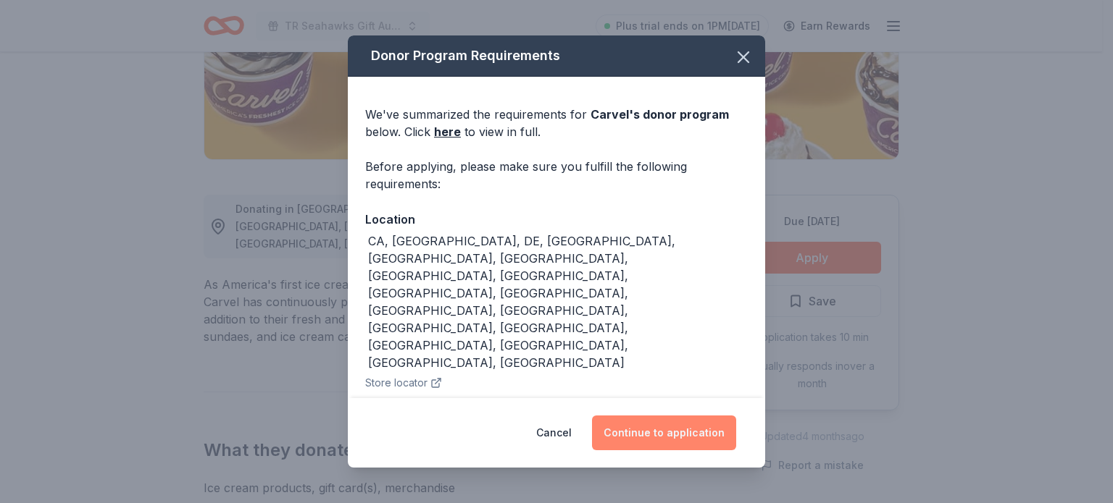
click at [672, 425] on button "Continue to application" at bounding box center [664, 433] width 144 height 35
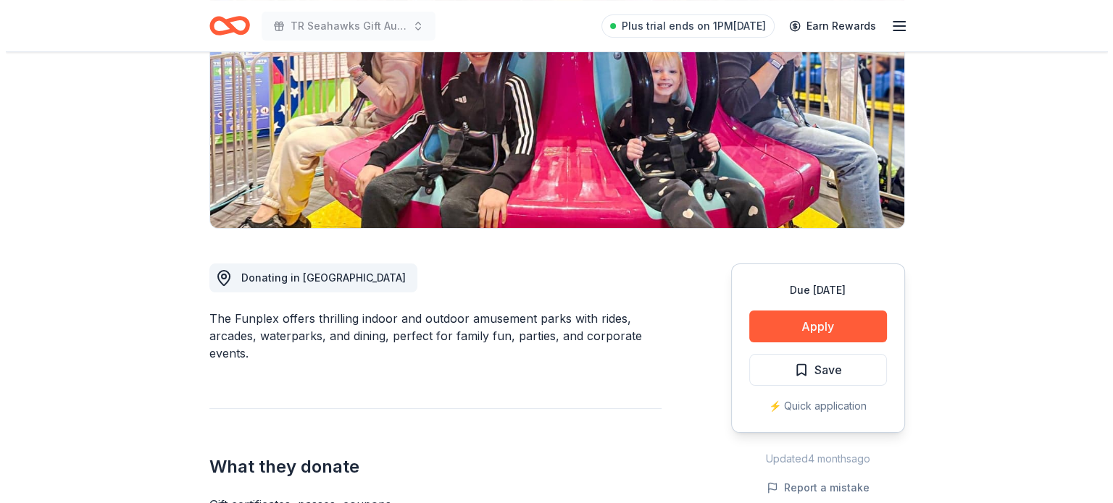
scroll to position [238, 0]
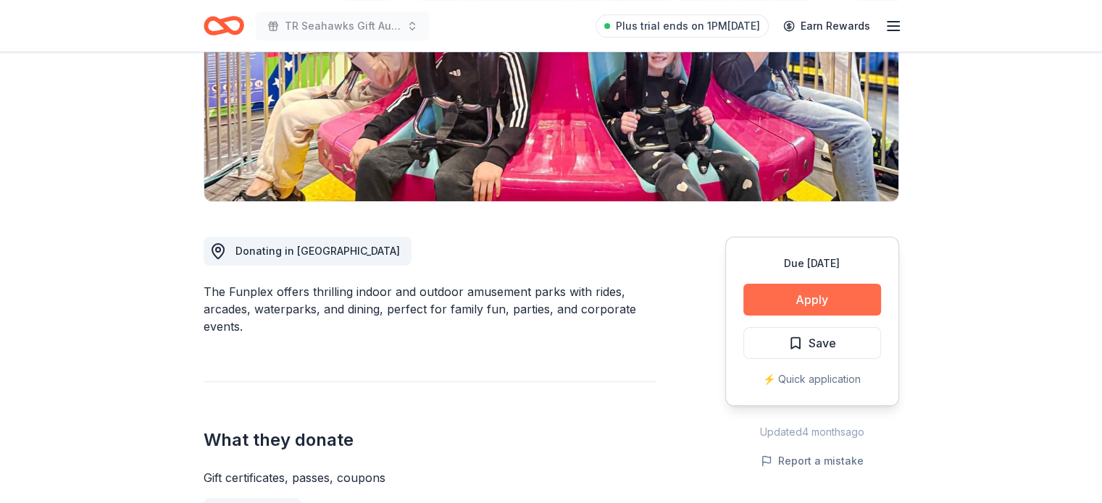
click at [806, 293] on button "Apply" at bounding box center [812, 300] width 138 height 32
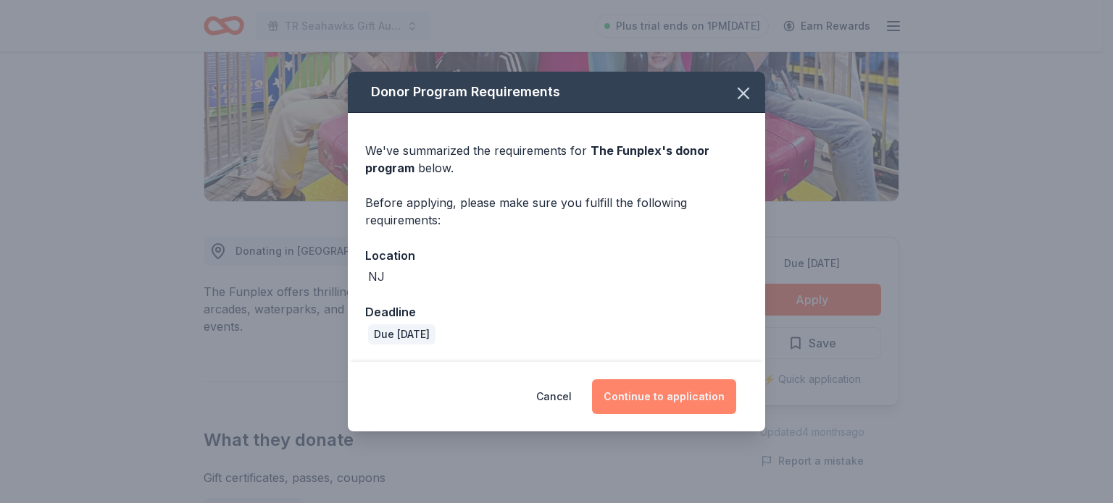
click at [626, 405] on button "Continue to application" at bounding box center [664, 397] width 144 height 35
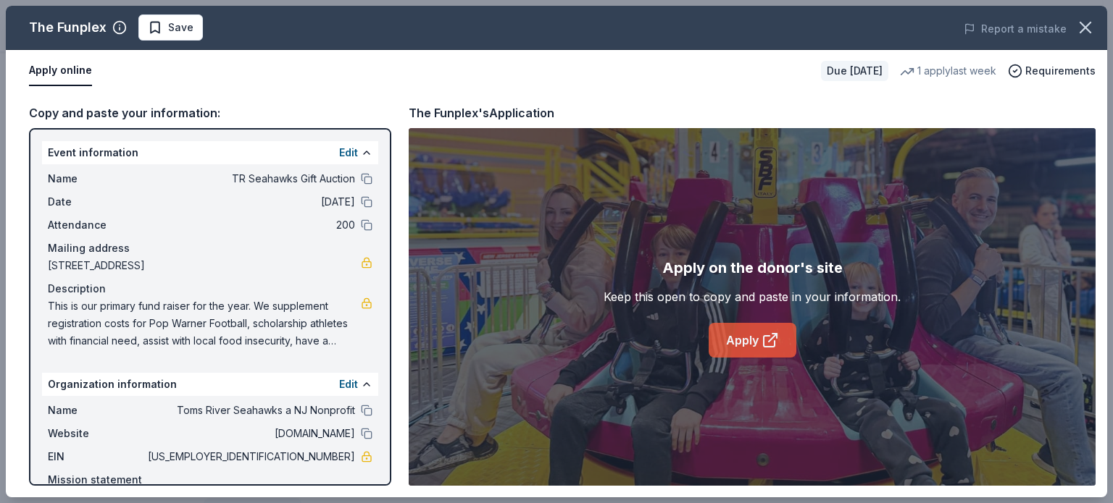
click at [739, 343] on link "Apply" at bounding box center [752, 340] width 88 height 35
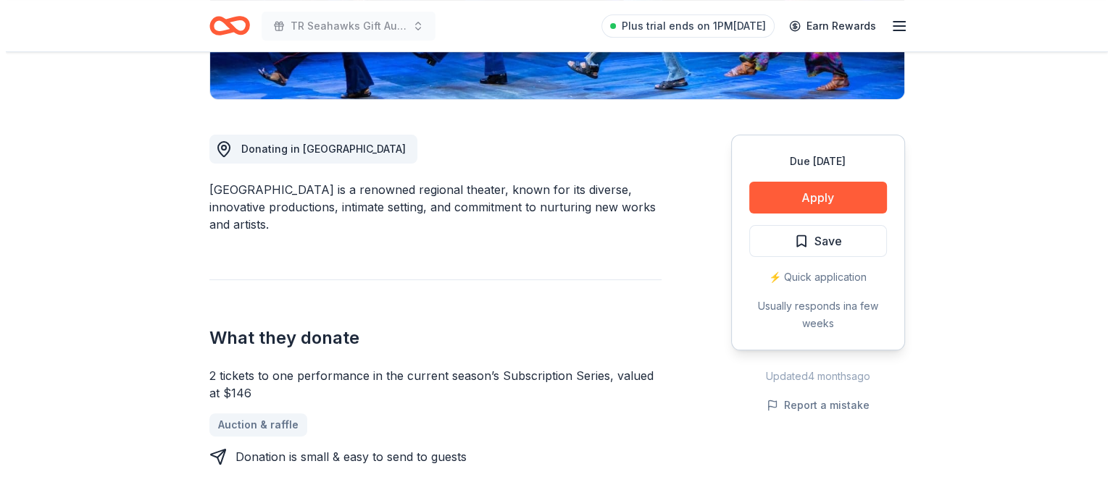
scroll to position [346, 0]
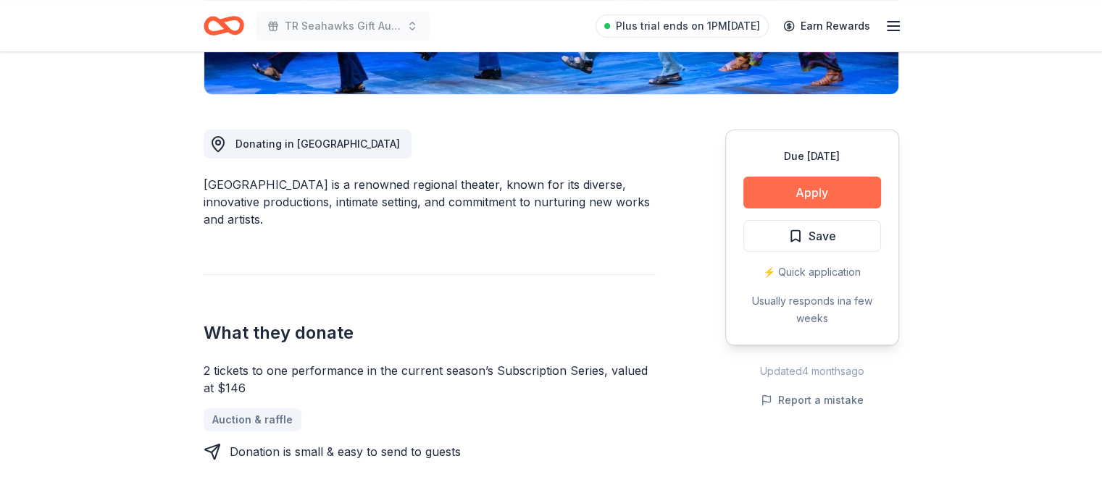
click at [829, 195] on button "Apply" at bounding box center [812, 193] width 138 height 32
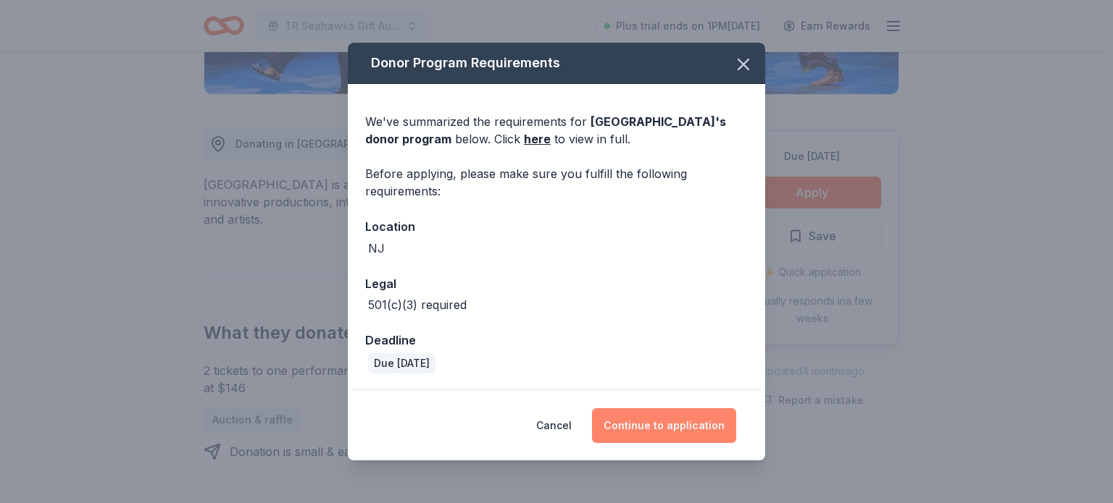
click at [661, 425] on button "Continue to application" at bounding box center [664, 426] width 144 height 35
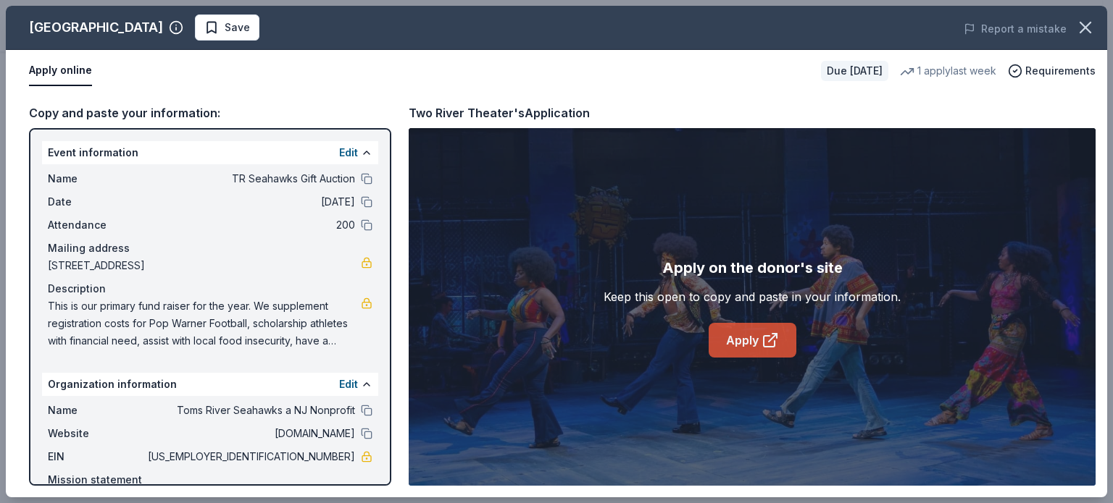
click at [729, 327] on link "Apply" at bounding box center [752, 340] width 88 height 35
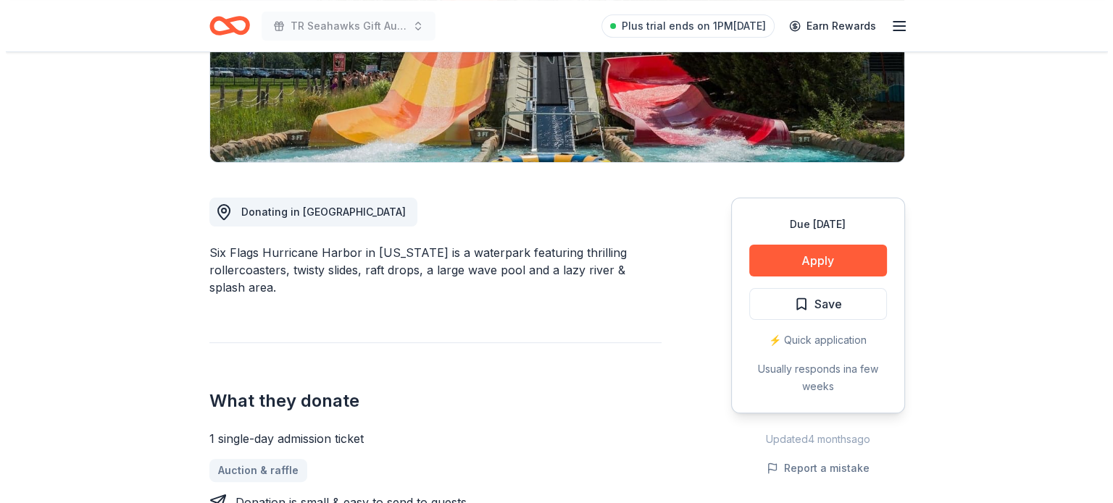
scroll to position [343, 0]
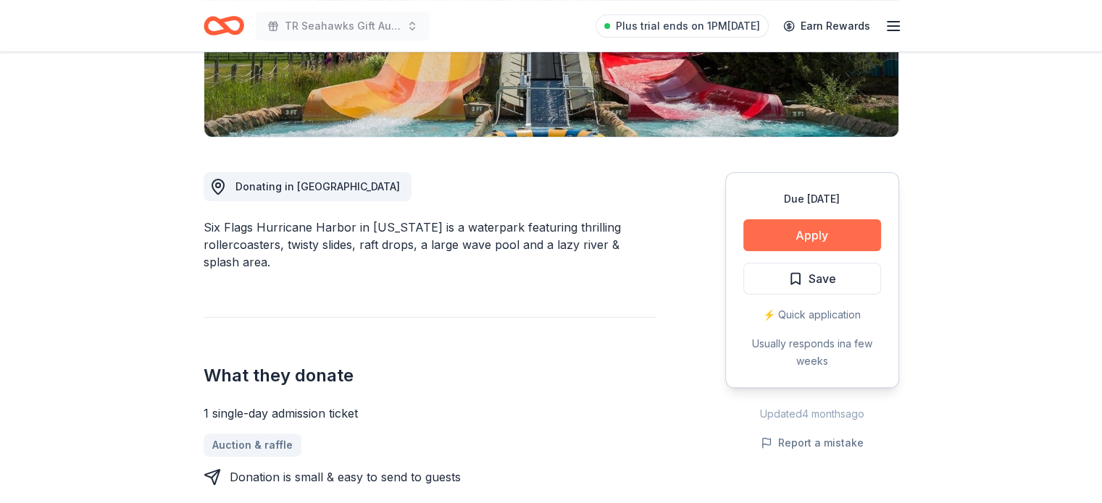
click at [785, 219] on button "Apply" at bounding box center [812, 235] width 138 height 32
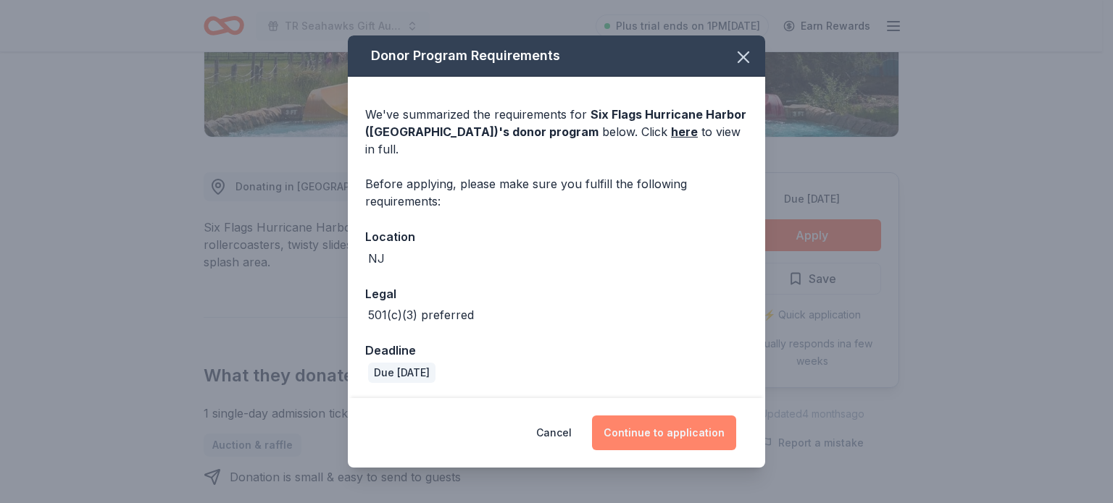
click at [671, 417] on button "Continue to application" at bounding box center [664, 433] width 144 height 35
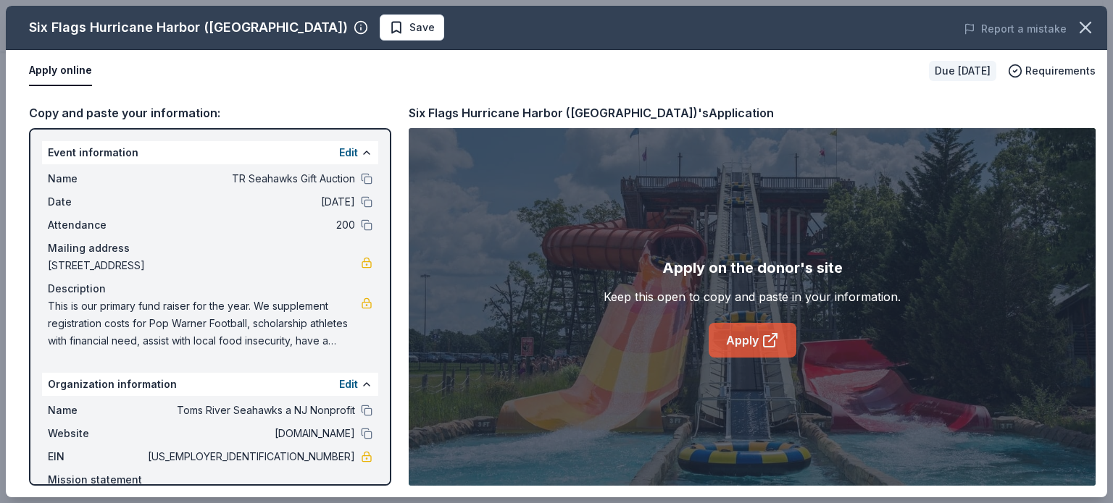
click at [740, 347] on link "Apply" at bounding box center [752, 340] width 88 height 35
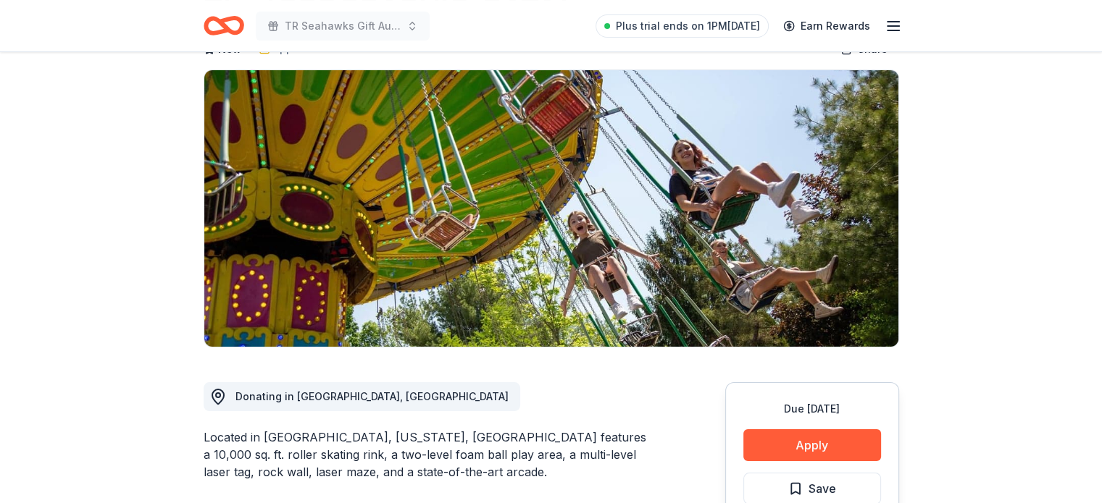
scroll to position [82, 0]
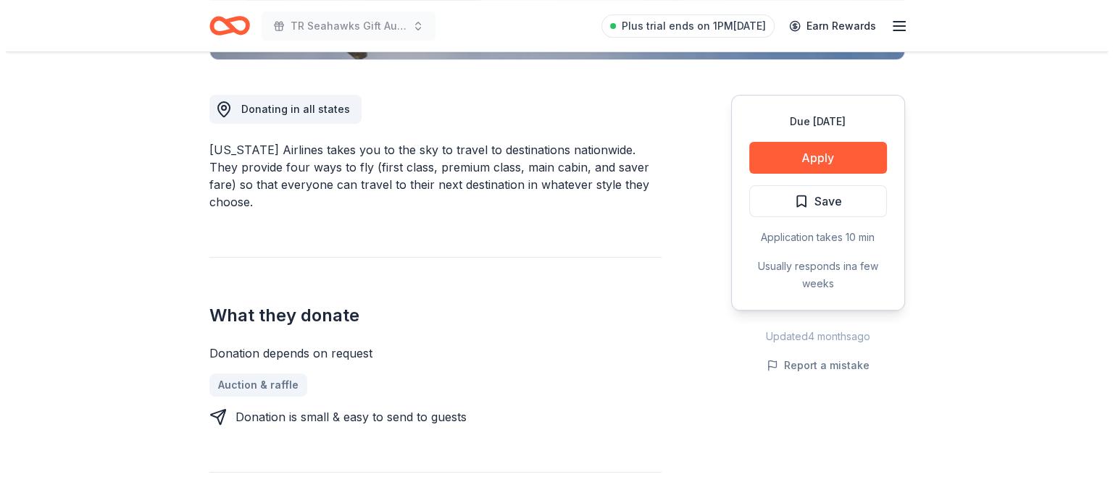
scroll to position [383, 0]
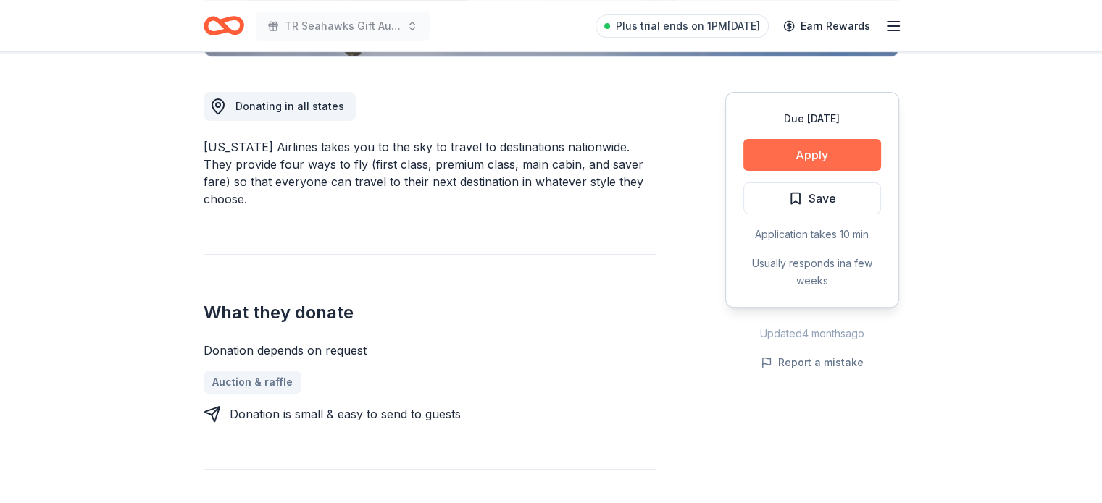
click at [803, 153] on button "Apply" at bounding box center [812, 155] width 138 height 32
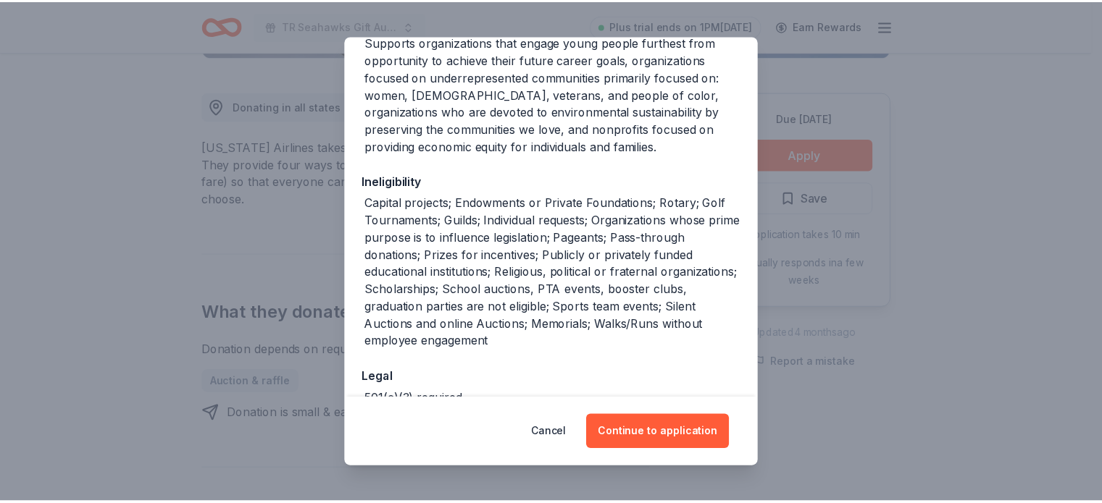
scroll to position [257, 0]
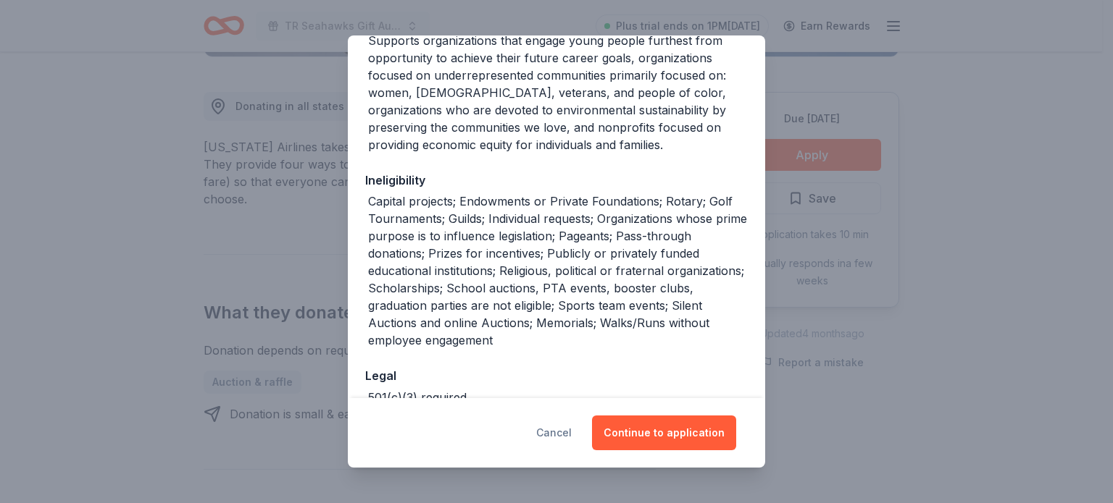
click at [561, 438] on button "Cancel" at bounding box center [553, 433] width 35 height 35
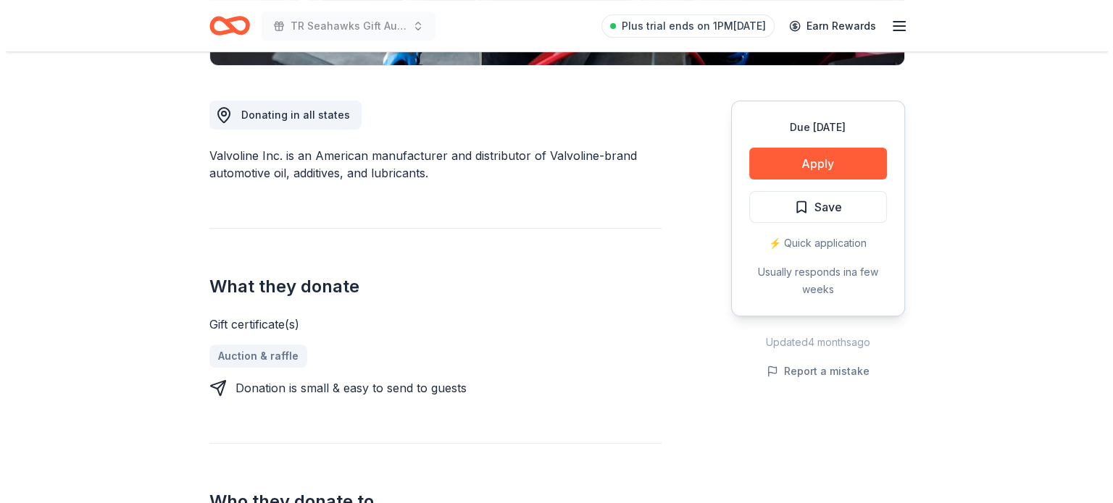
scroll to position [382, 0]
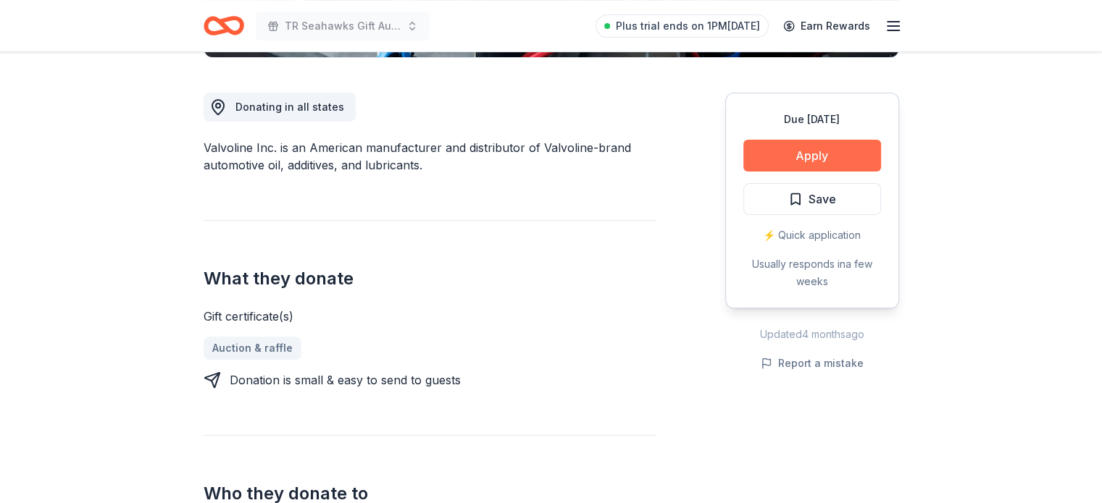
click at [832, 162] on button "Apply" at bounding box center [812, 156] width 138 height 32
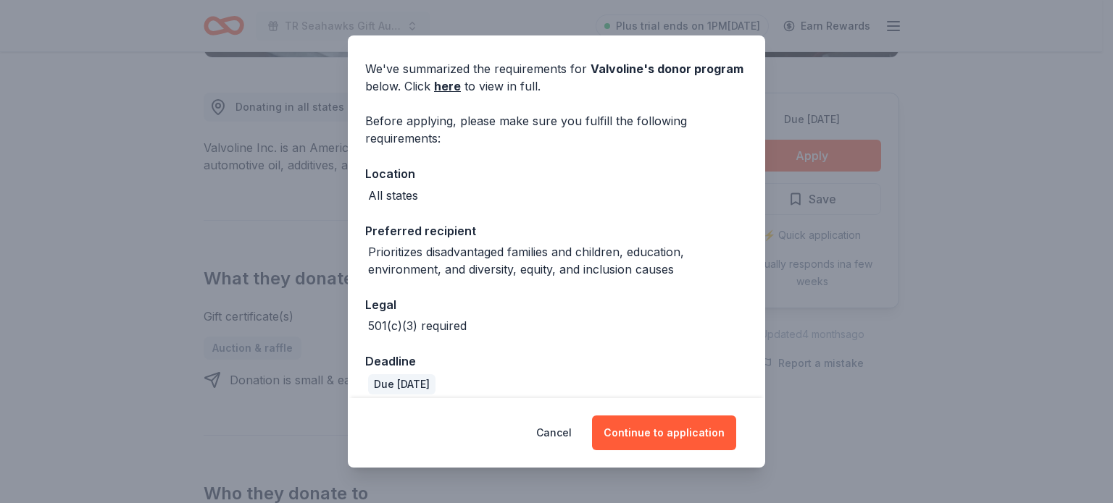
scroll to position [58, 0]
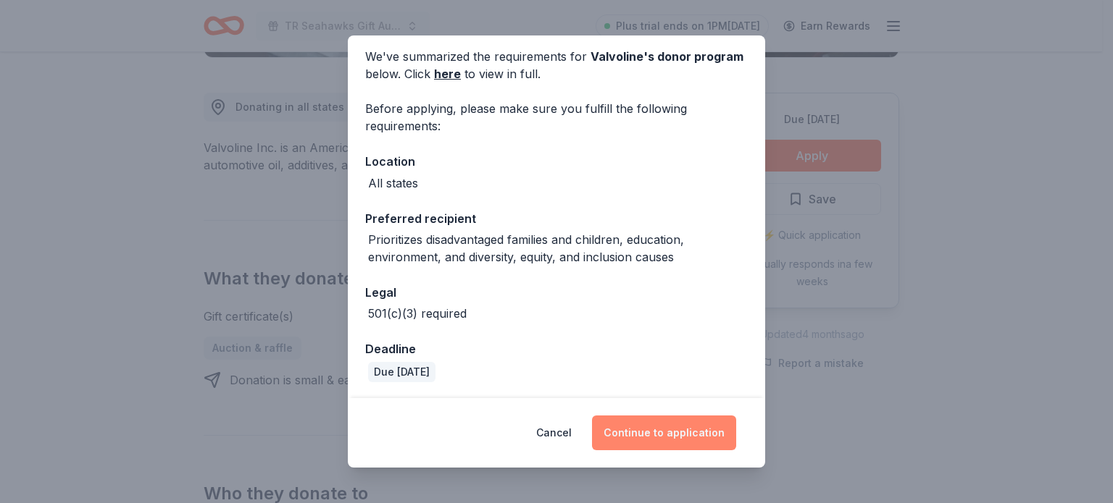
click at [673, 435] on button "Continue to application" at bounding box center [664, 433] width 144 height 35
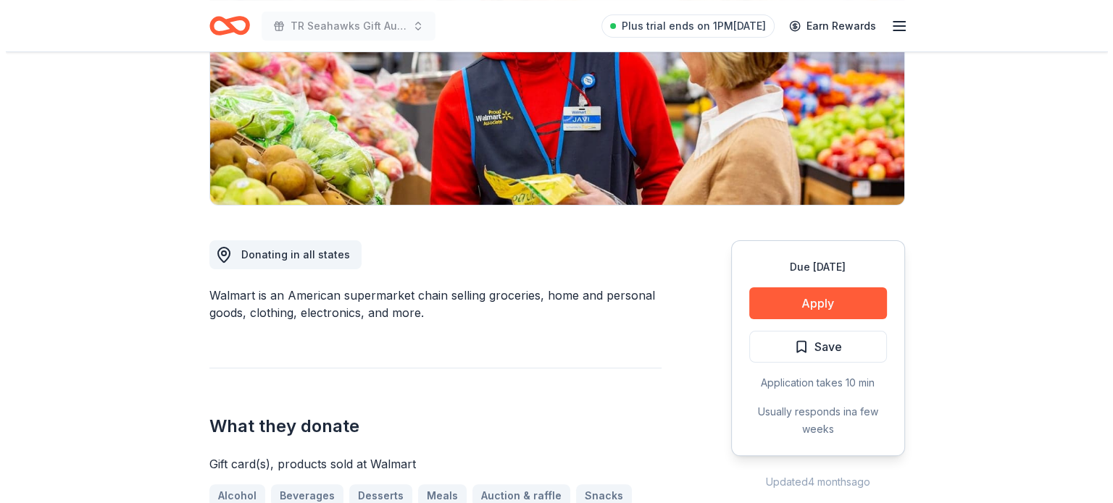
scroll to position [258, 0]
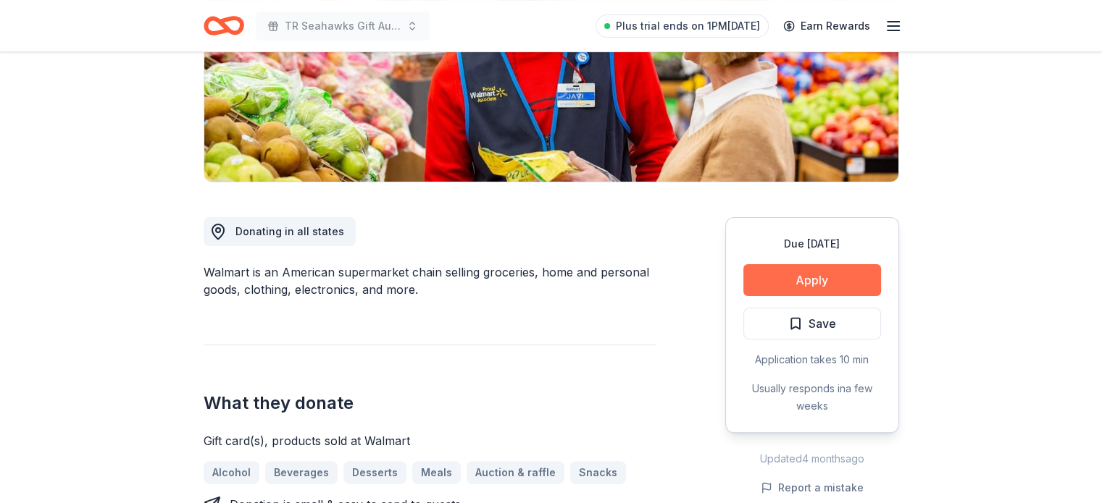
click at [808, 278] on button "Apply" at bounding box center [812, 280] width 138 height 32
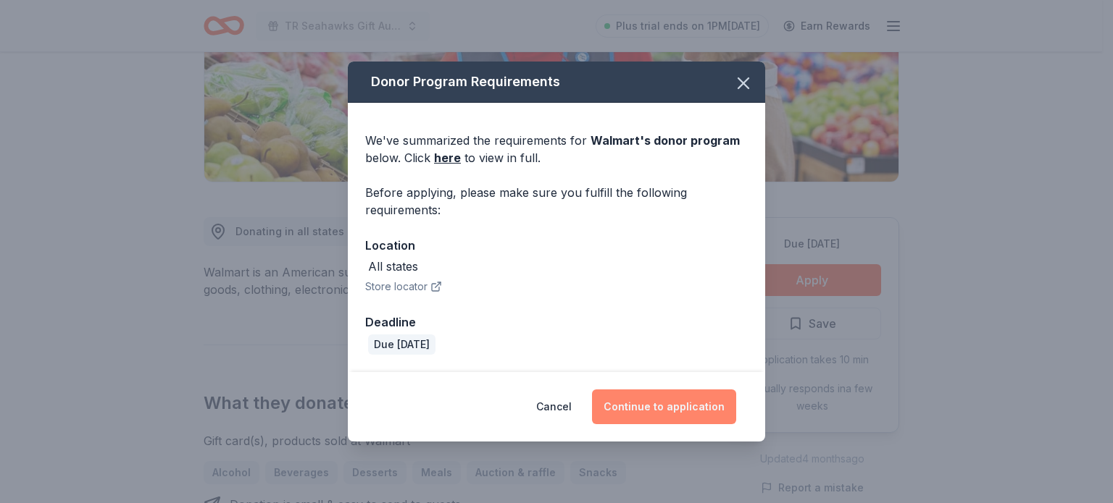
click at [695, 399] on button "Continue to application" at bounding box center [664, 407] width 144 height 35
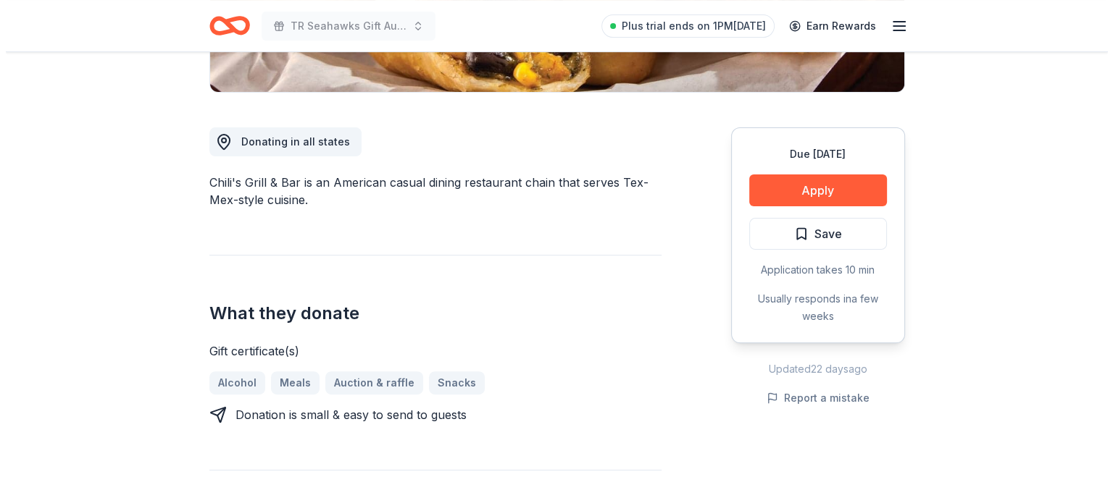
scroll to position [376, 0]
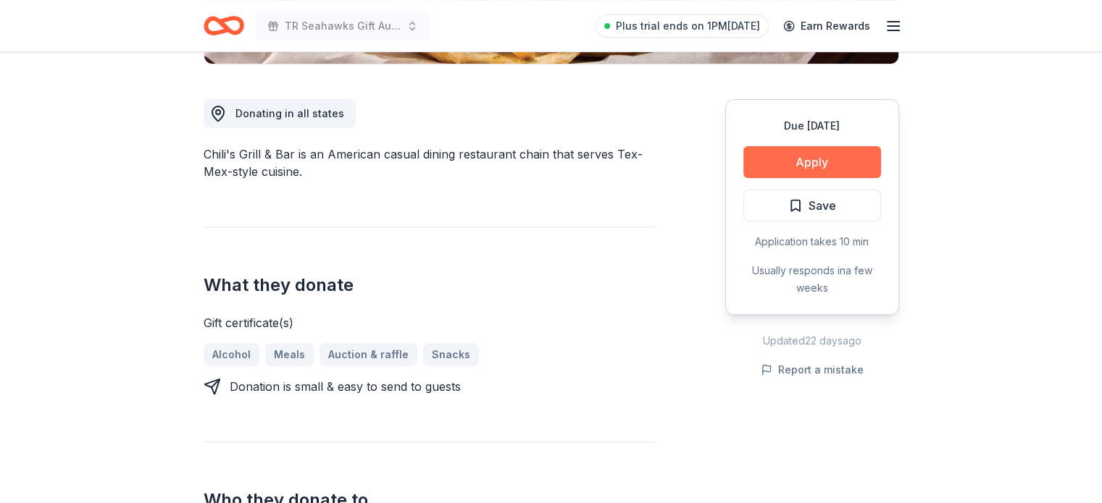
click at [782, 158] on button "Apply" at bounding box center [812, 162] width 138 height 32
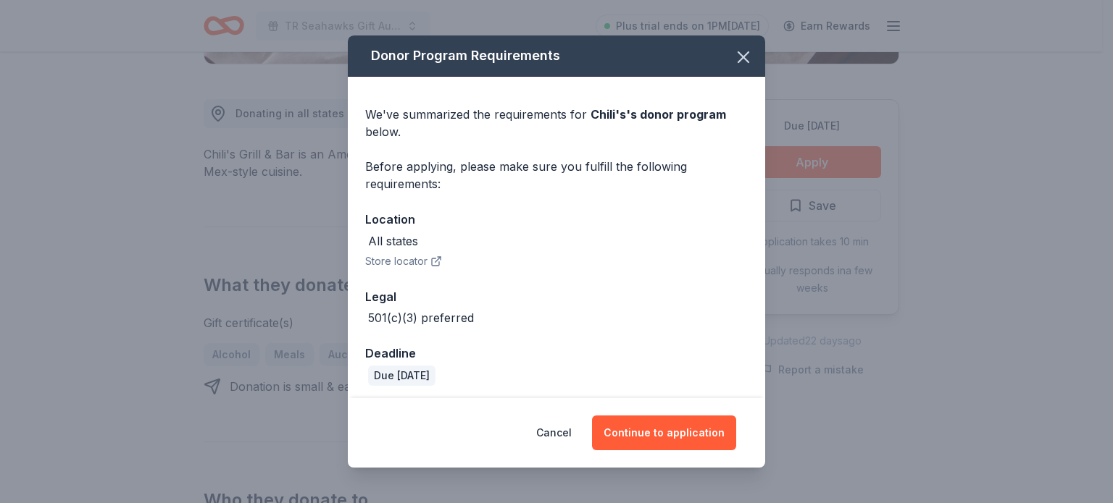
scroll to position [4, 0]
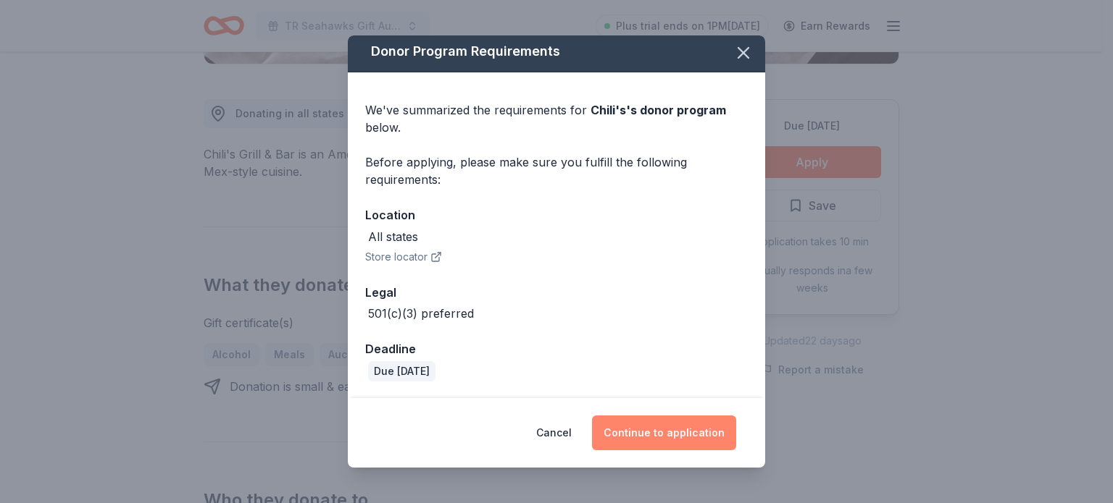
click at [661, 434] on button "Continue to application" at bounding box center [664, 433] width 144 height 35
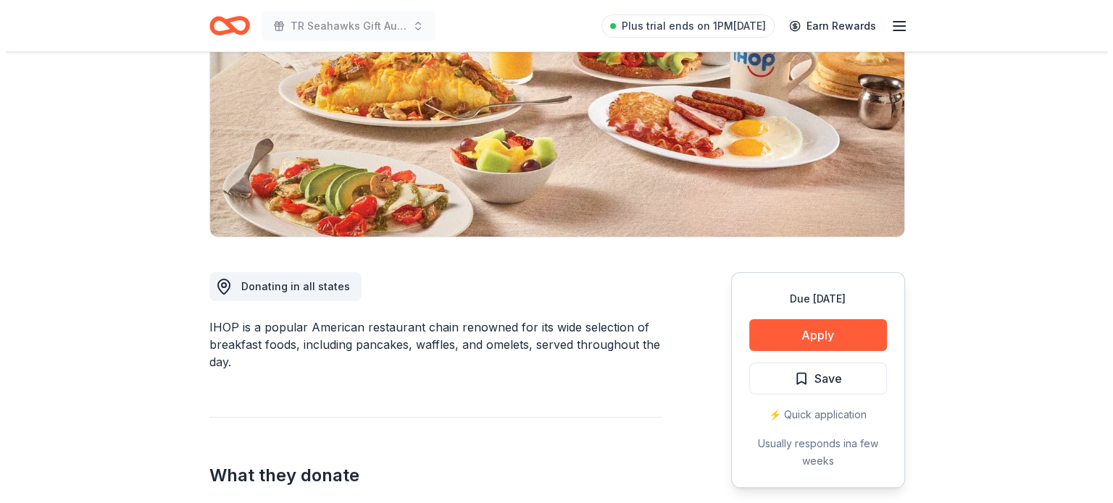
scroll to position [229, 0]
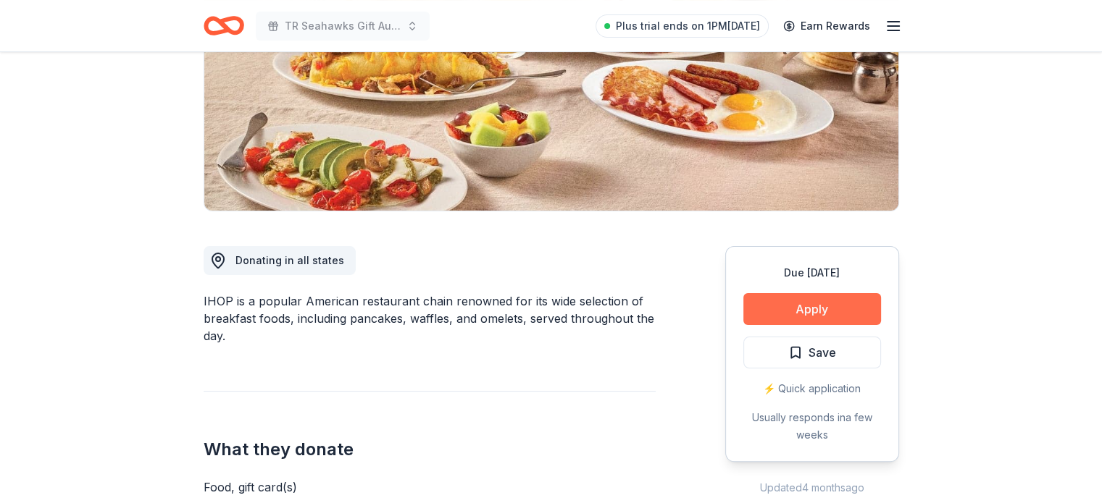
click at [846, 298] on button "Apply" at bounding box center [812, 309] width 138 height 32
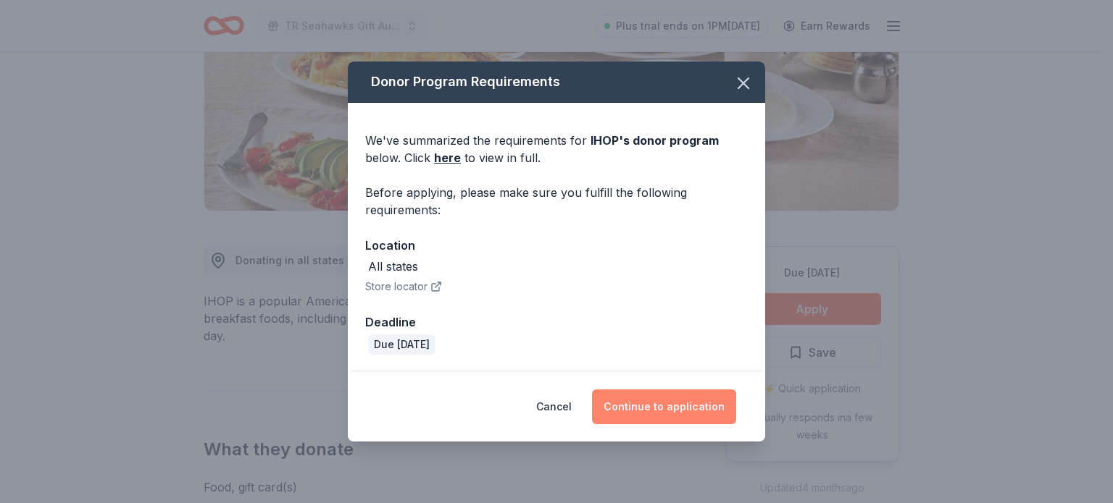
click at [672, 403] on button "Continue to application" at bounding box center [664, 407] width 144 height 35
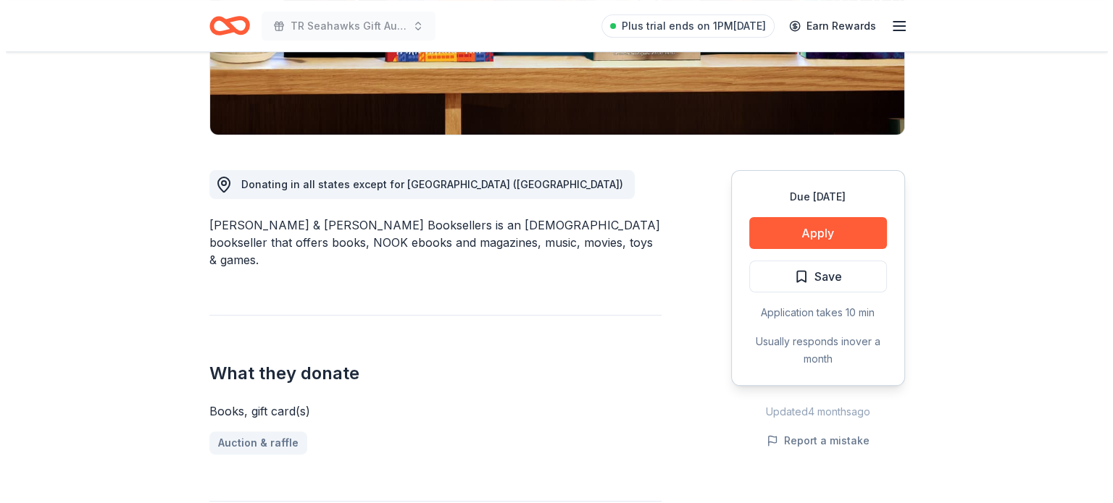
scroll to position [330, 0]
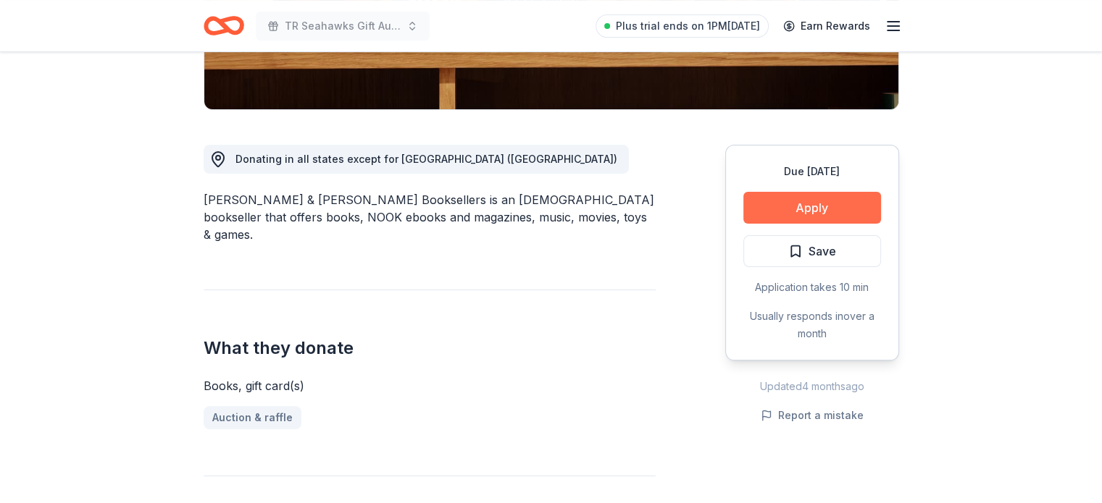
click at [844, 208] on button "Apply" at bounding box center [812, 208] width 138 height 32
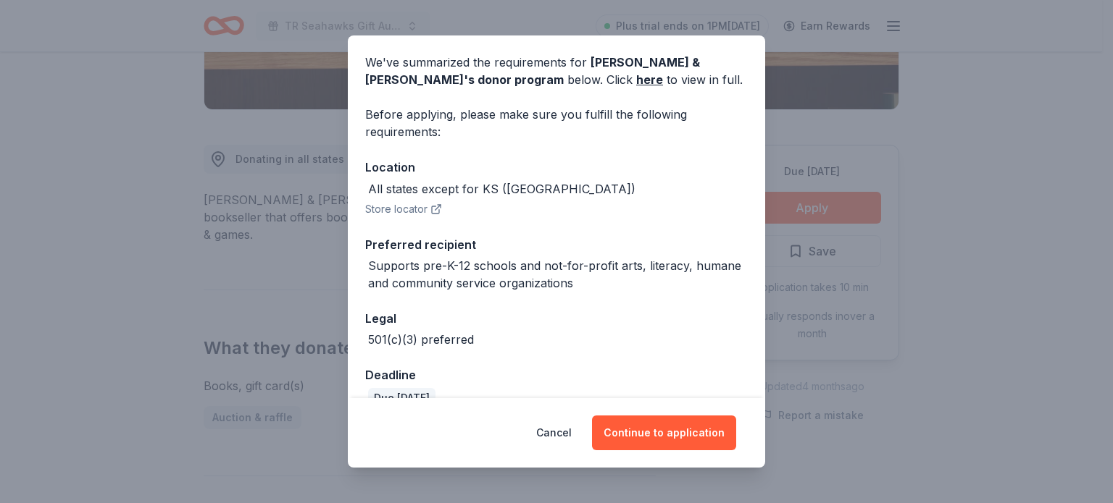
scroll to position [78, 0]
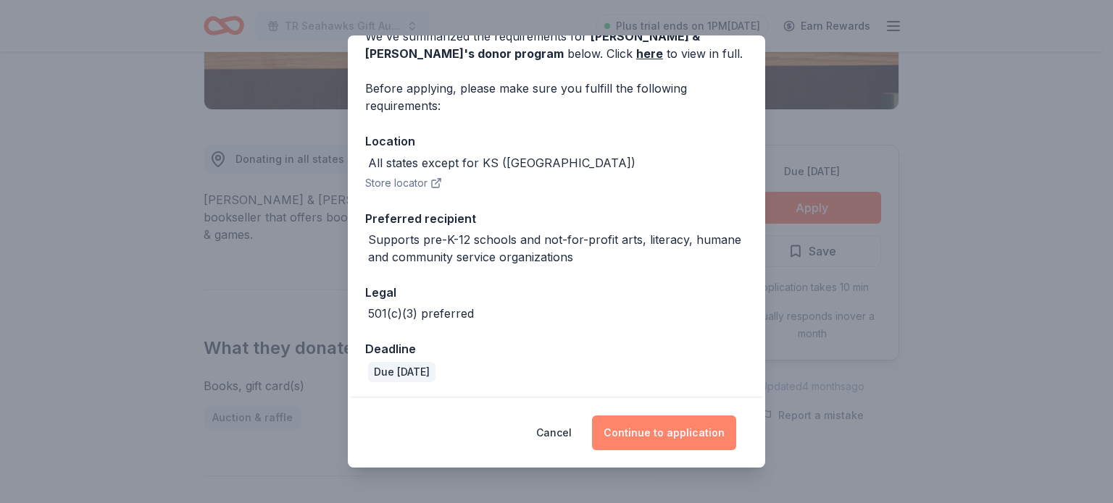
click at [661, 438] on button "Continue to application" at bounding box center [664, 433] width 144 height 35
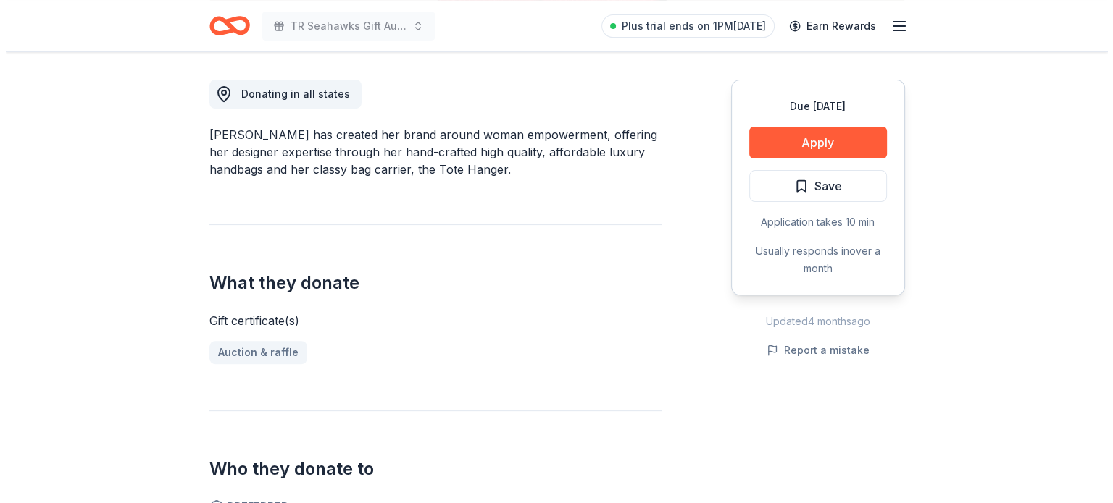
scroll to position [404, 0]
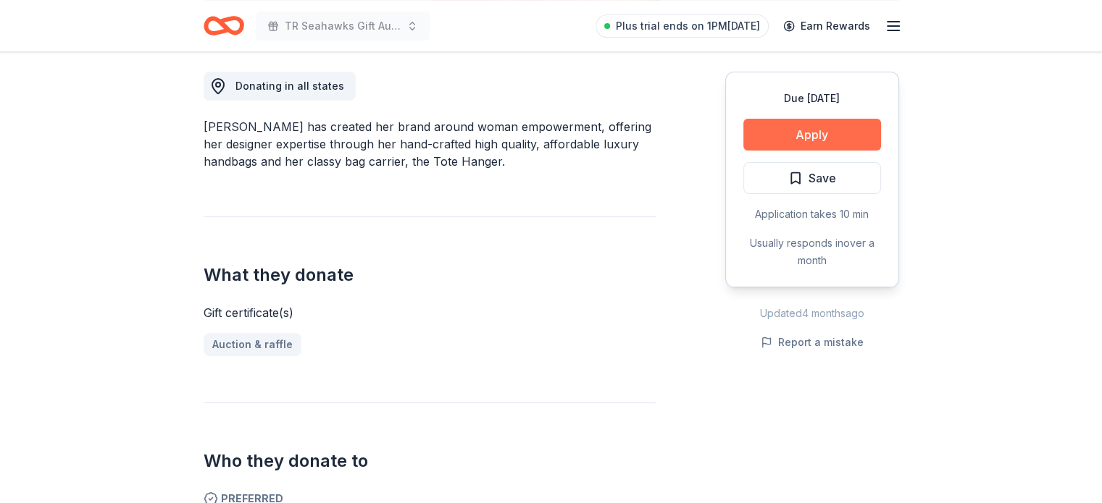
click at [788, 136] on button "Apply" at bounding box center [812, 135] width 138 height 32
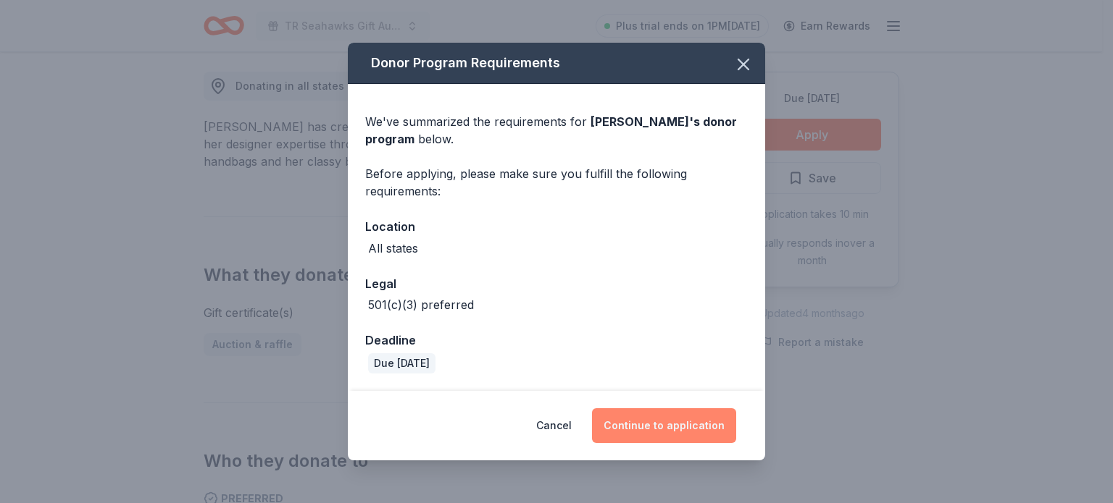
click at [661, 415] on button "Continue to application" at bounding box center [664, 426] width 144 height 35
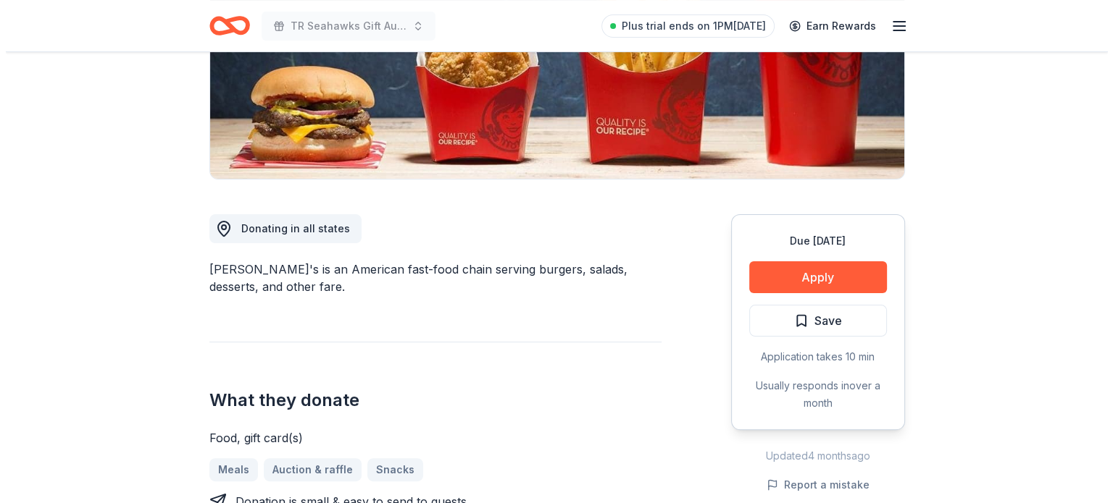
scroll to position [309, 0]
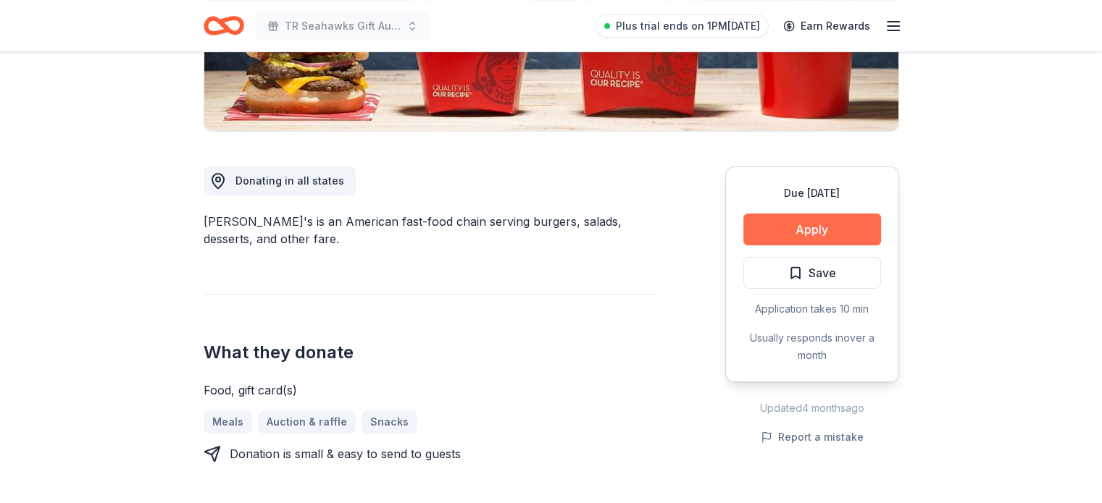
click at [837, 235] on button "Apply" at bounding box center [812, 230] width 138 height 32
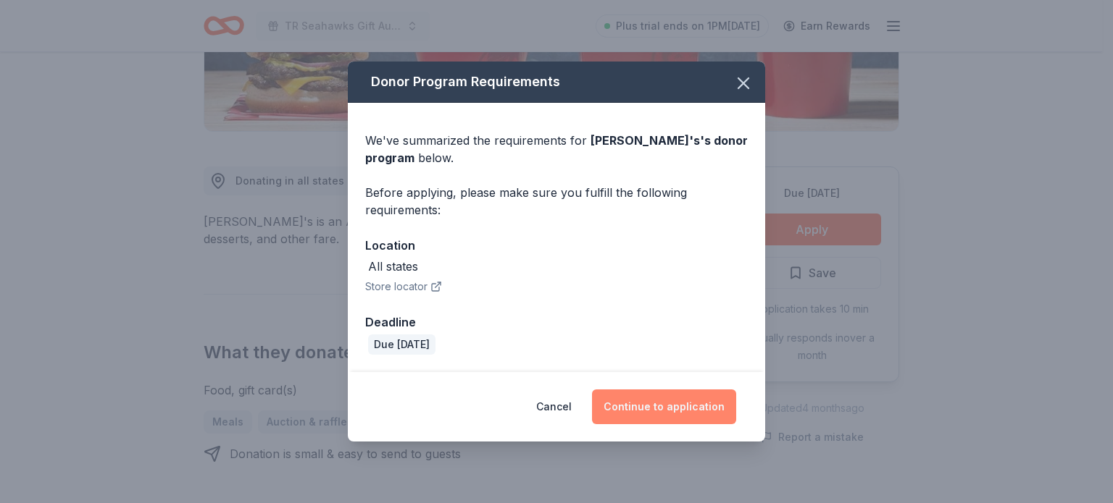
click at [674, 401] on button "Continue to application" at bounding box center [664, 407] width 144 height 35
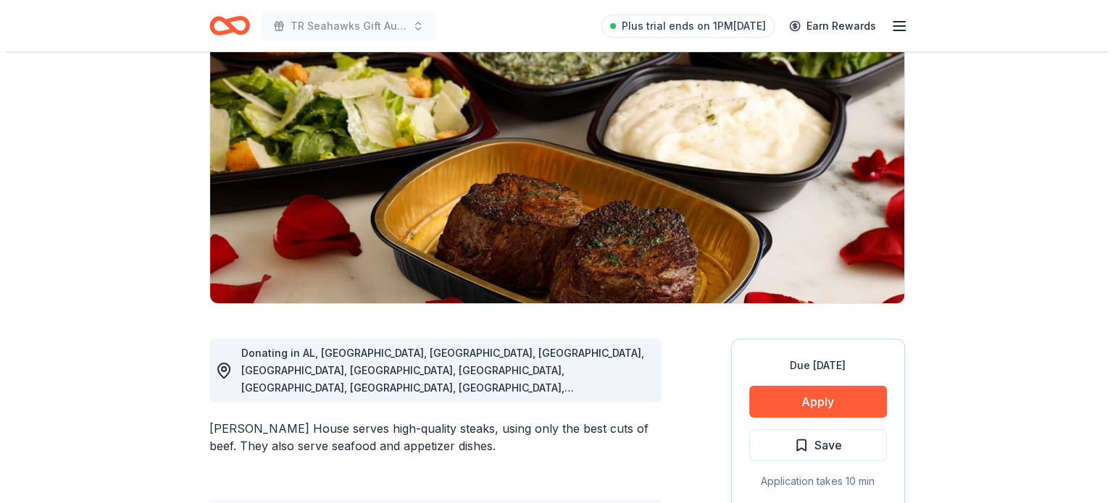
scroll to position [223, 0]
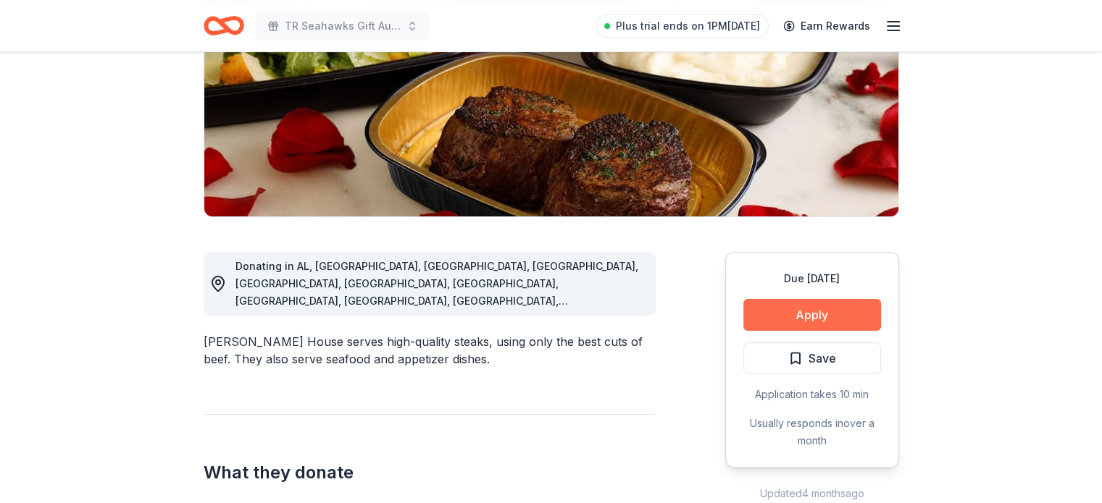
click at [841, 306] on button "Apply" at bounding box center [812, 315] width 138 height 32
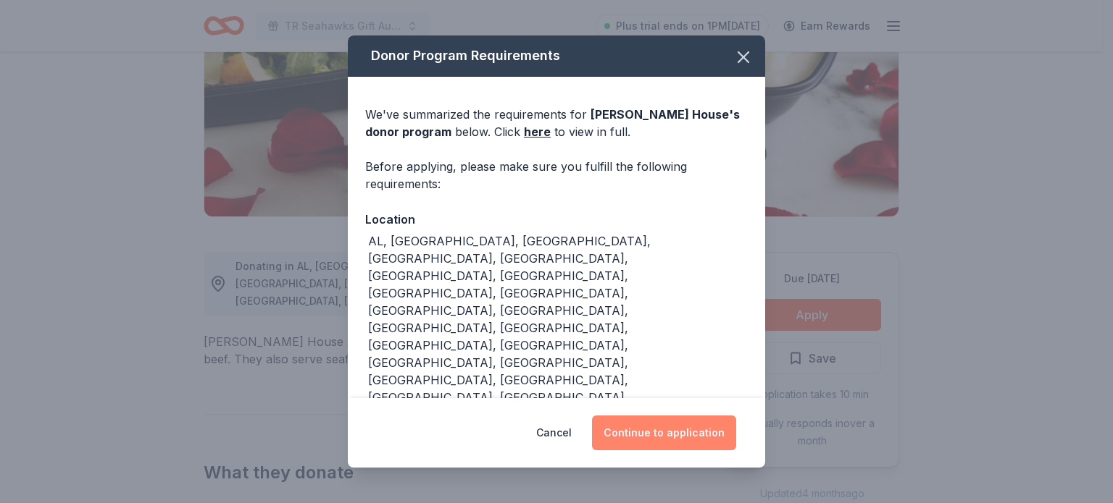
click at [687, 424] on button "Continue to application" at bounding box center [664, 433] width 144 height 35
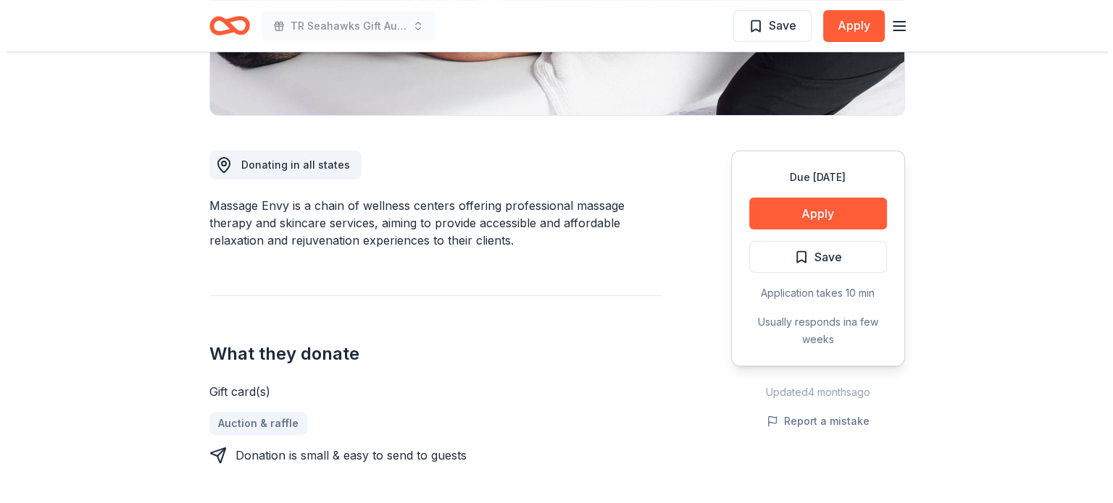
scroll to position [356, 0]
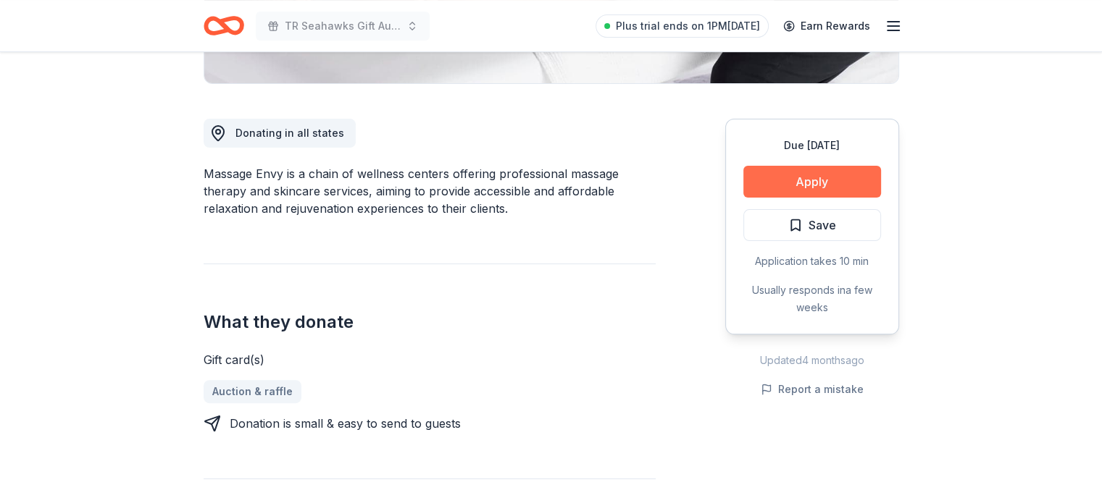
click at [845, 172] on button "Apply" at bounding box center [812, 182] width 138 height 32
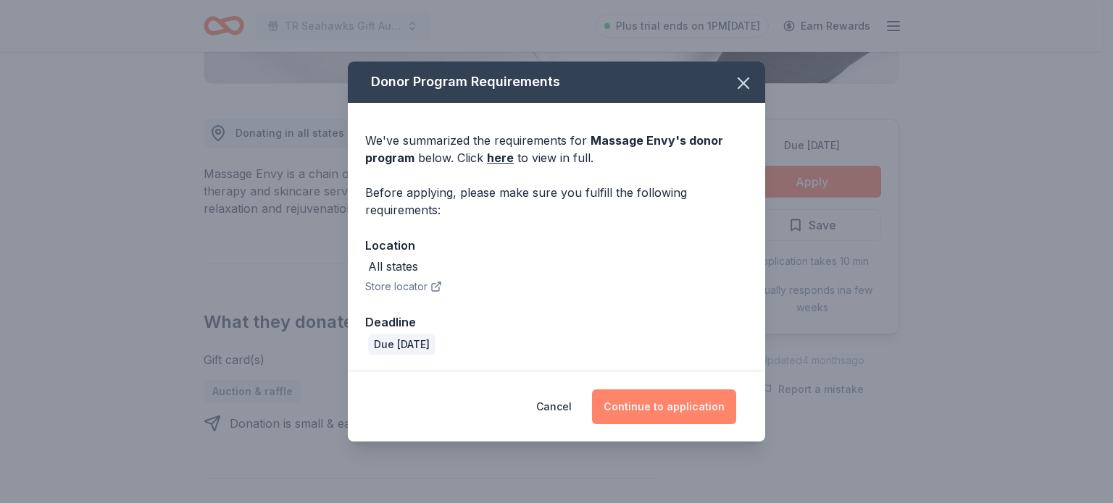
click at [694, 416] on button "Continue to application" at bounding box center [664, 407] width 144 height 35
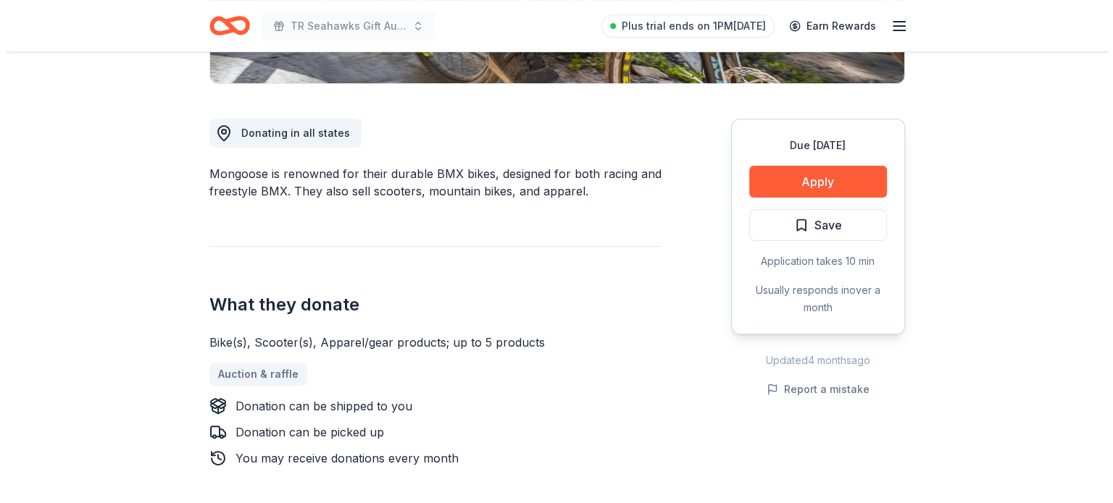
scroll to position [393, 0]
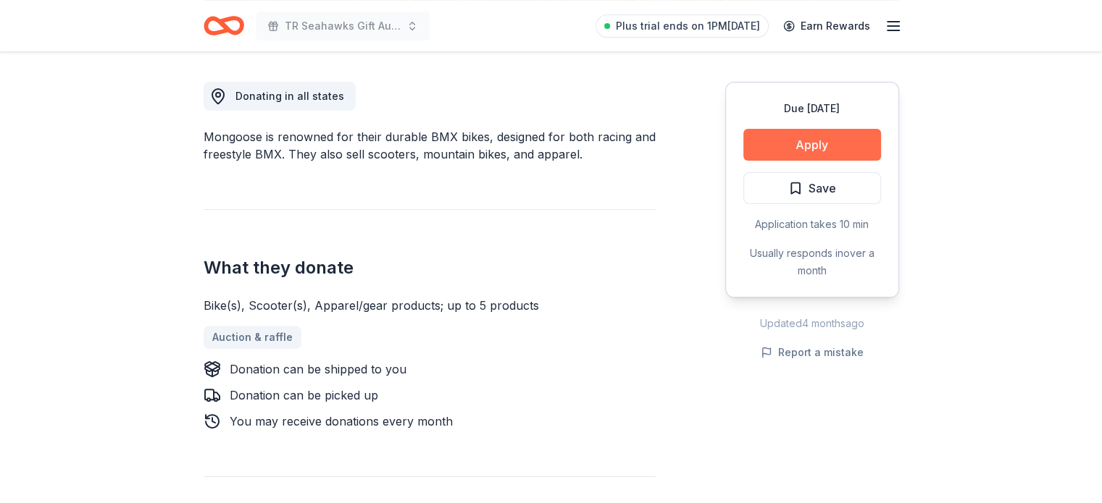
click at [804, 147] on button "Apply" at bounding box center [812, 145] width 138 height 32
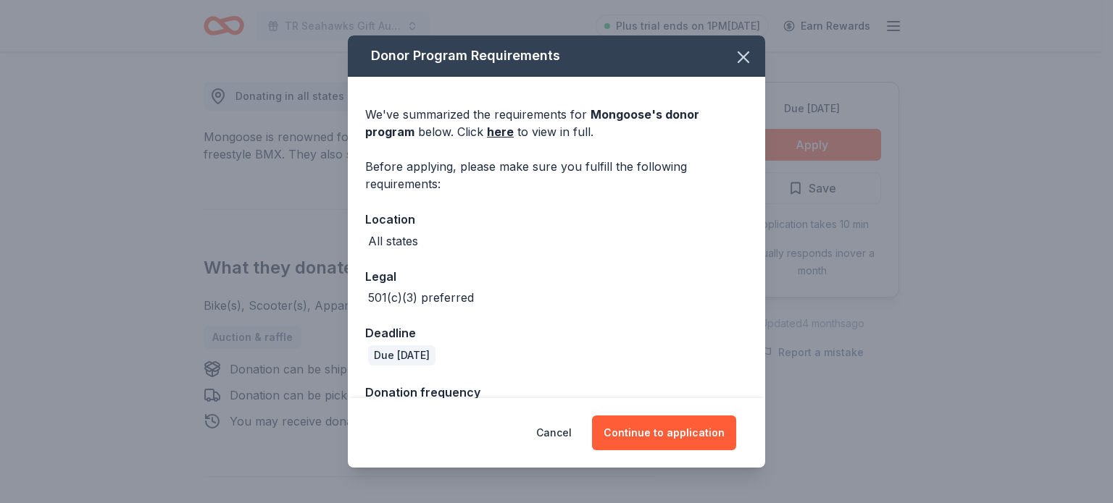
scroll to position [41, 0]
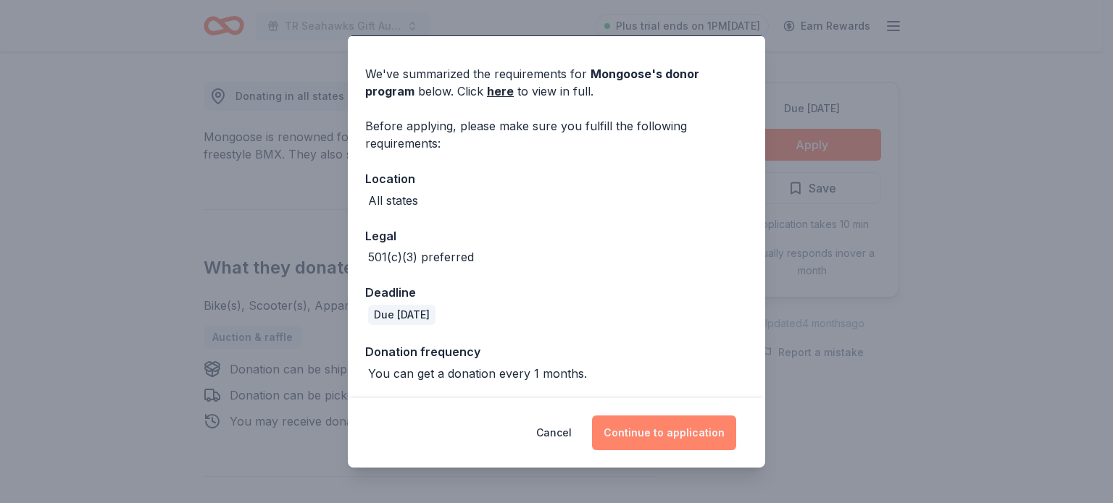
click at [672, 430] on button "Continue to application" at bounding box center [664, 433] width 144 height 35
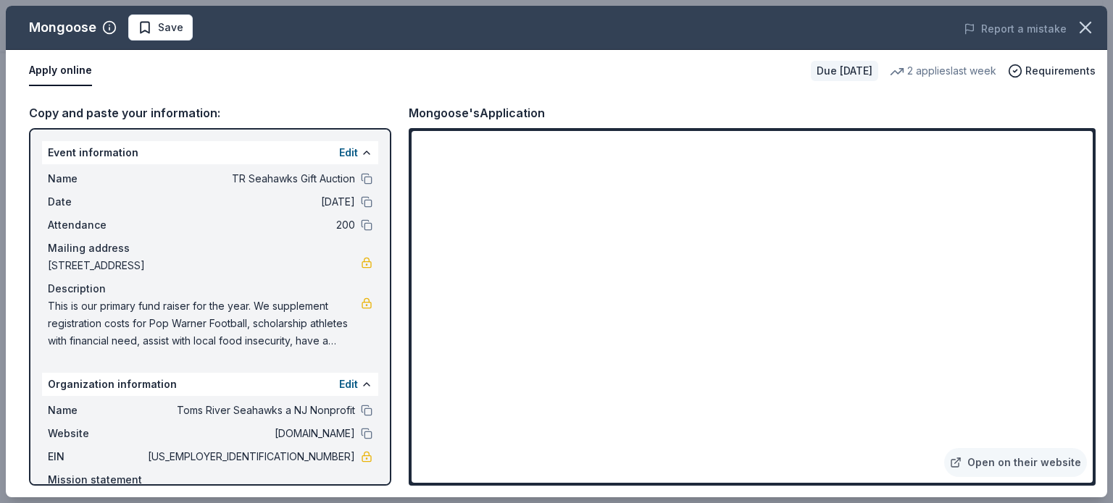
click at [1096, 214] on div "Copy and paste your information: Event information Edit Name TR Seahawks Gift A…" at bounding box center [556, 295] width 1101 height 406
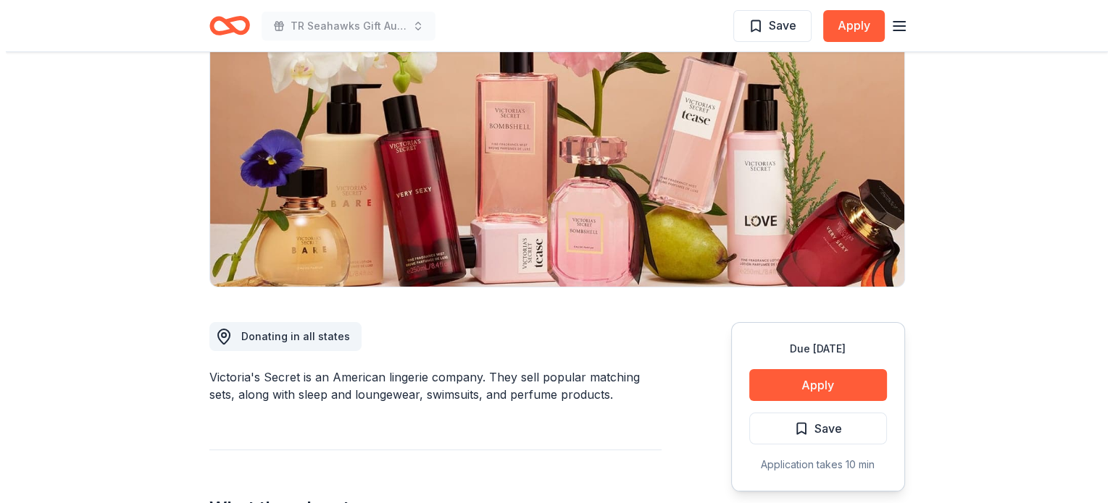
scroll to position [175, 0]
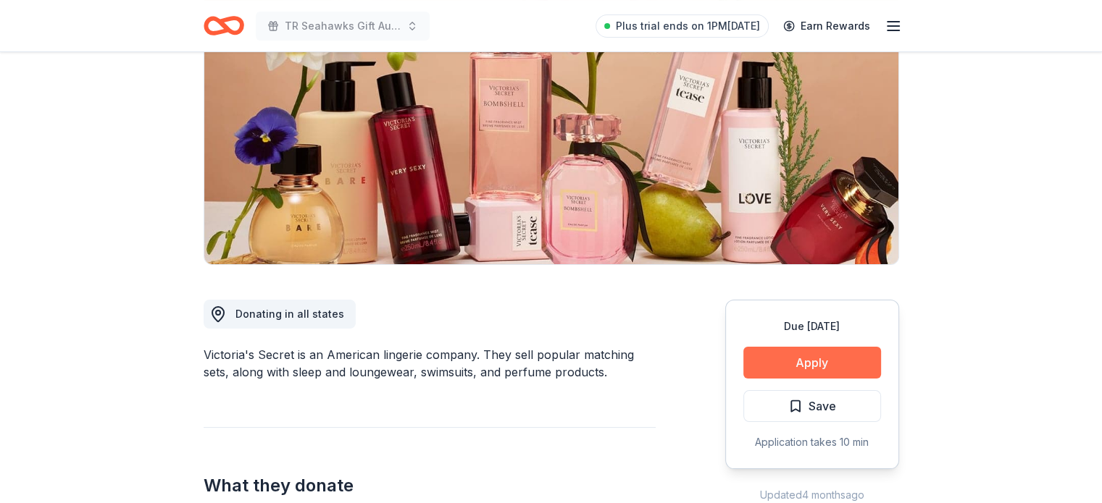
click at [807, 354] on button "Apply" at bounding box center [812, 363] width 138 height 32
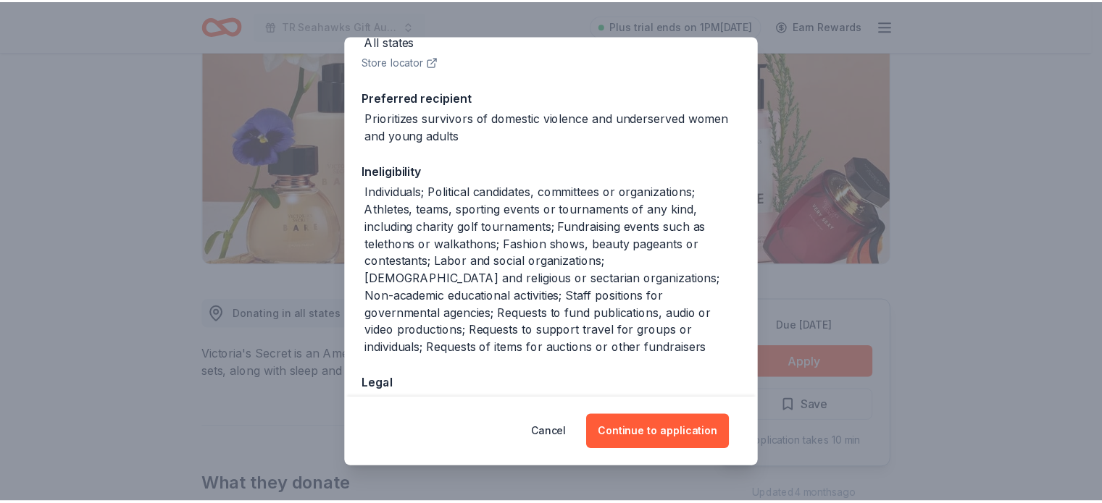
scroll to position [201, 0]
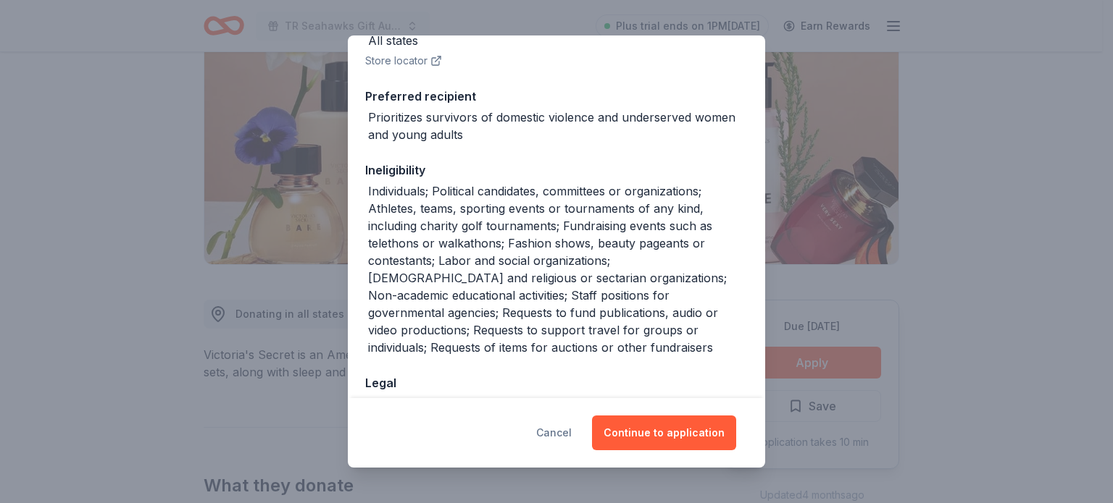
click at [559, 436] on button "Cancel" at bounding box center [553, 433] width 35 height 35
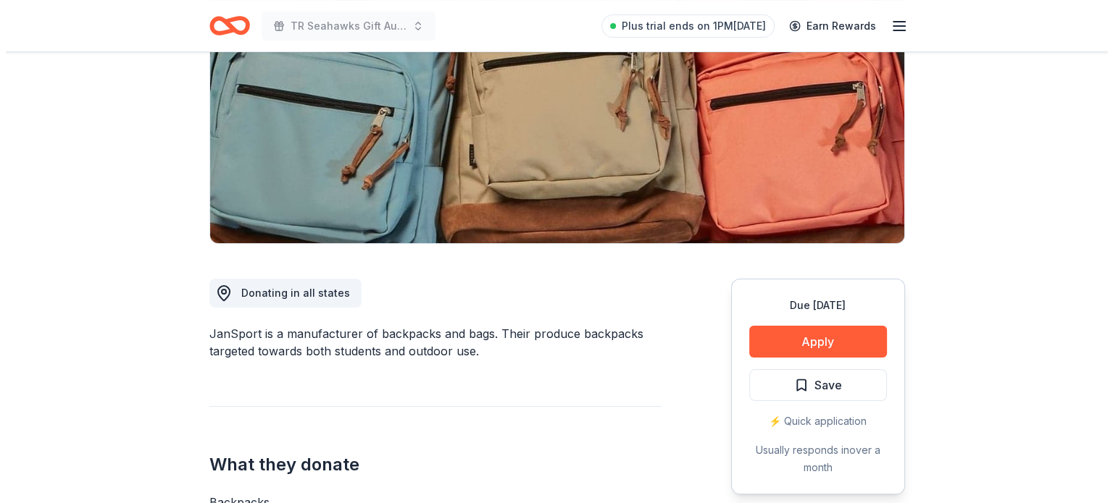
scroll to position [250, 0]
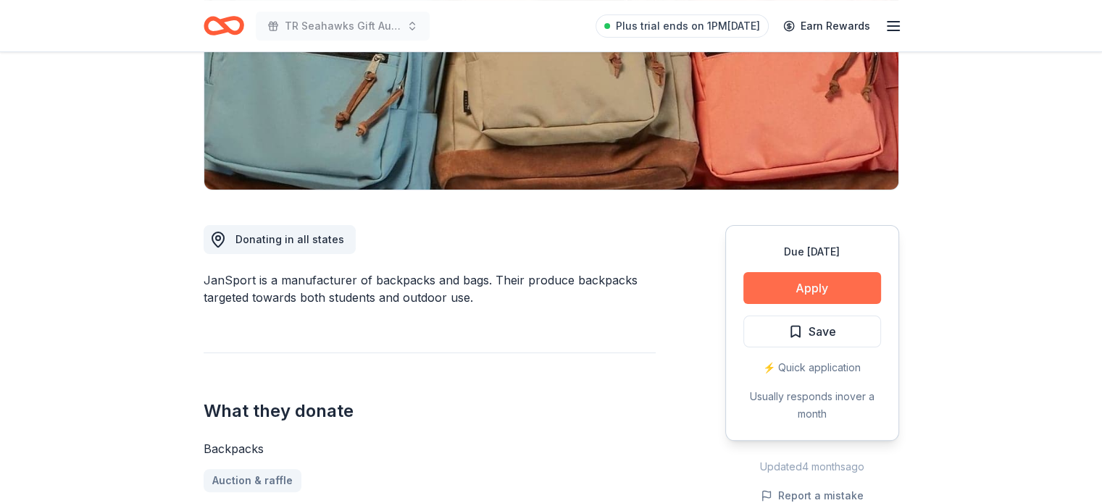
click at [785, 286] on button "Apply" at bounding box center [812, 288] width 138 height 32
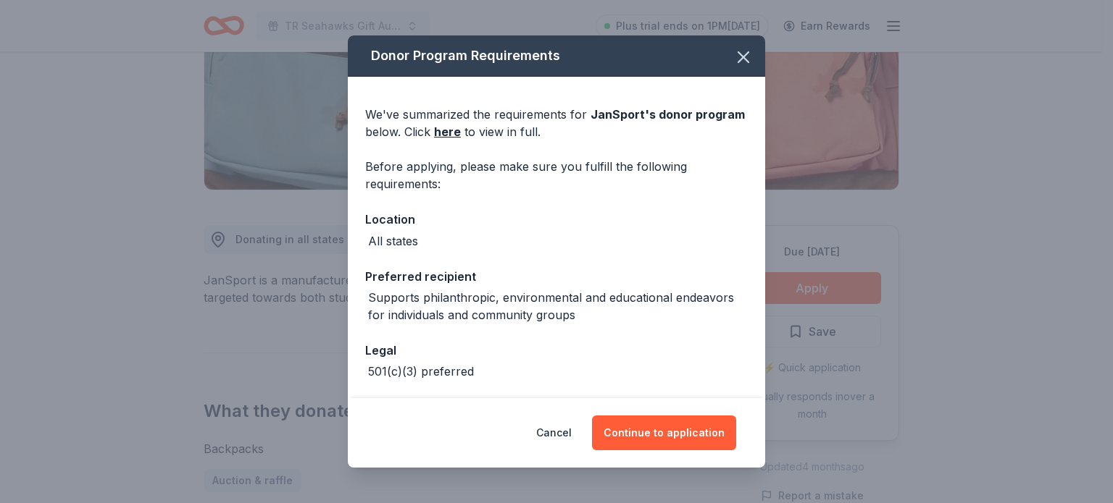
scroll to position [58, 0]
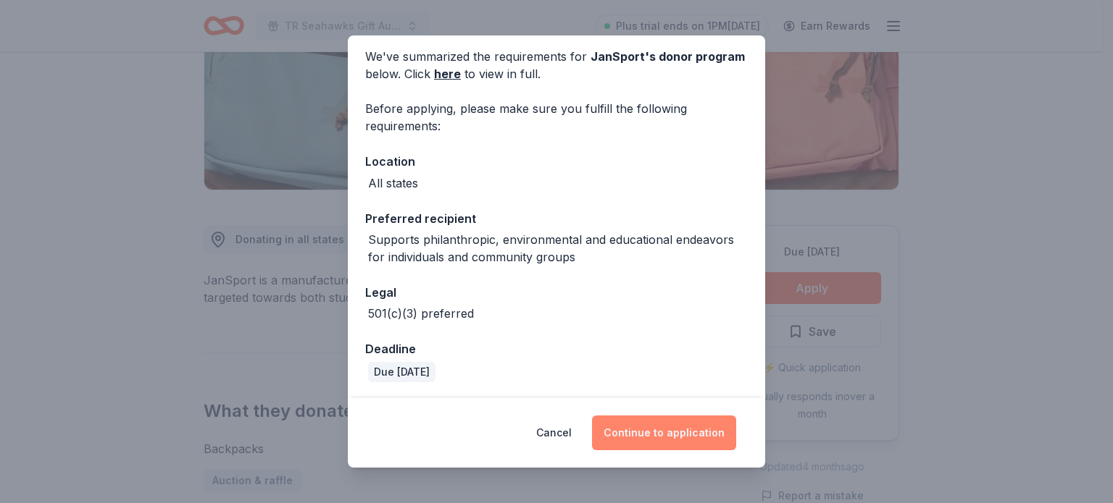
click at [652, 423] on button "Continue to application" at bounding box center [664, 433] width 144 height 35
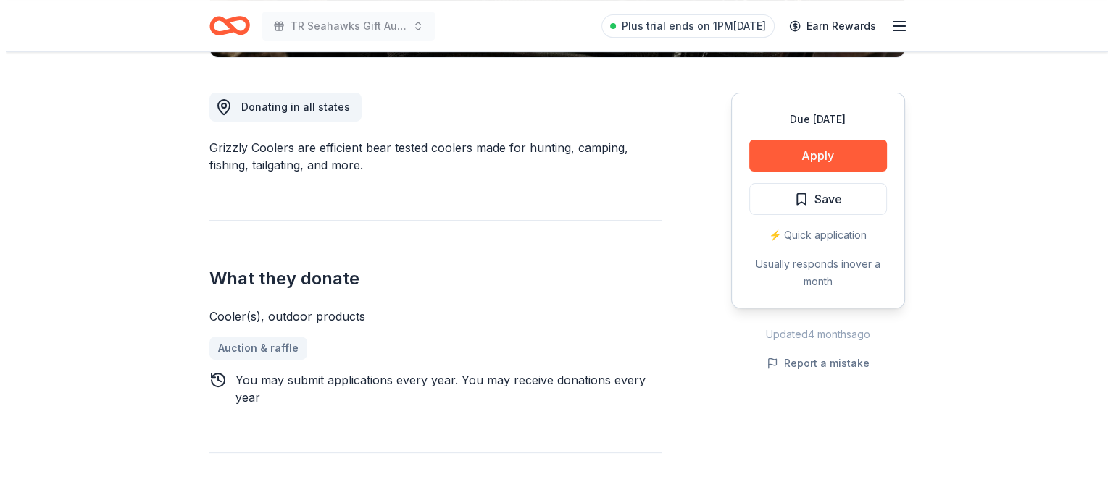
scroll to position [390, 0]
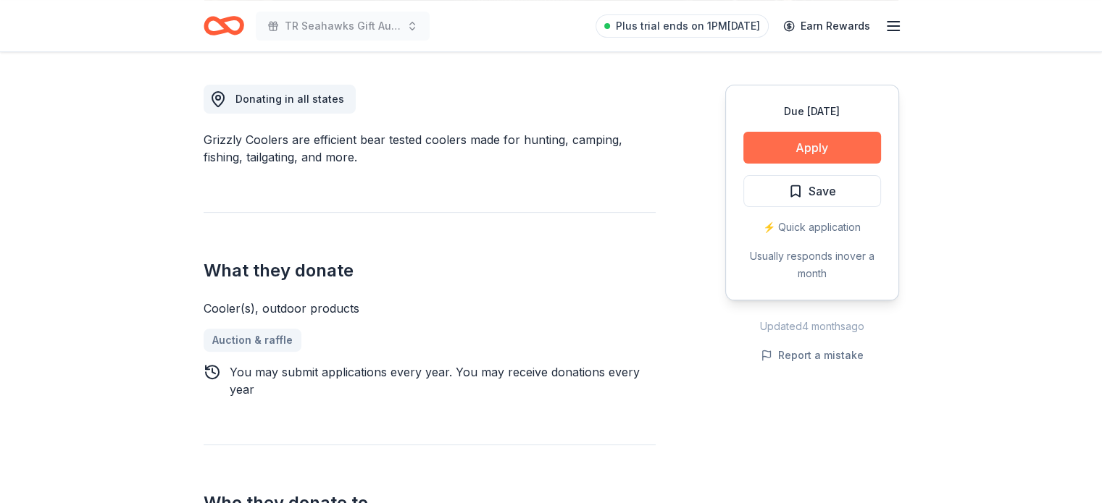
click at [781, 147] on button "Apply" at bounding box center [812, 148] width 138 height 32
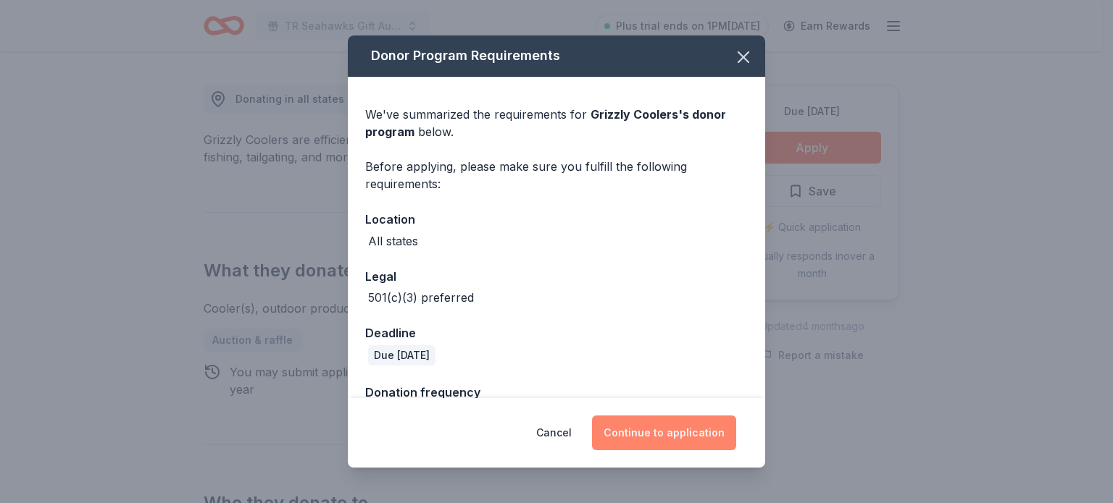
click at [640, 450] on button "Continue to application" at bounding box center [664, 433] width 144 height 35
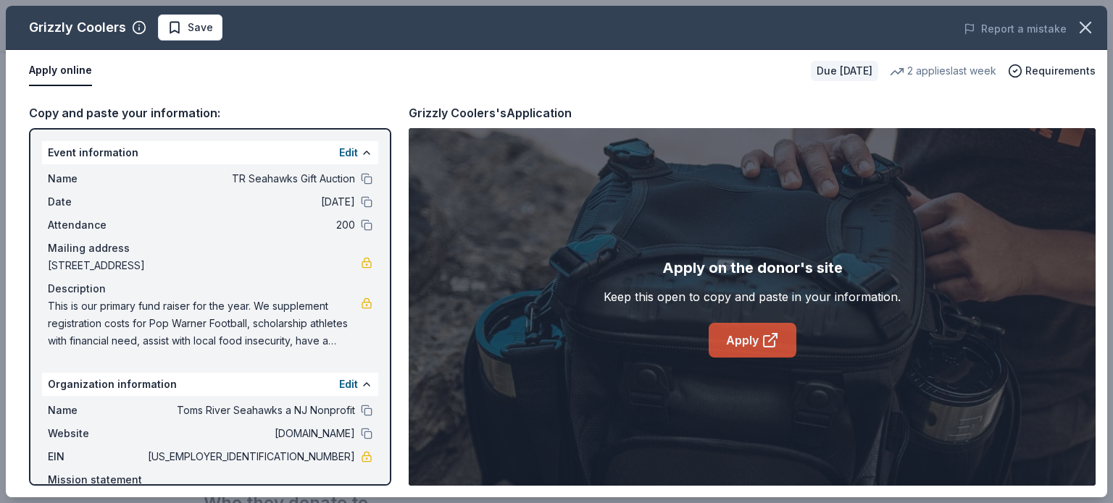
click at [739, 351] on link "Apply" at bounding box center [752, 340] width 88 height 35
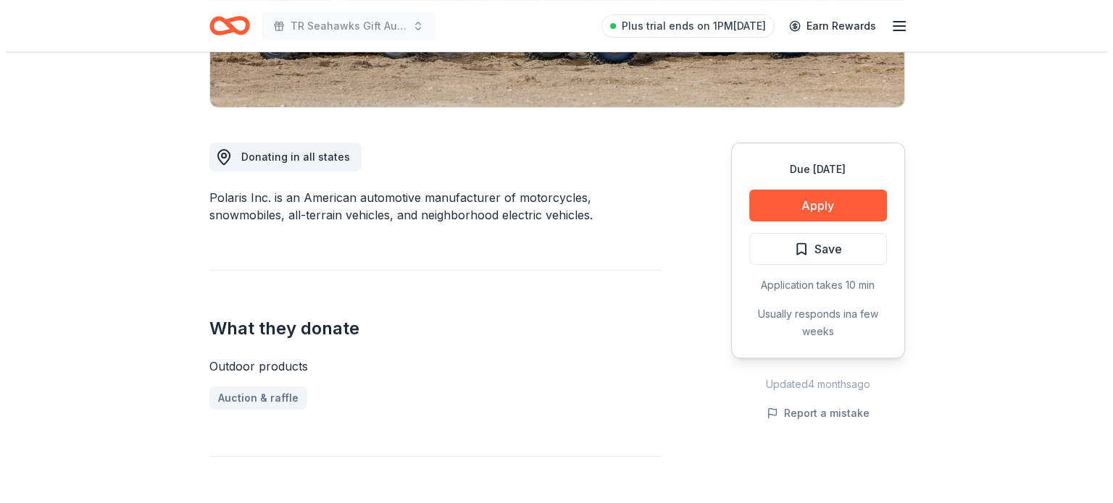
scroll to position [351, 0]
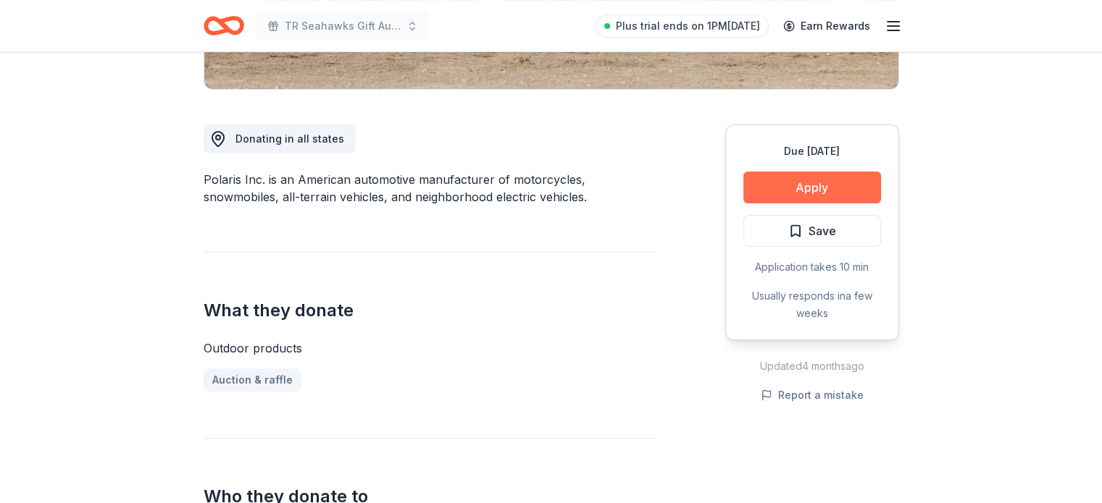
click at [803, 183] on button "Apply" at bounding box center [812, 188] width 138 height 32
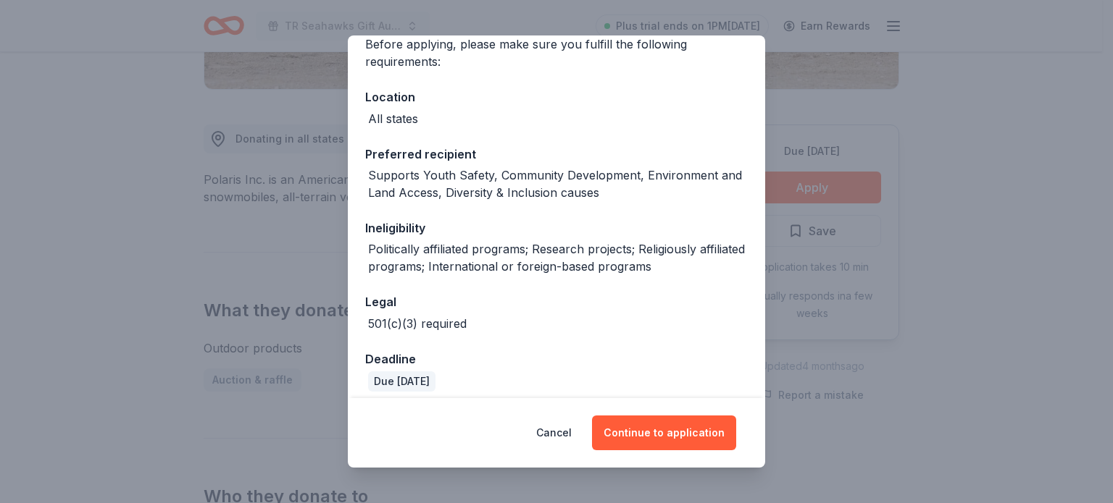
scroll to position [133, 0]
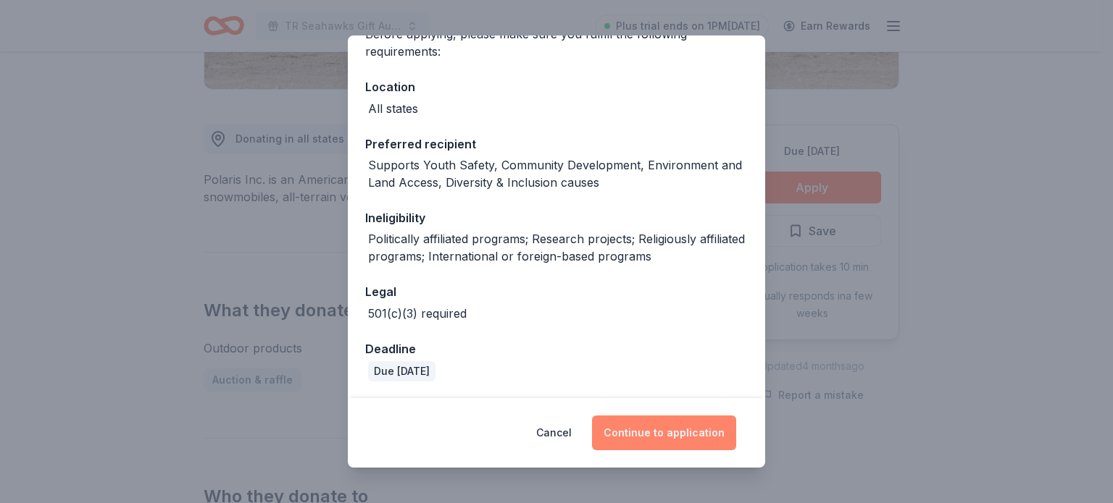
click at [637, 424] on button "Continue to application" at bounding box center [664, 433] width 144 height 35
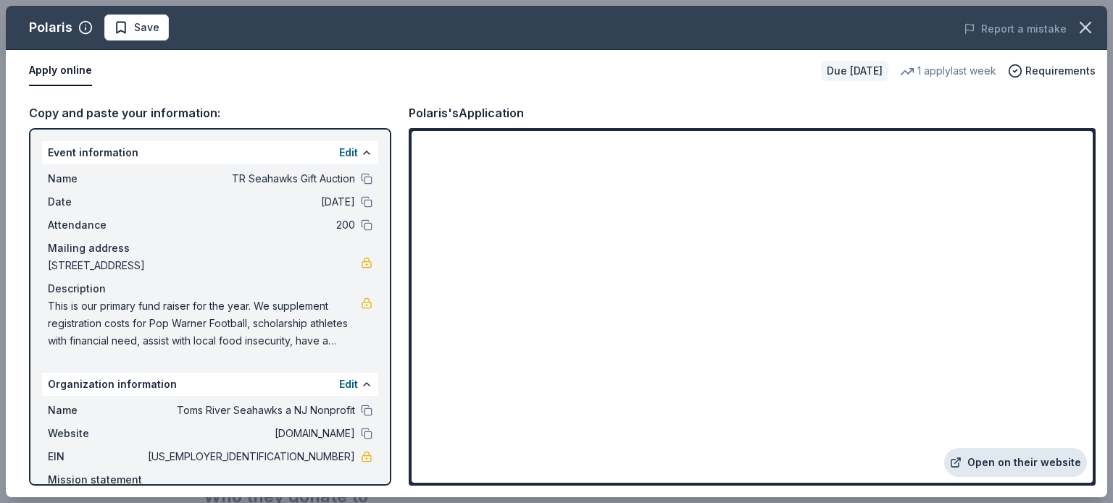
click at [1079, 467] on link "Open on their website" at bounding box center [1015, 462] width 143 height 29
